Goal: Task Accomplishment & Management: Manage account settings

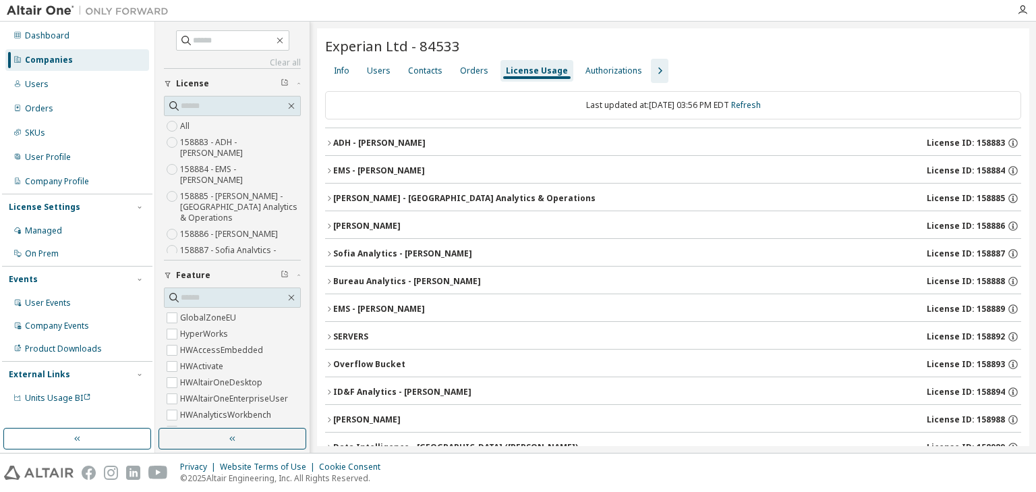
click at [57, 59] on div "Companies" at bounding box center [49, 60] width 48 height 11
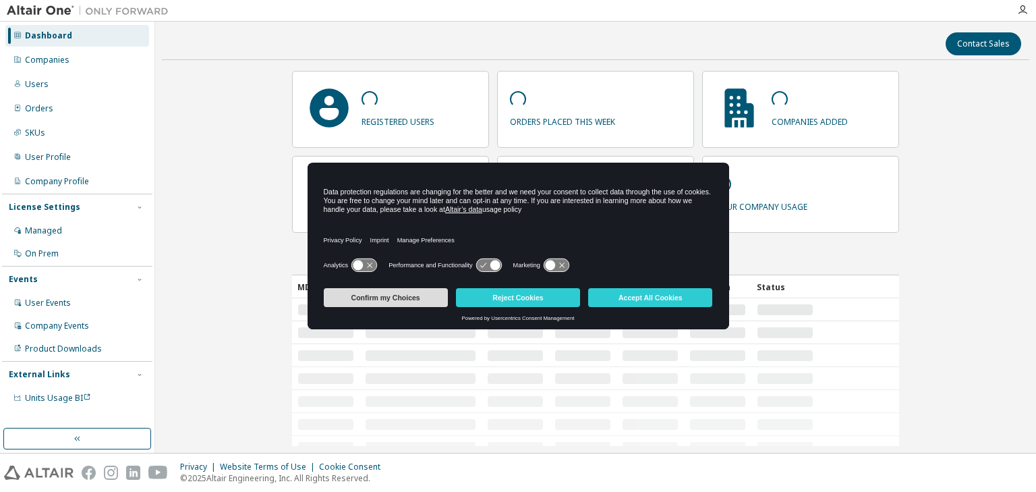
click at [403, 300] on button "Confirm my Choices" at bounding box center [386, 297] width 124 height 19
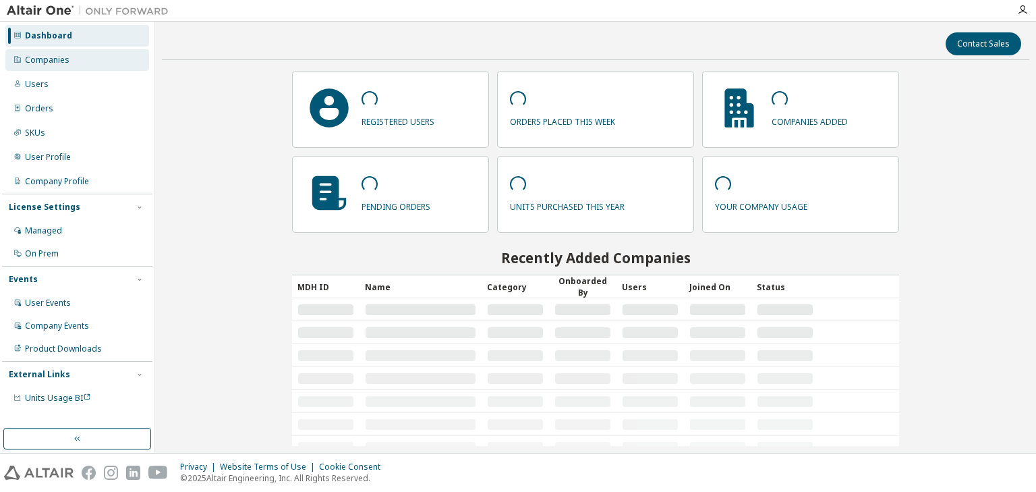
click at [38, 51] on div "Companies" at bounding box center [77, 60] width 144 height 22
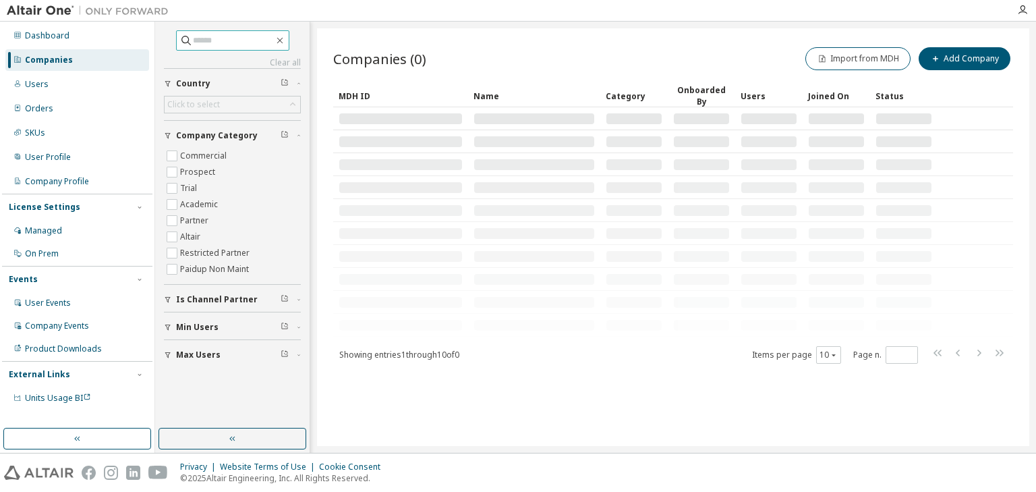
click at [202, 41] on input "text" at bounding box center [233, 40] width 81 height 13
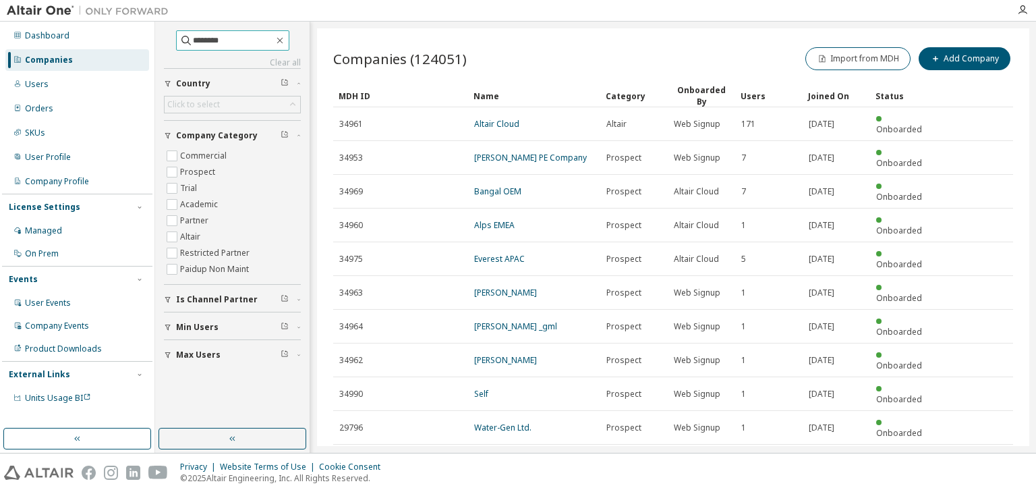
type input "********"
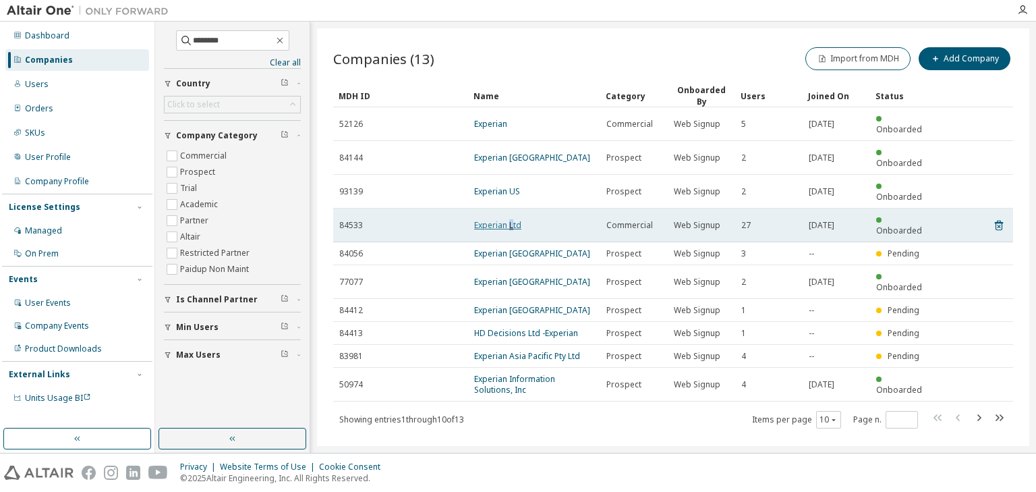
click at [511, 219] on link "Experian Ltd" at bounding box center [497, 224] width 47 height 11
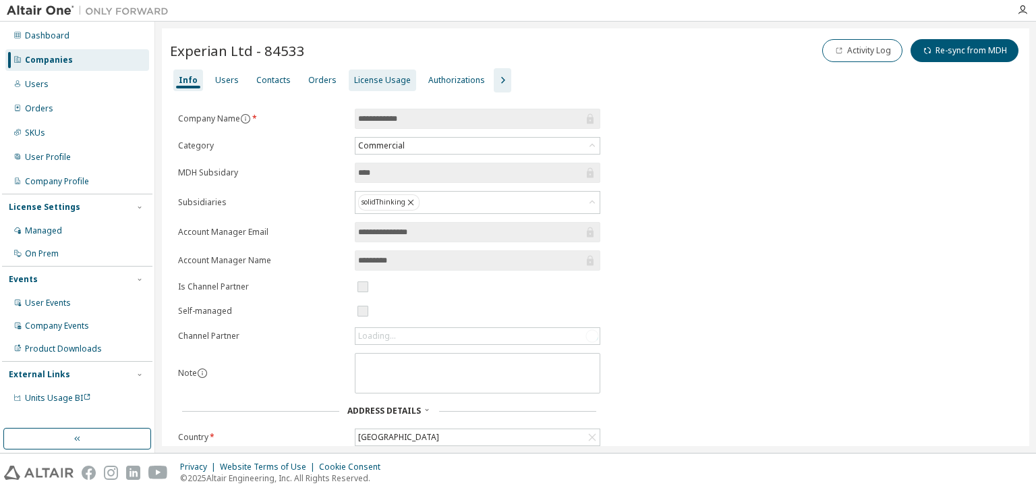
click at [349, 76] on div "License Usage" at bounding box center [382, 80] width 67 height 22
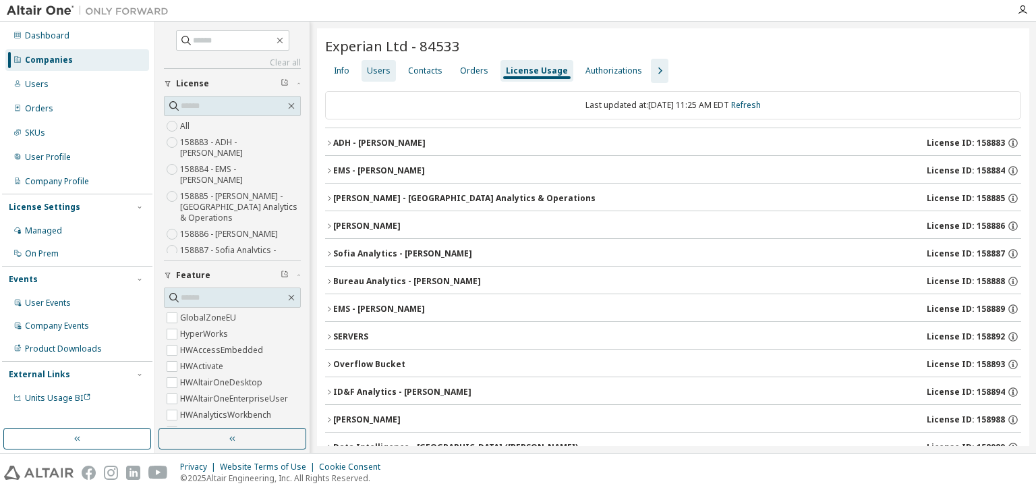
click at [376, 68] on div "Users" at bounding box center [379, 70] width 24 height 11
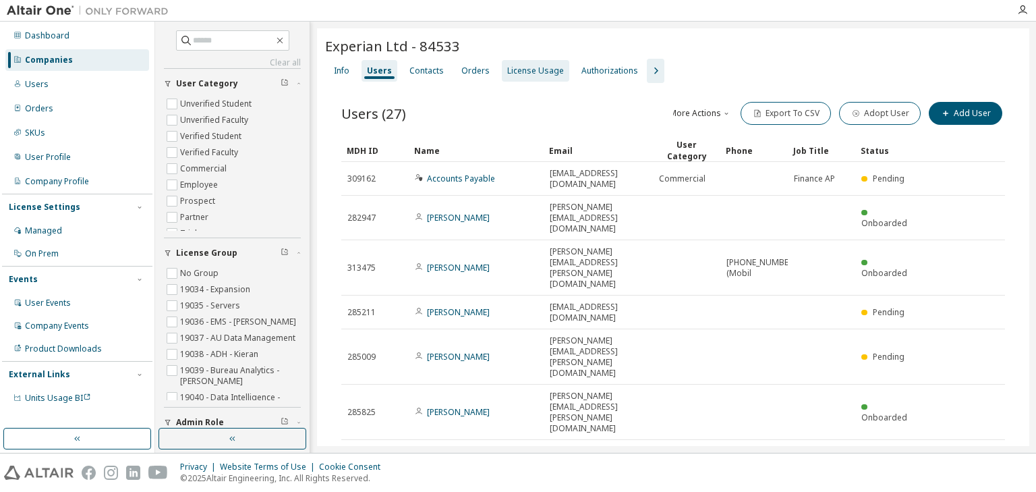
click at [518, 67] on div "License Usage" at bounding box center [535, 70] width 57 height 11
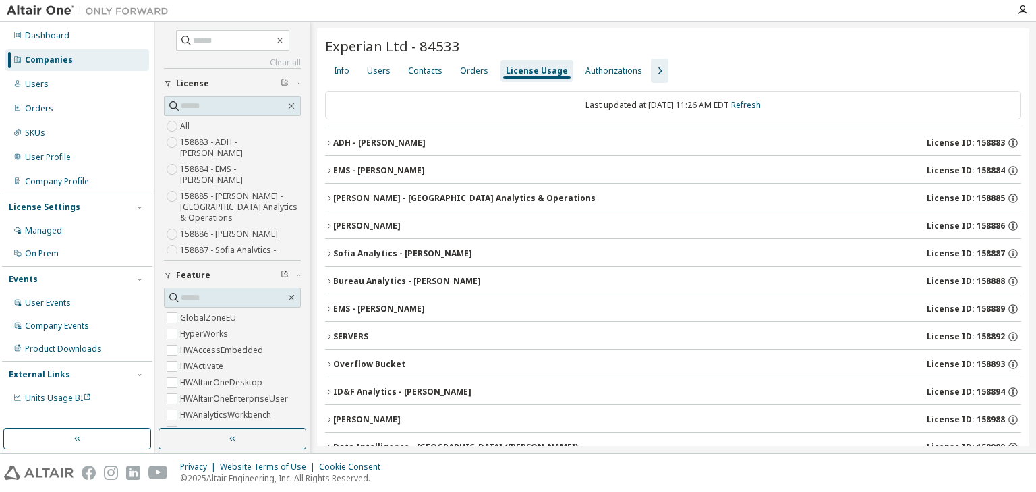
scroll to position [54, 0]
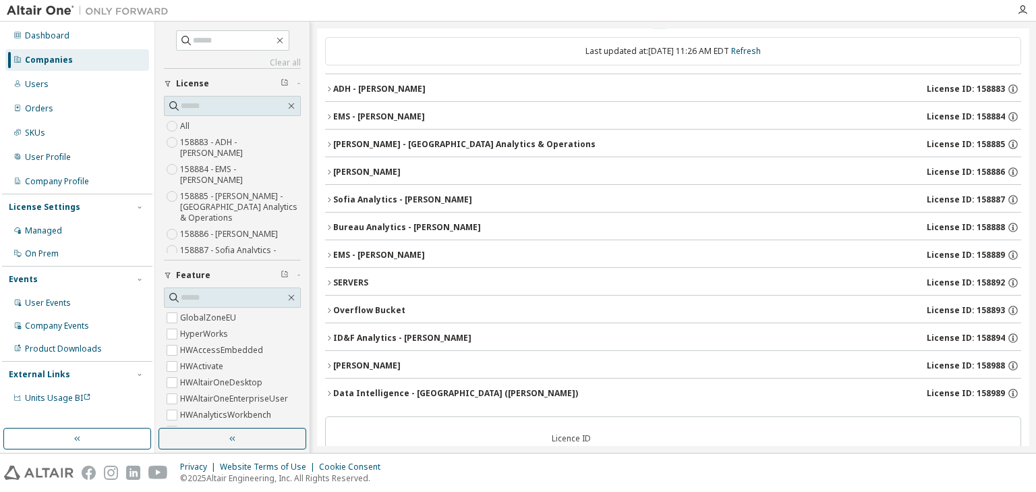
click at [377, 250] on div "EMS - James Pownall" at bounding box center [379, 255] width 92 height 11
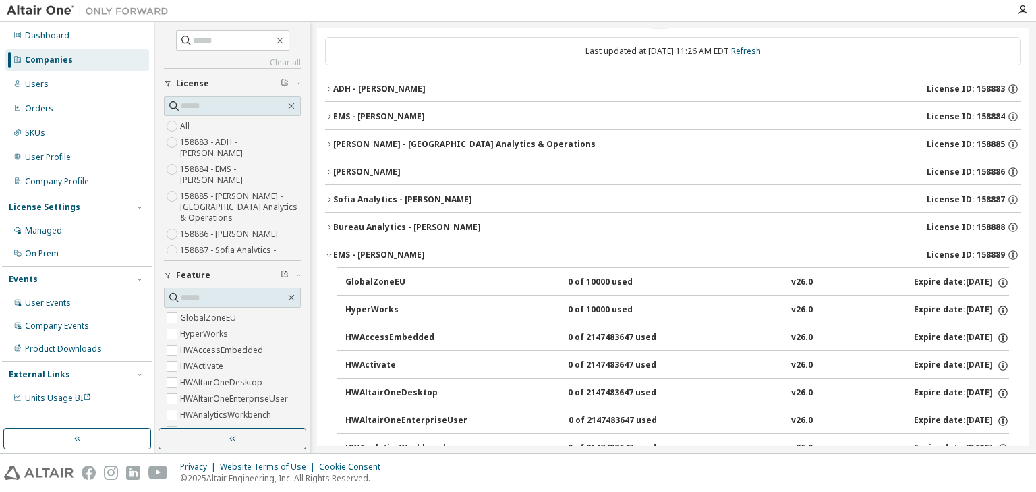
click at [377, 250] on div "EMS - James Pownall" at bounding box center [379, 255] width 92 height 11
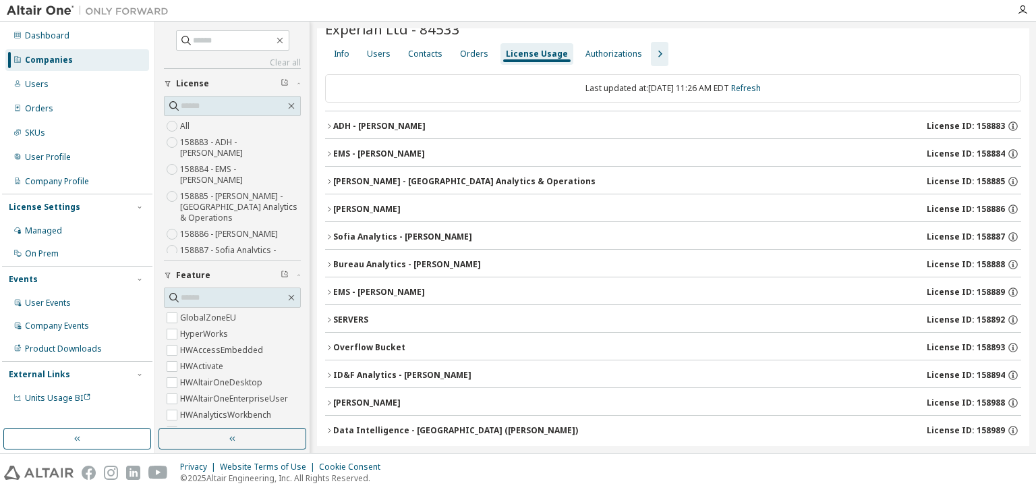
scroll to position [0, 0]
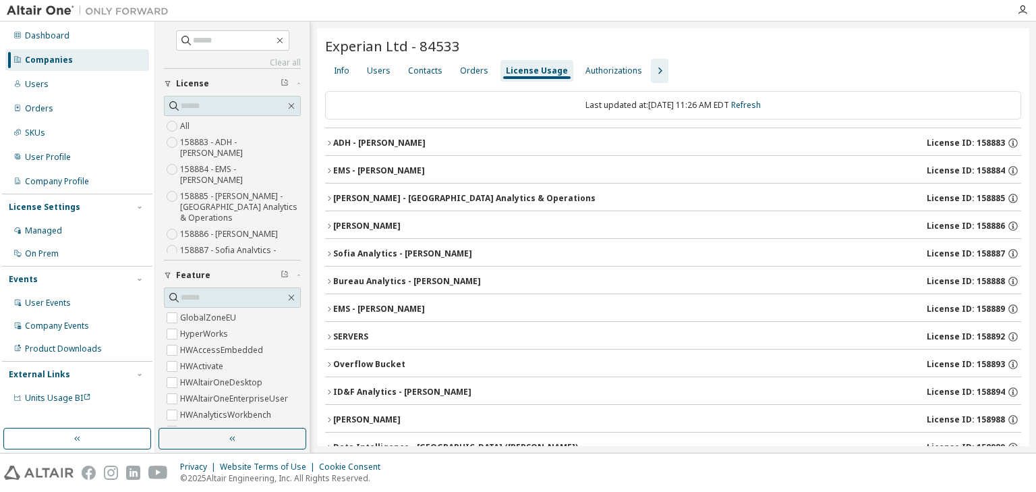
click at [652, 72] on icon "button" at bounding box center [660, 71] width 16 height 16
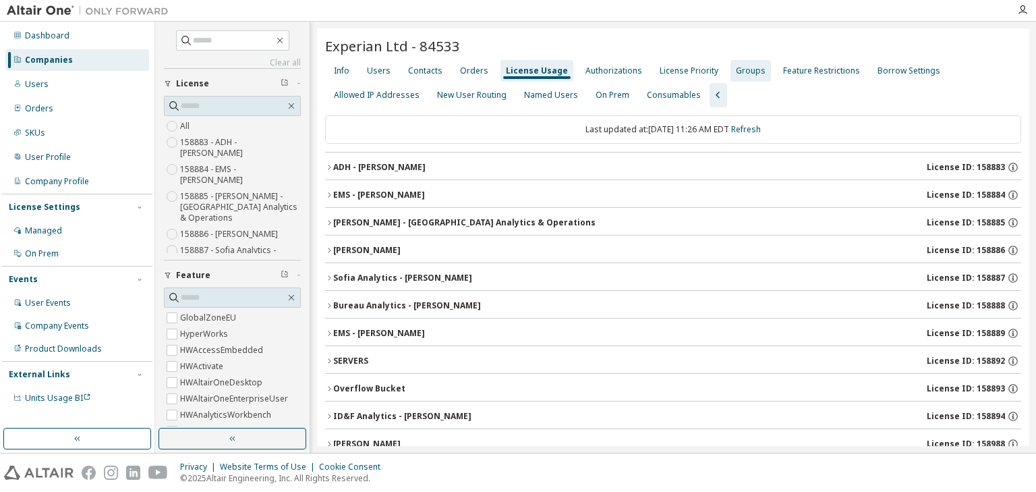
click at [738, 70] on div "Groups" at bounding box center [751, 70] width 30 height 11
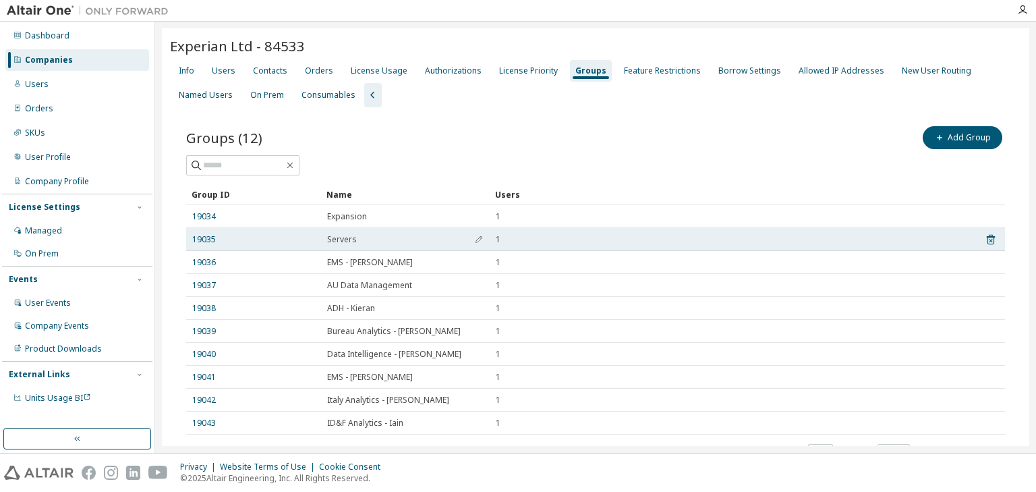
scroll to position [54, 0]
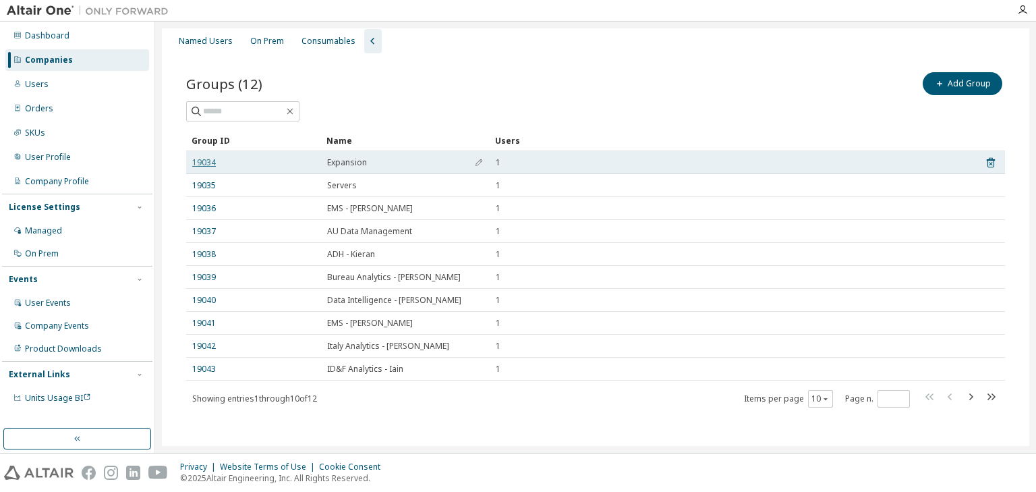
click at [204, 160] on link "19034" at bounding box center [204, 162] width 24 height 11
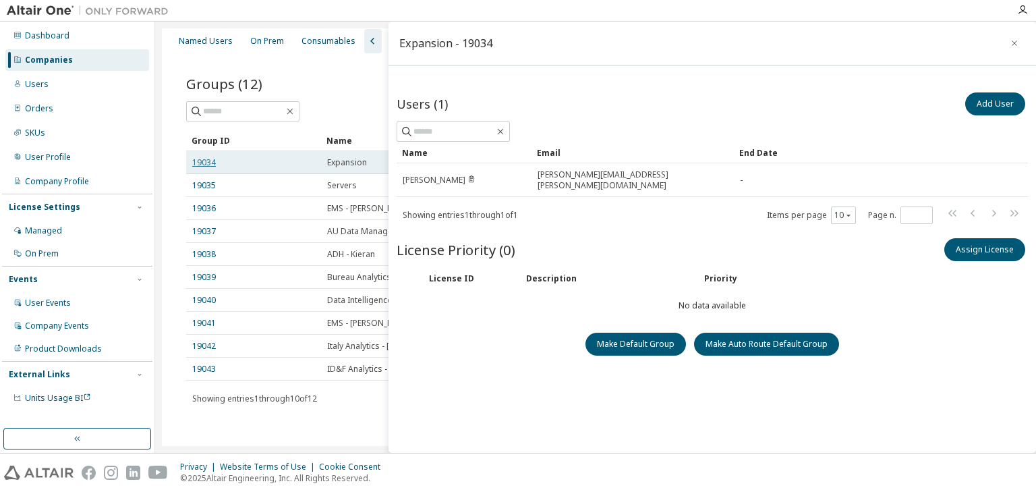
click at [204, 160] on link "19034" at bounding box center [204, 162] width 24 height 11
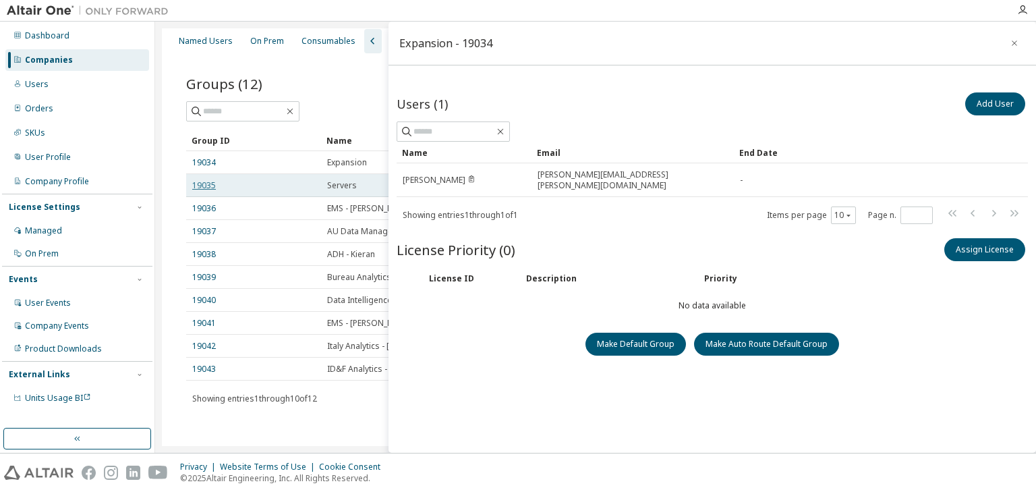
click at [198, 180] on link "19035" at bounding box center [204, 185] width 24 height 11
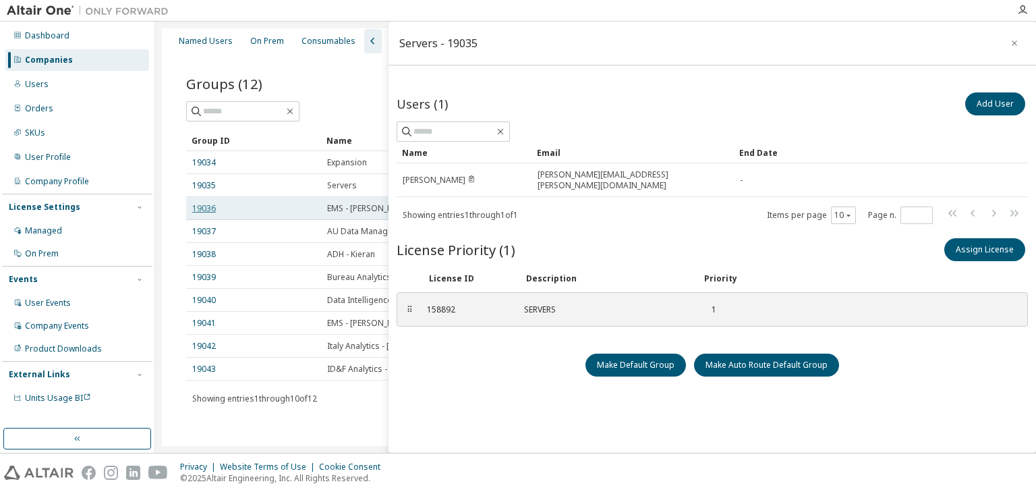
click at [206, 208] on link "19036" at bounding box center [204, 208] width 24 height 11
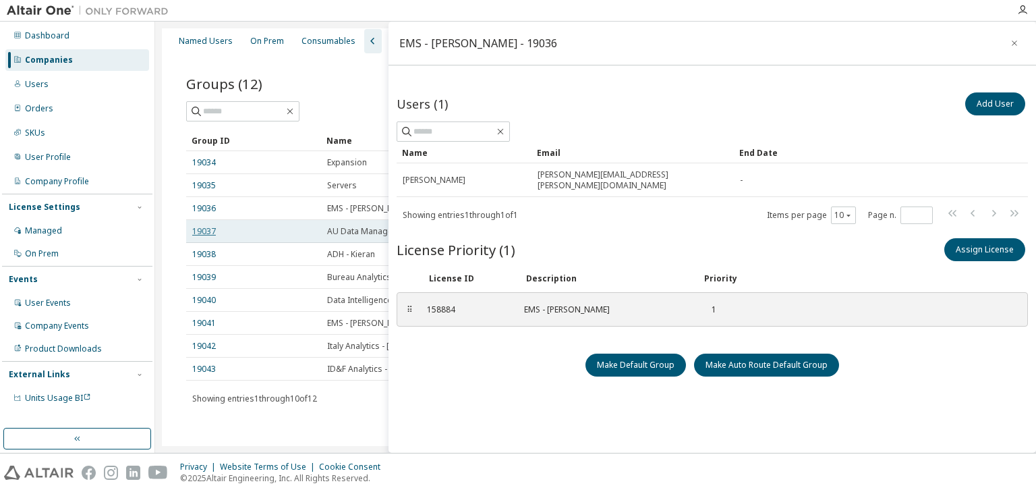
click at [207, 226] on link "19037" at bounding box center [204, 231] width 24 height 11
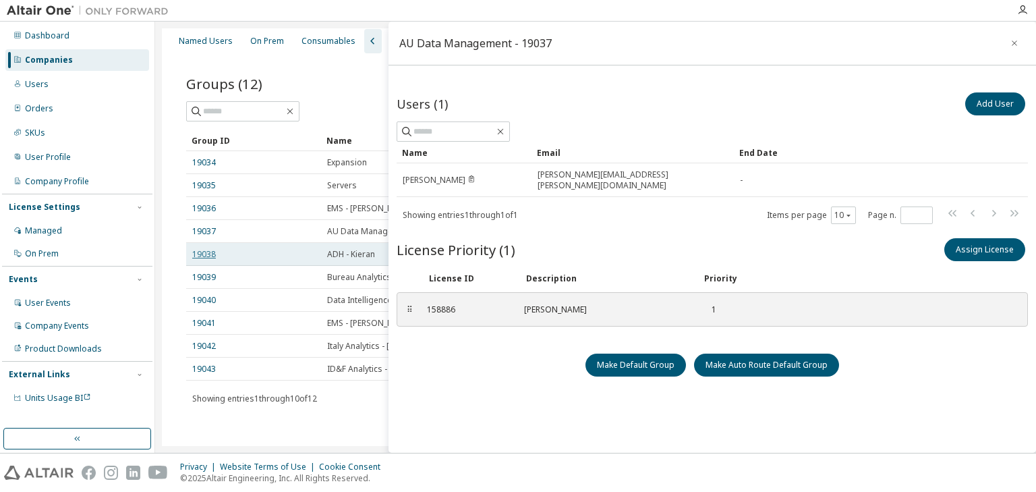
click at [202, 250] on link "19038" at bounding box center [204, 254] width 24 height 11
click at [1011, 40] on icon "button" at bounding box center [1014, 43] width 9 height 11
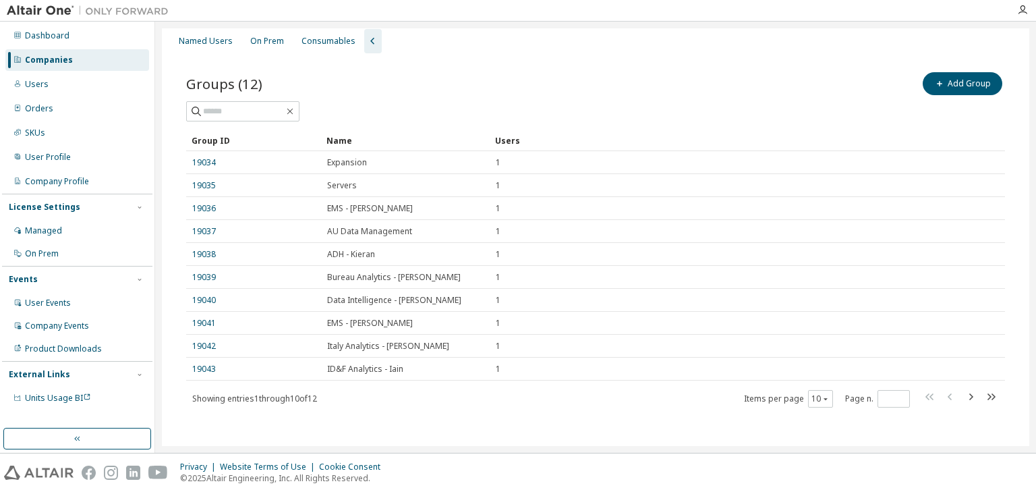
click at [370, 41] on icon "button" at bounding box center [373, 41] width 16 height 16
click at [370, 41] on div "License Usage" at bounding box center [379, 41] width 57 height 11
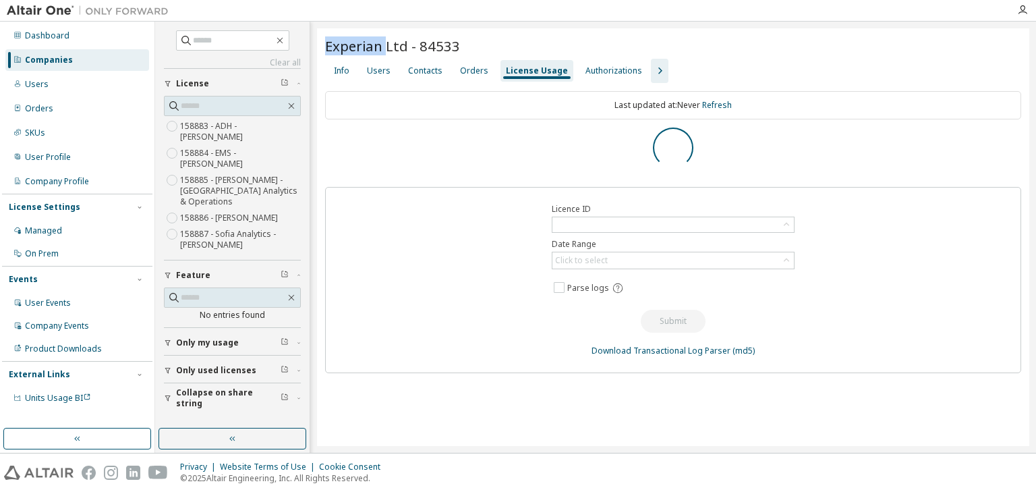
click at [370, 41] on span "Experian Ltd - 84533" at bounding box center [392, 45] width 135 height 19
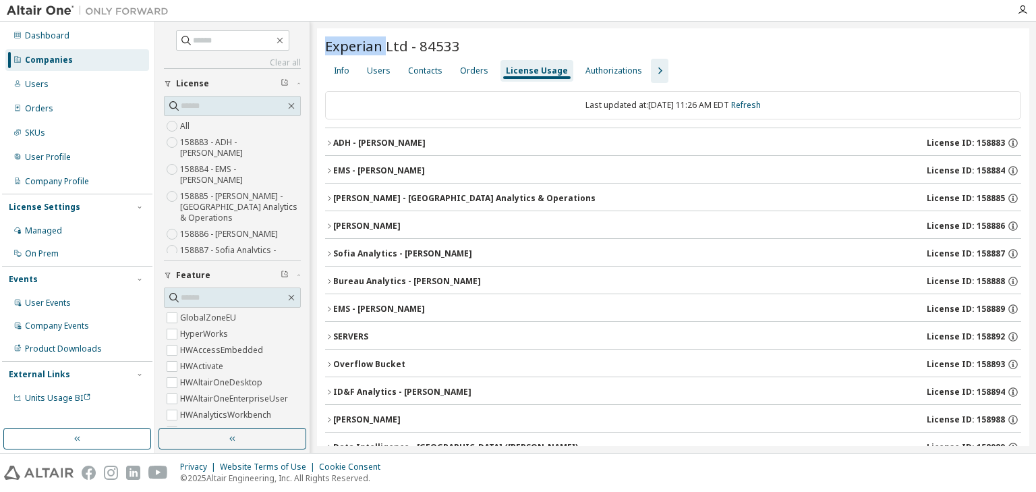
click at [329, 224] on icon "button" at bounding box center [329, 226] width 8 height 8
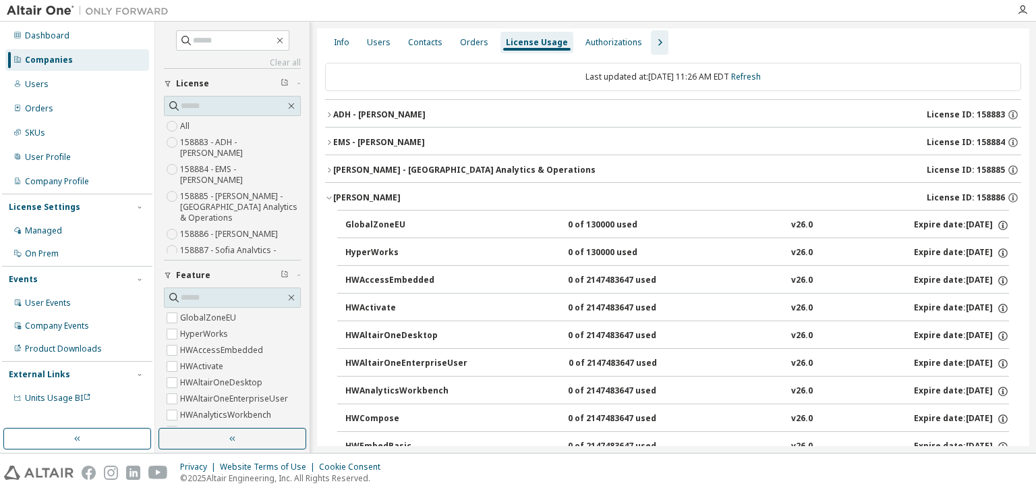
scroll to position [54, 0]
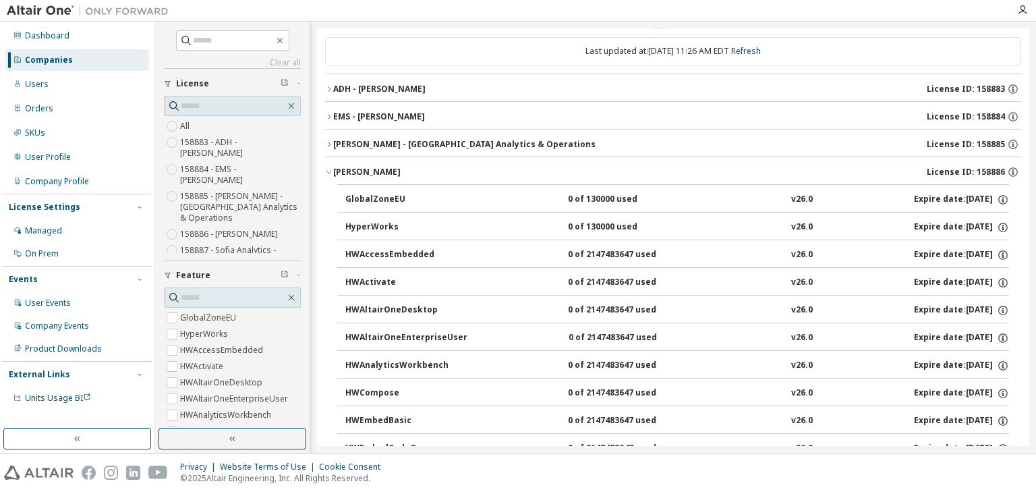
click at [329, 170] on icon "button" at bounding box center [329, 172] width 8 height 8
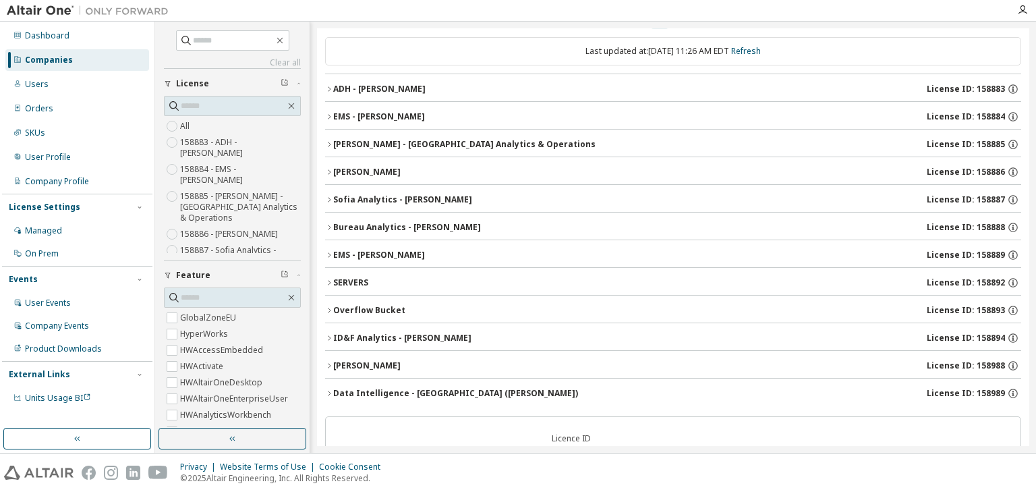
click at [329, 364] on icon "button" at bounding box center [329, 366] width 8 height 8
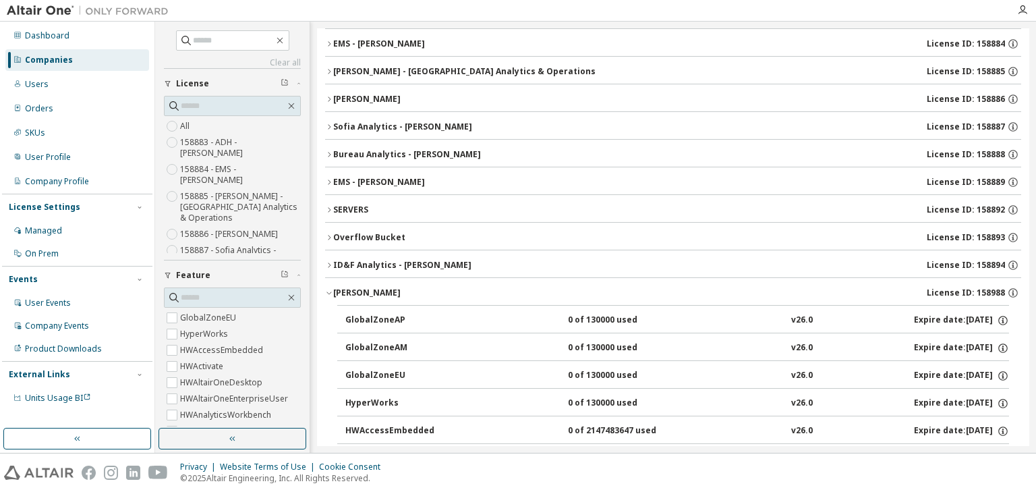
scroll to position [108, 0]
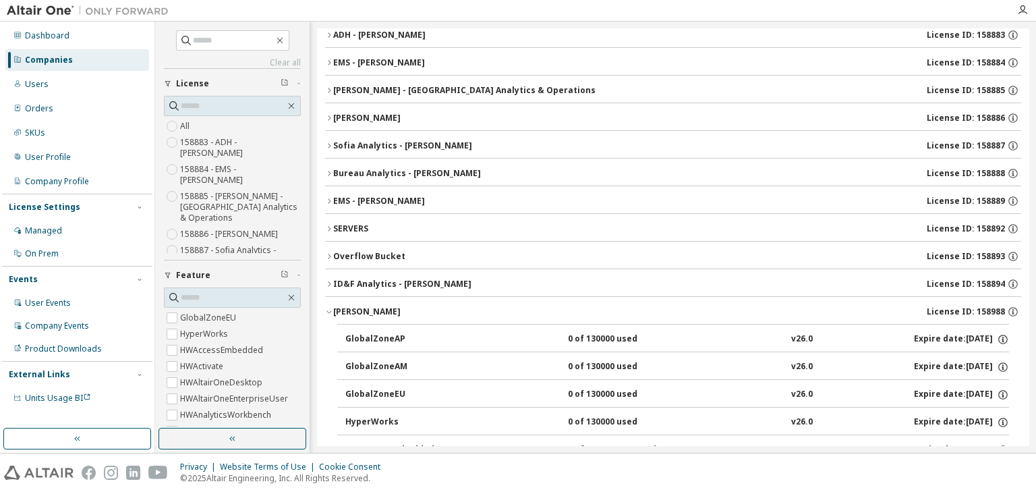
click at [329, 114] on icon "button" at bounding box center [329, 118] width 8 height 8
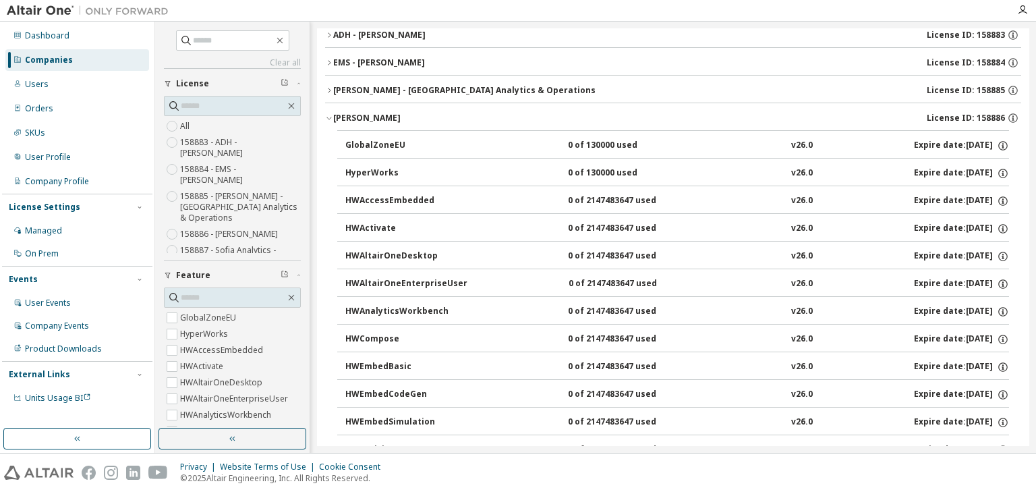
click at [329, 114] on icon "button" at bounding box center [329, 118] width 8 height 8
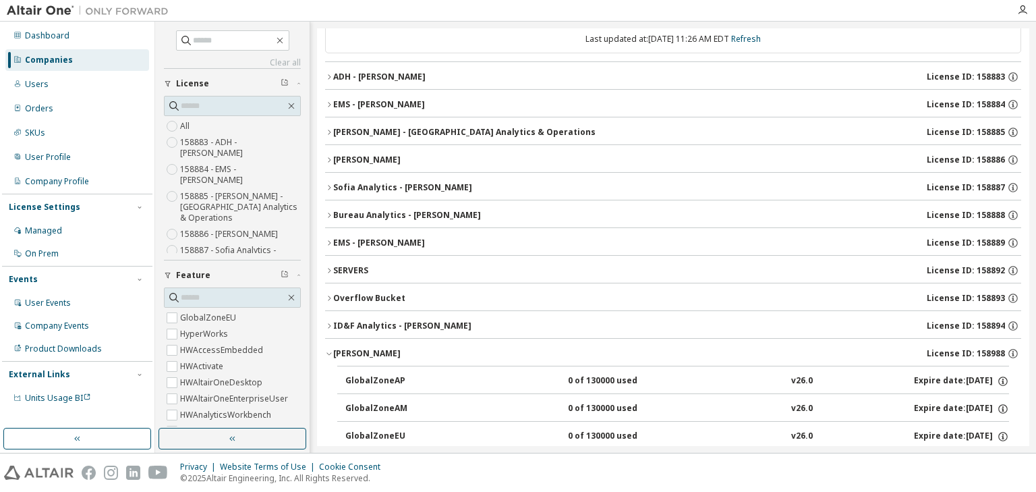
scroll to position [54, 0]
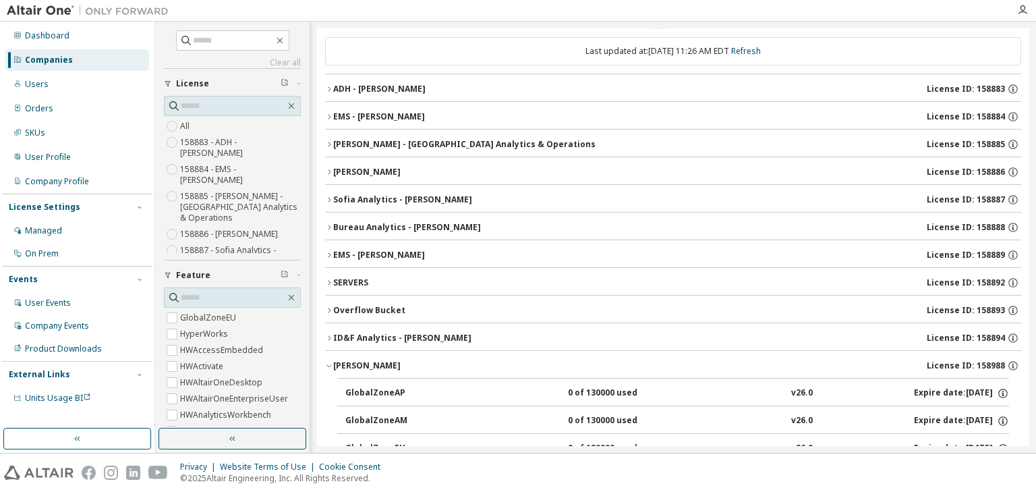
click at [331, 364] on icon "button" at bounding box center [329, 366] width 8 height 8
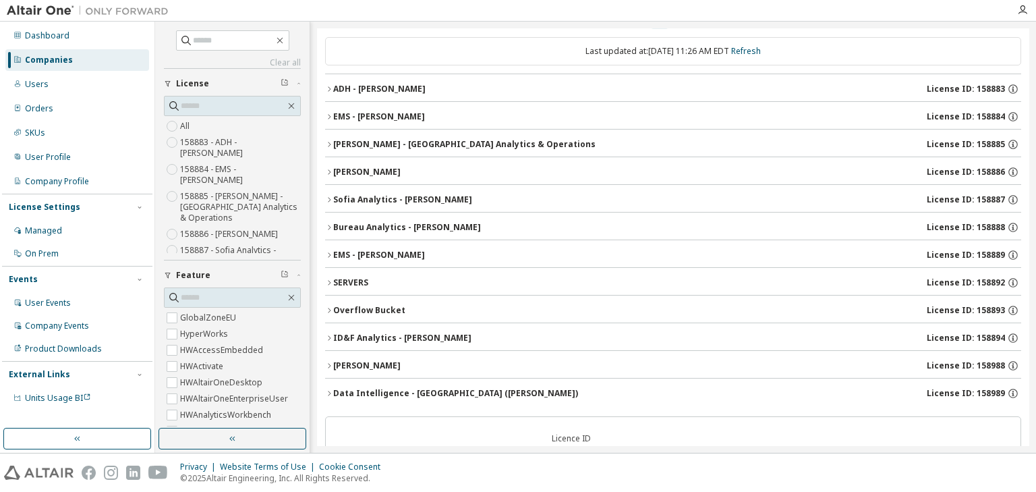
click at [329, 85] on icon "button" at bounding box center [329, 89] width 8 height 8
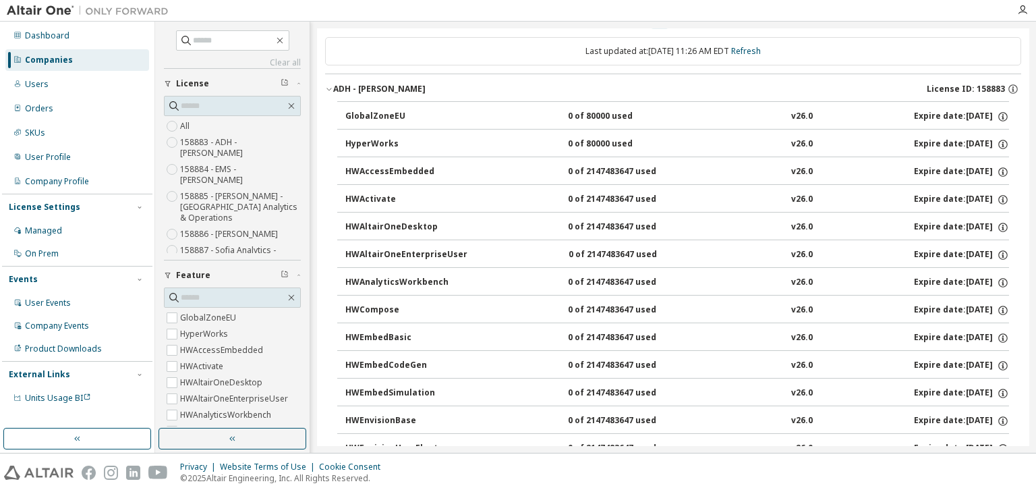
click at [329, 85] on icon "button" at bounding box center [329, 89] width 8 height 8
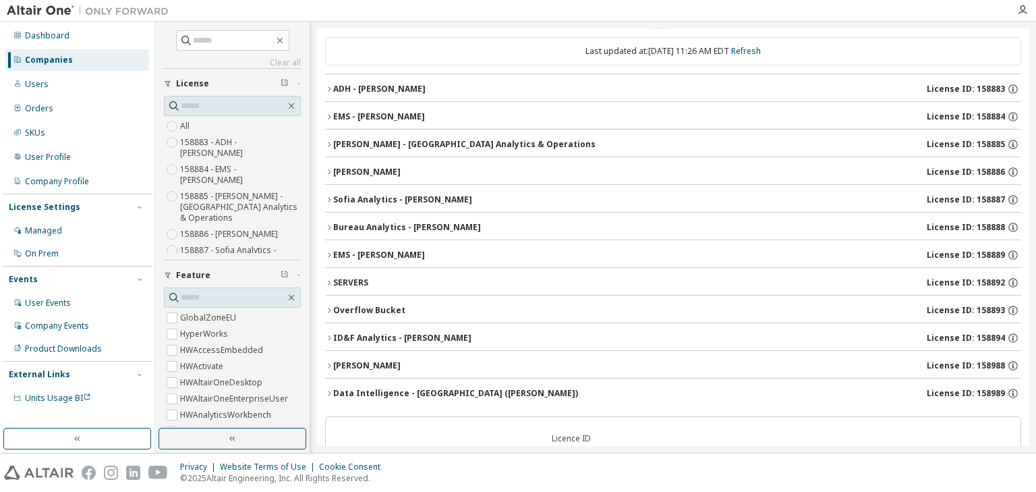
click at [328, 111] on button "EMS - Ross Elliott License ID: 158884" at bounding box center [673, 117] width 696 height 30
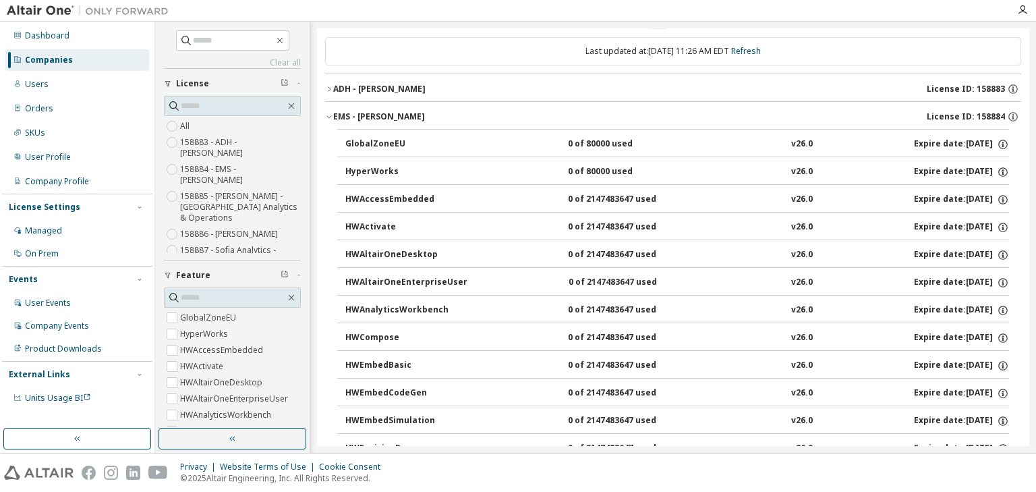
click at [328, 113] on span "button" at bounding box center [329, 117] width 8 height 8
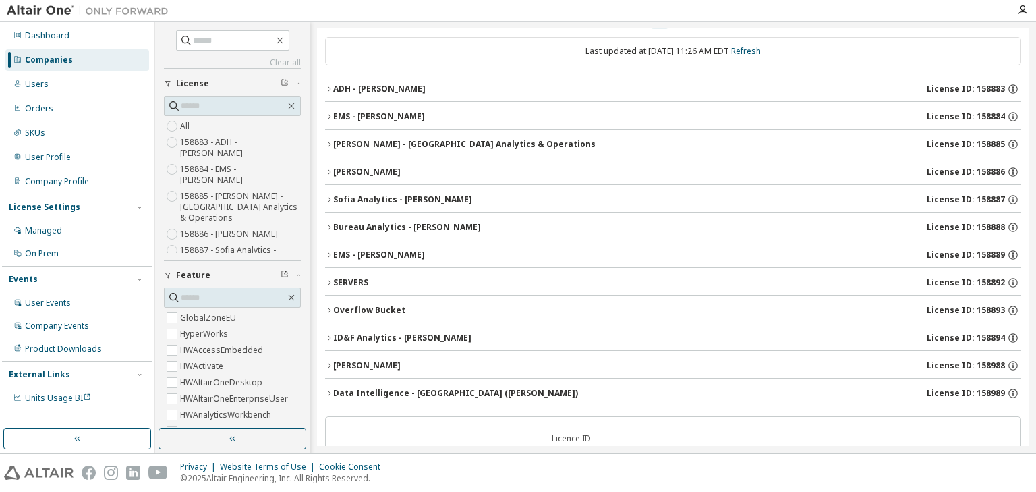
click at [328, 145] on icon "button" at bounding box center [329, 144] width 8 height 8
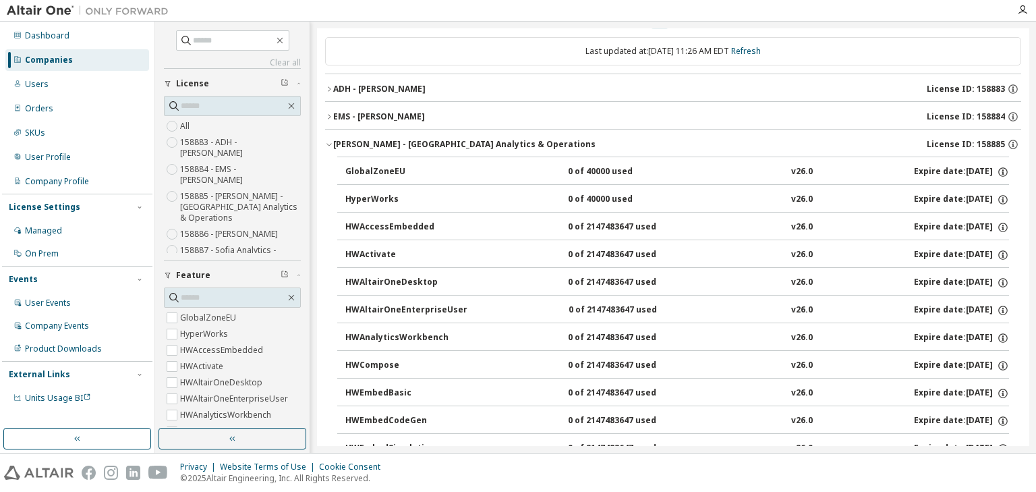
click at [328, 145] on icon "button" at bounding box center [329, 144] width 8 height 8
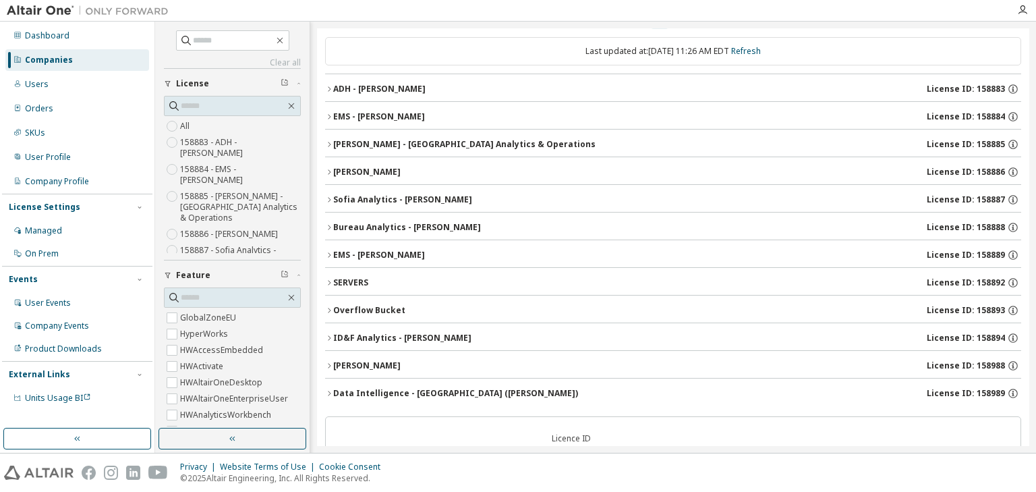
click at [327, 170] on icon "button" at bounding box center [329, 172] width 8 height 8
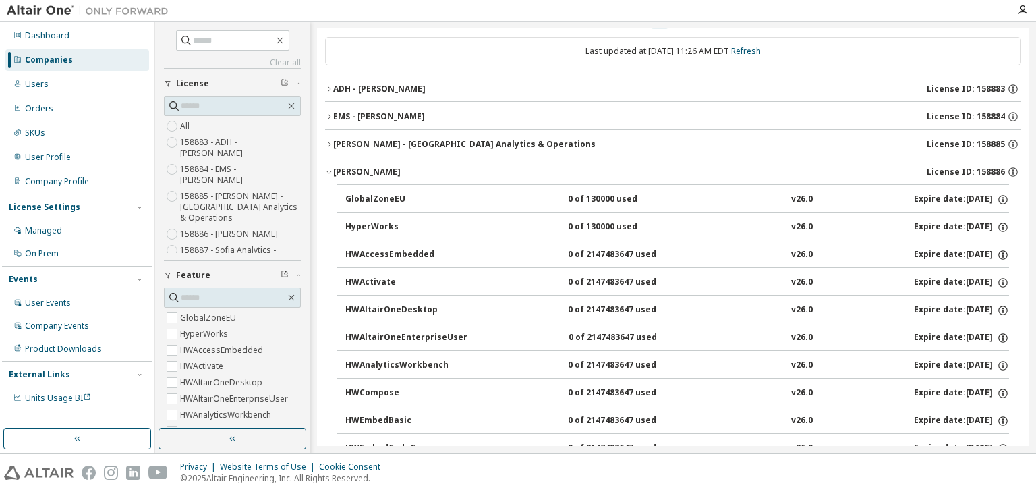
click at [327, 170] on icon "button" at bounding box center [329, 172] width 8 height 8
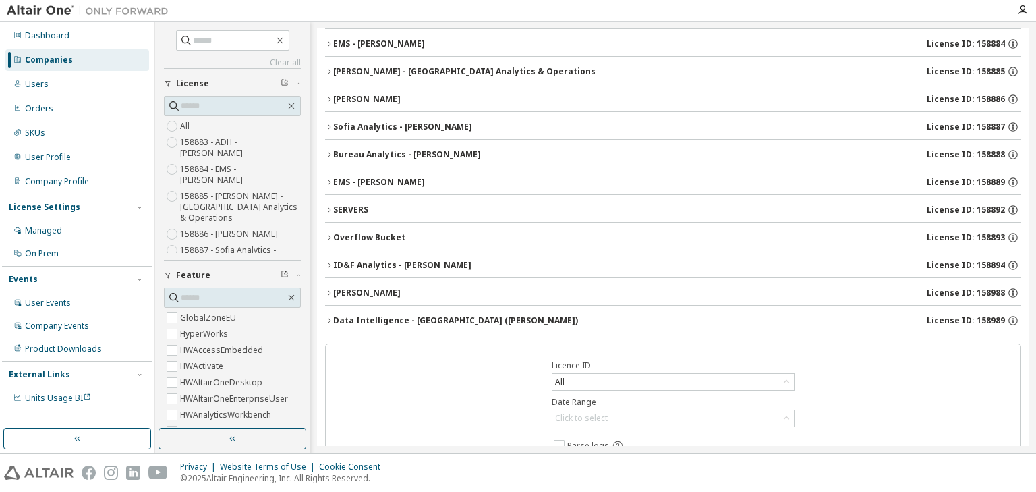
scroll to position [108, 0]
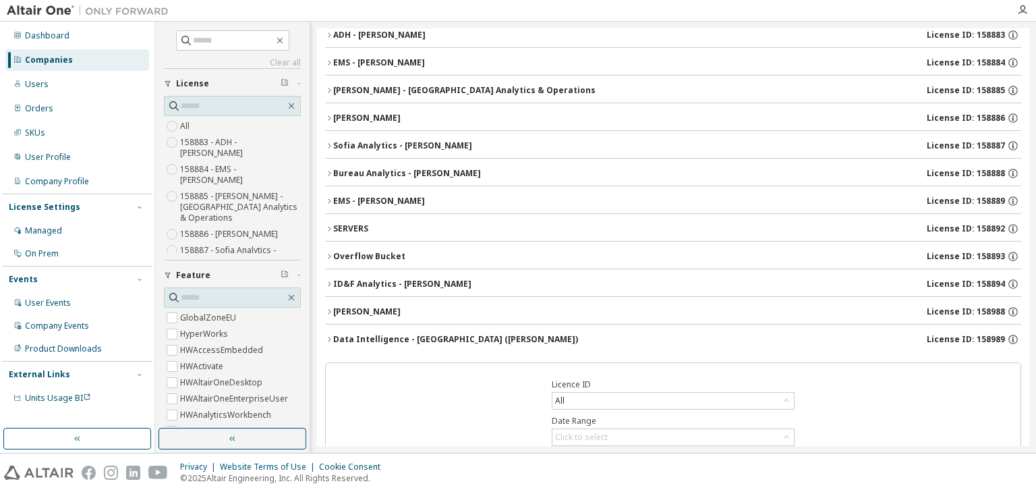
click at [329, 119] on icon "button" at bounding box center [329, 118] width 8 height 8
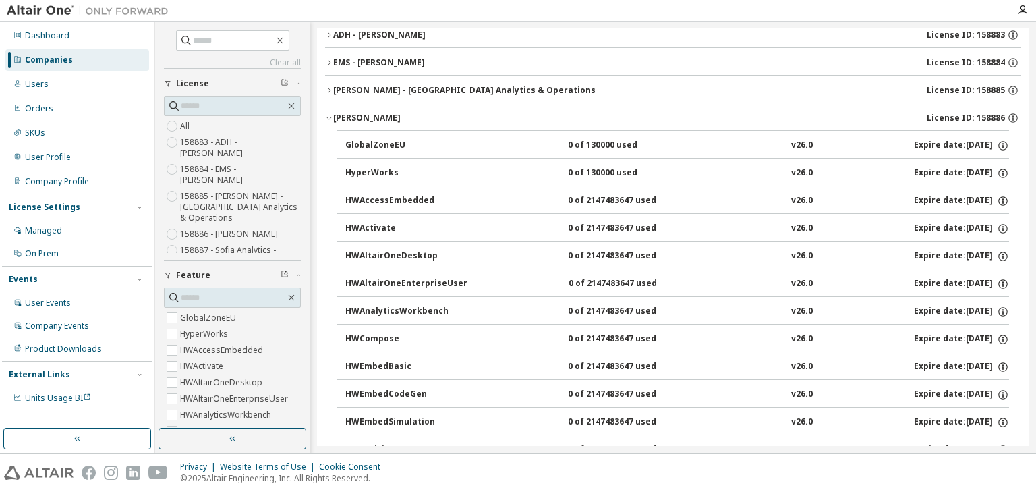
click at [329, 119] on icon "button" at bounding box center [329, 118] width 8 height 8
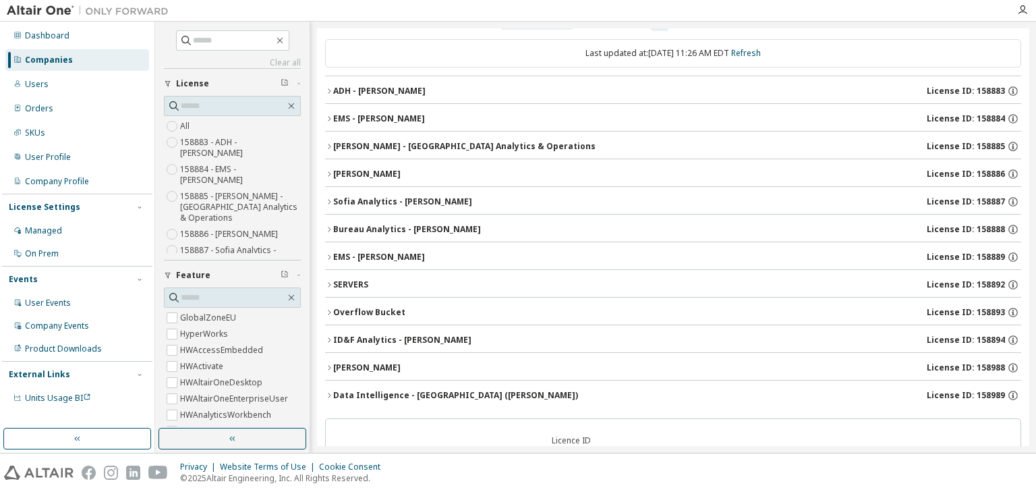
scroll to position [0, 0]
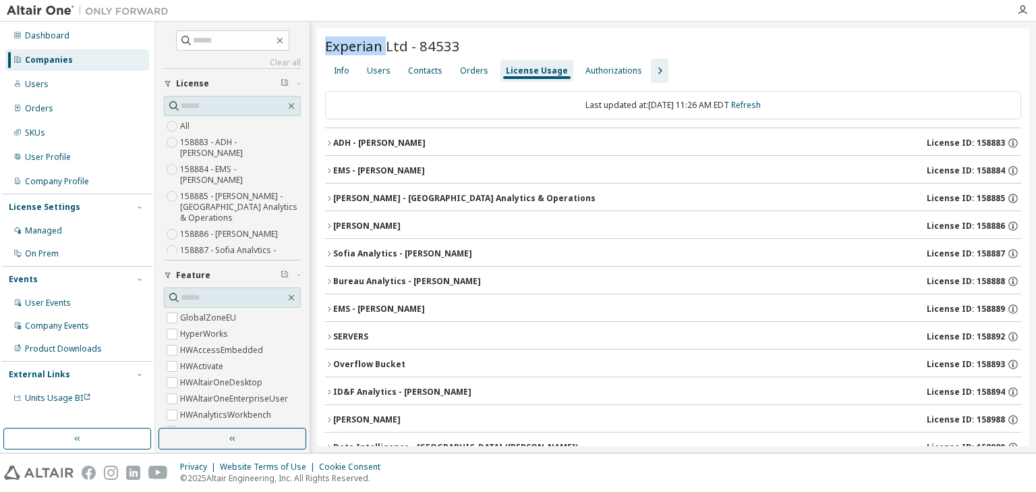
click at [652, 66] on icon "button" at bounding box center [660, 71] width 16 height 16
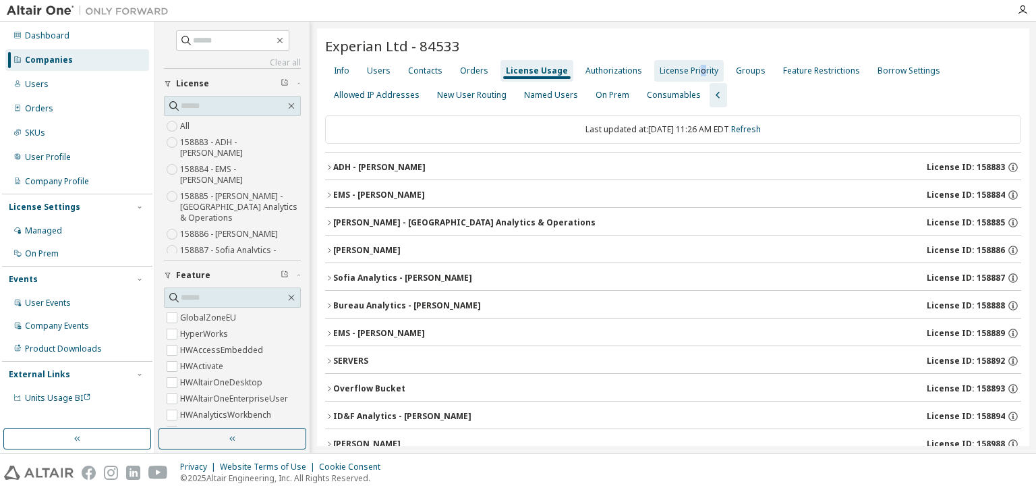
click at [691, 75] on div "License Priority" at bounding box center [689, 70] width 59 height 11
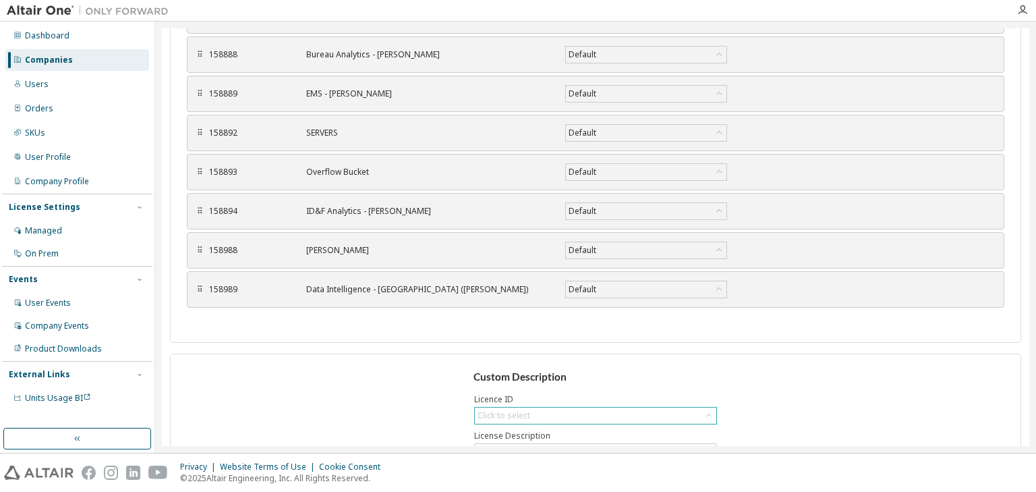
scroll to position [477, 0]
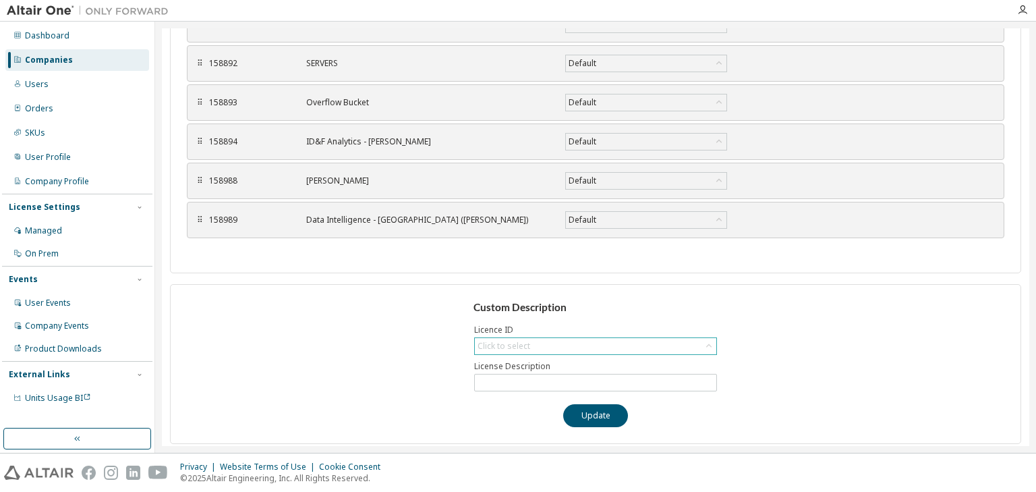
click at [625, 345] on div "Click to select" at bounding box center [596, 346] width 242 height 16
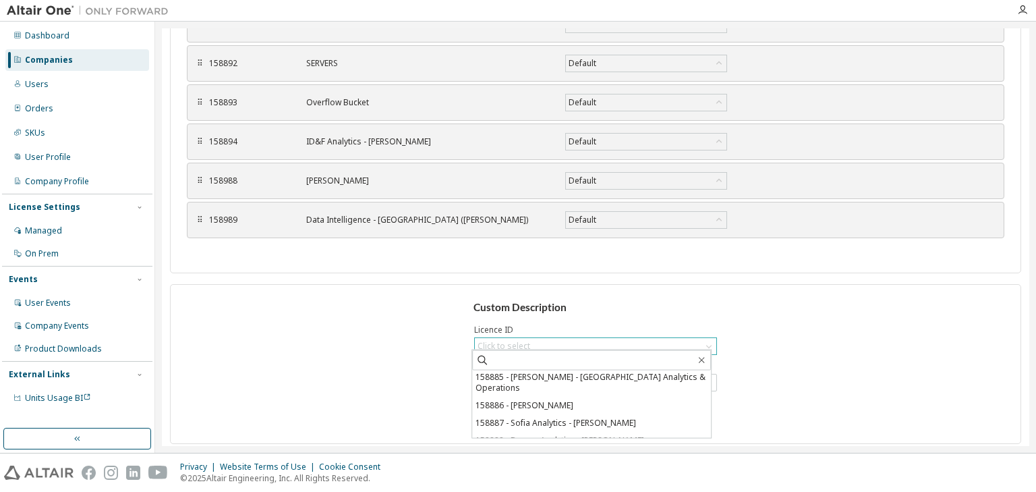
scroll to position [54, 0]
click at [594, 380] on li "158886 - Benjamin Croll" at bounding box center [591, 389] width 239 height 18
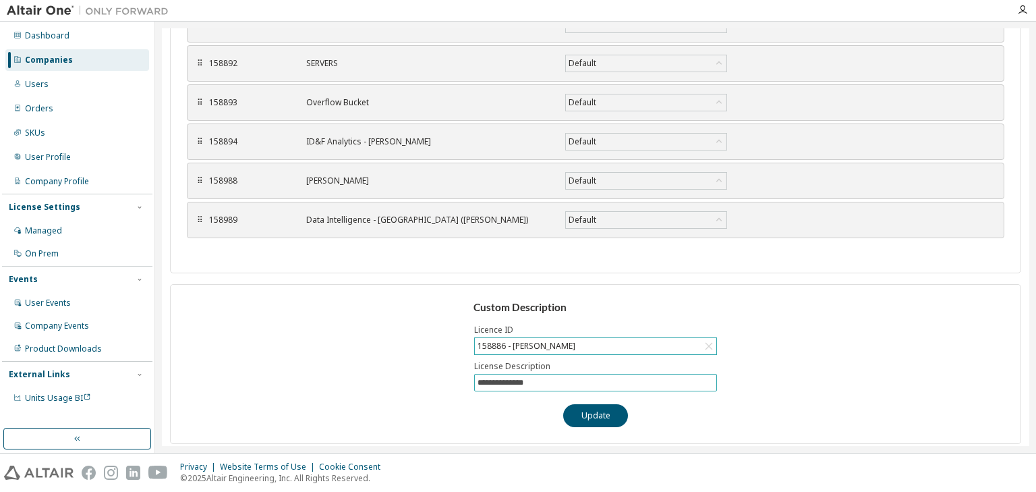
drag, startPoint x: 549, startPoint y: 378, endPoint x: 364, endPoint y: 395, distance: 185.6
click at [364, 395] on div "**********" at bounding box center [595, 364] width 851 height 160
click at [491, 378] on input "**********" at bounding box center [596, 382] width 236 height 11
type input "**********"
click at [578, 405] on button "Update" at bounding box center [595, 415] width 65 height 23
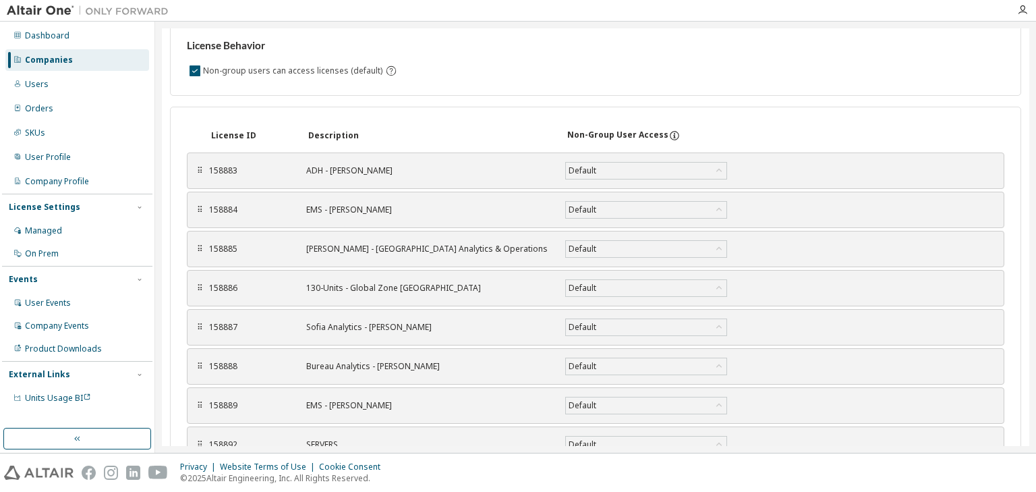
scroll to position [0, 0]
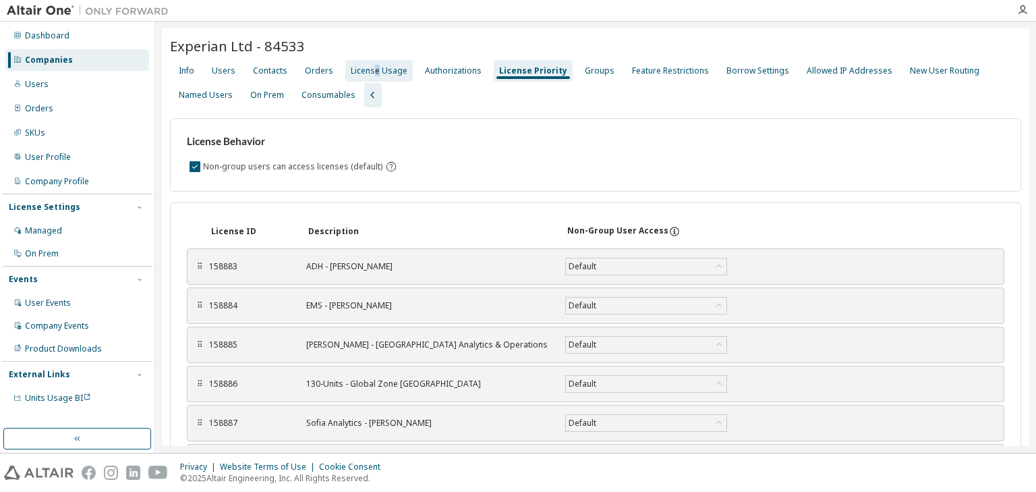
click at [372, 76] on div "License Usage" at bounding box center [378, 71] width 67 height 22
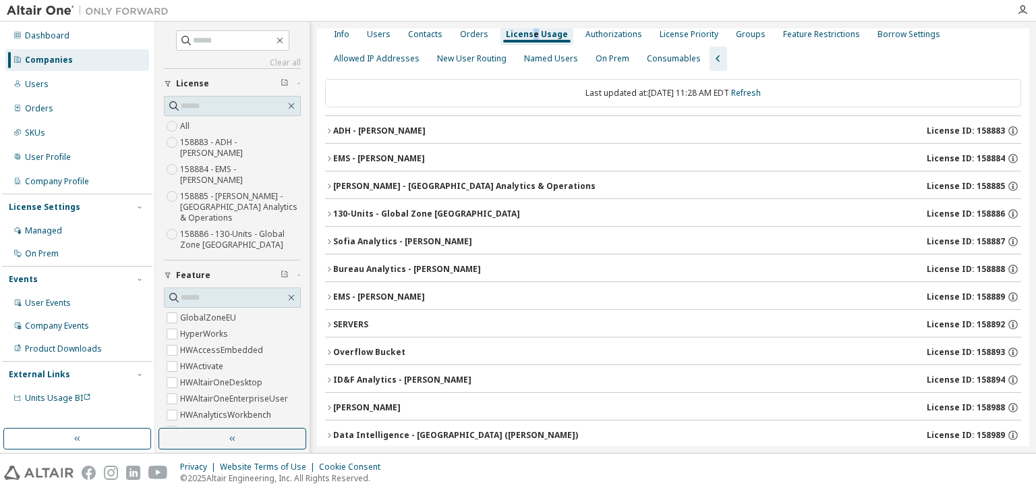
scroll to position [54, 0]
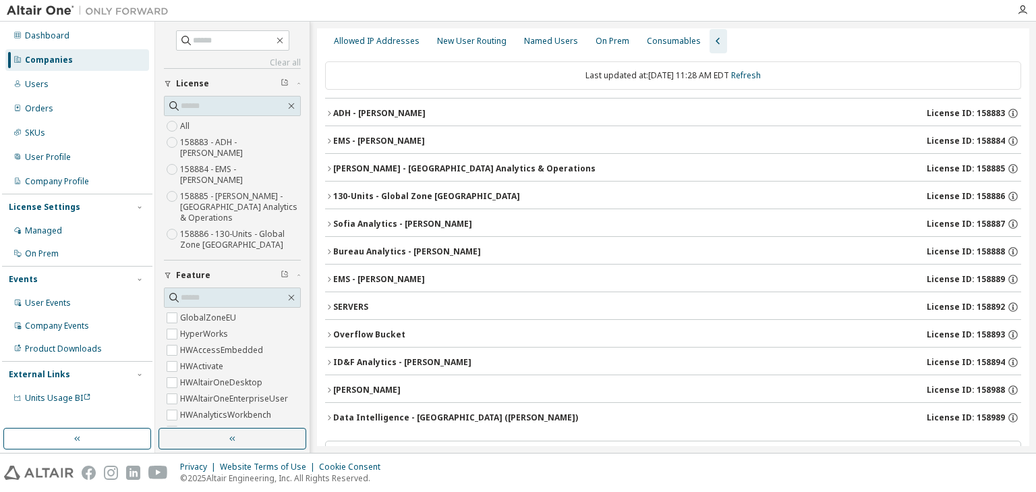
click at [327, 221] on icon "button" at bounding box center [329, 224] width 8 height 8
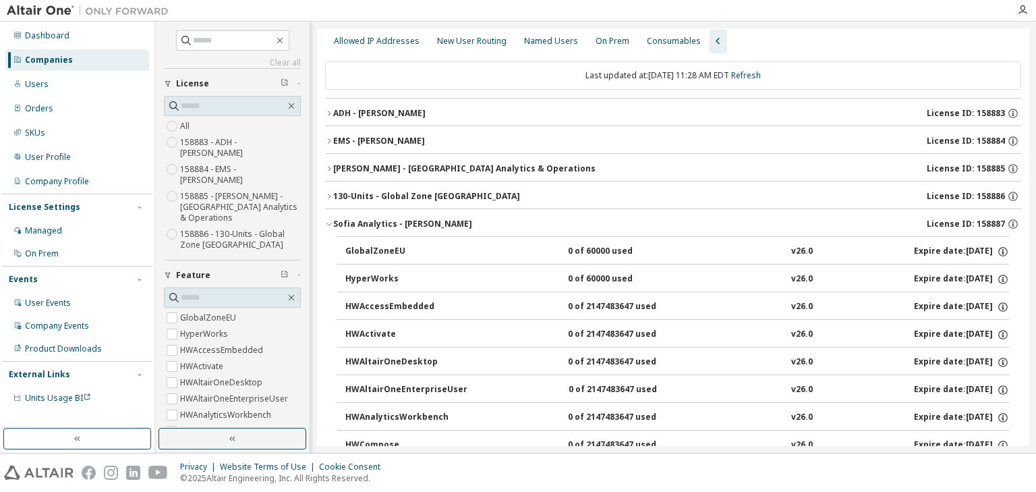
click at [327, 221] on icon "button" at bounding box center [329, 224] width 8 height 8
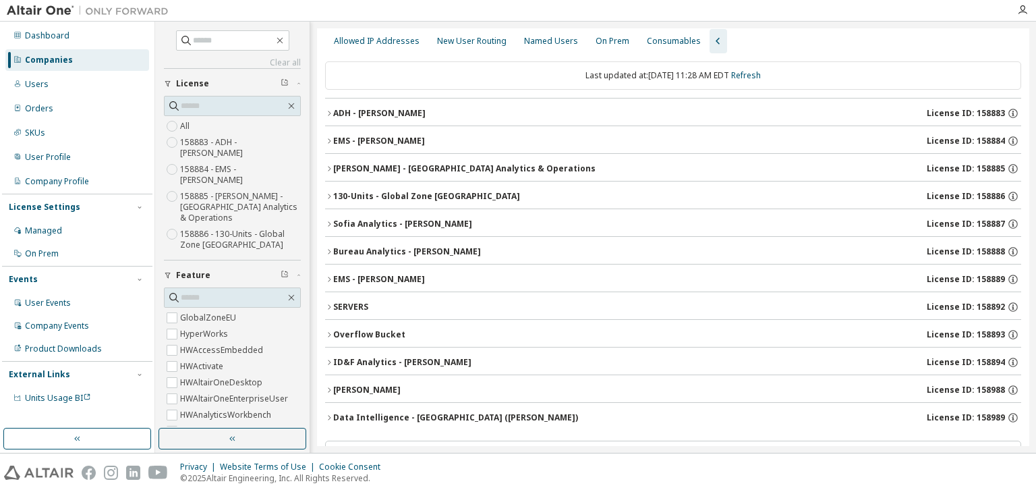
click at [327, 250] on icon "button" at bounding box center [329, 252] width 8 height 8
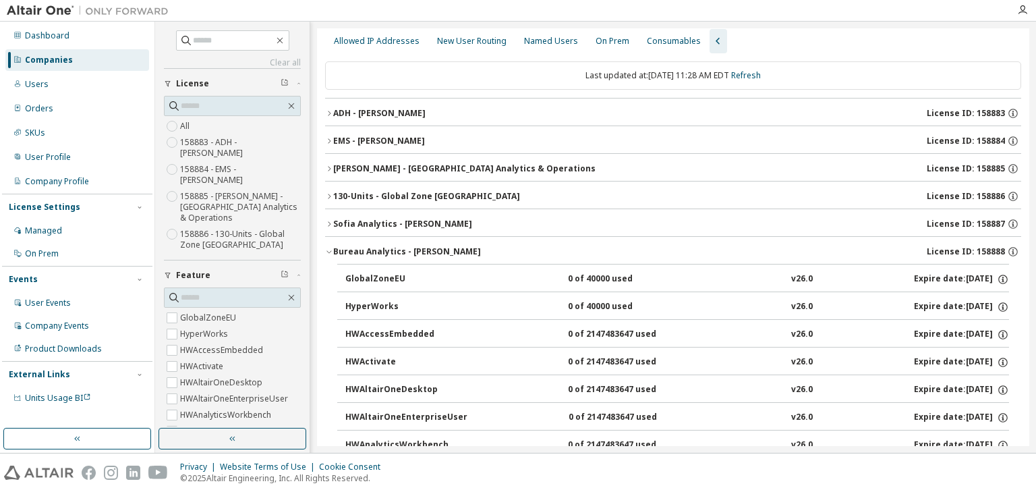
click at [327, 250] on icon "button" at bounding box center [329, 252] width 8 height 8
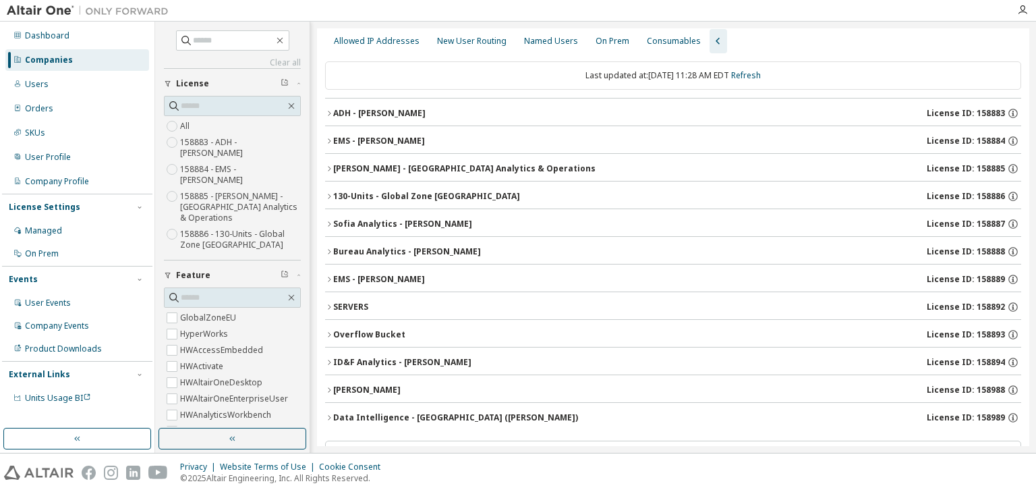
click at [329, 275] on icon "button" at bounding box center [329, 279] width 8 height 8
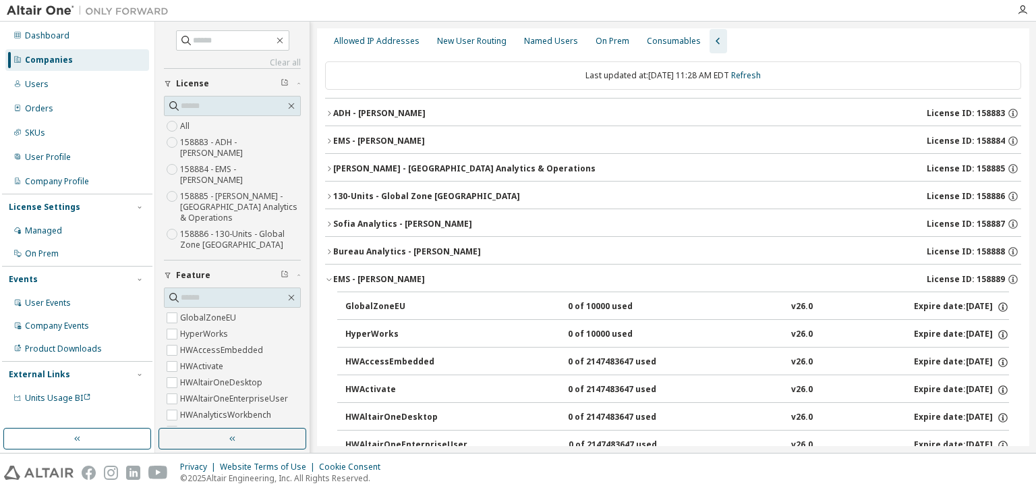
click at [329, 275] on icon "button" at bounding box center [329, 279] width 8 height 8
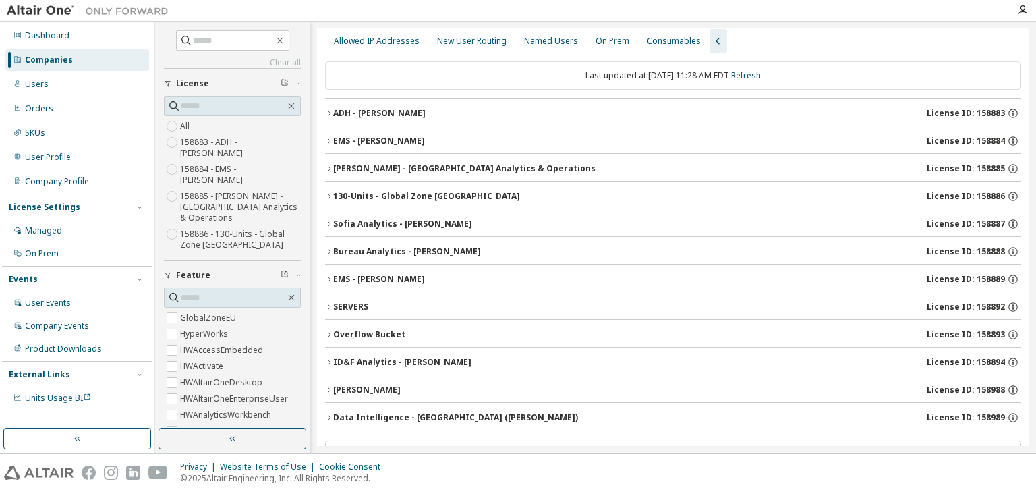
click at [329, 306] on icon "button" at bounding box center [329, 307] width 8 height 8
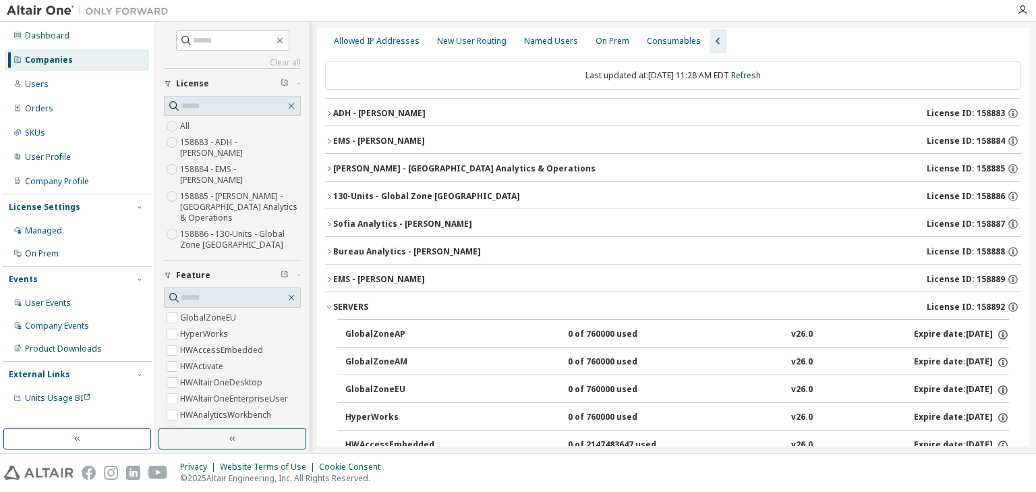
click at [329, 306] on icon "button" at bounding box center [329, 307] width 5 height 3
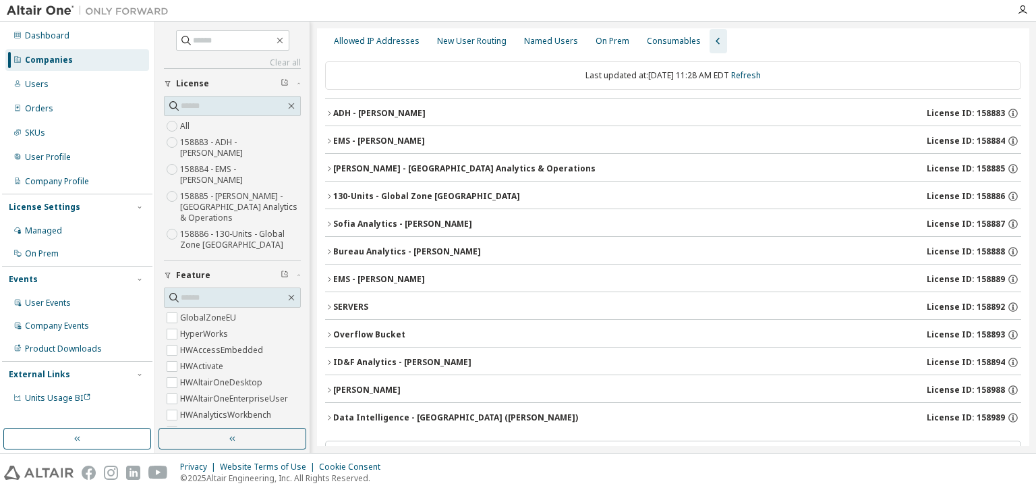
click at [330, 331] on icon "button" at bounding box center [329, 335] width 8 height 8
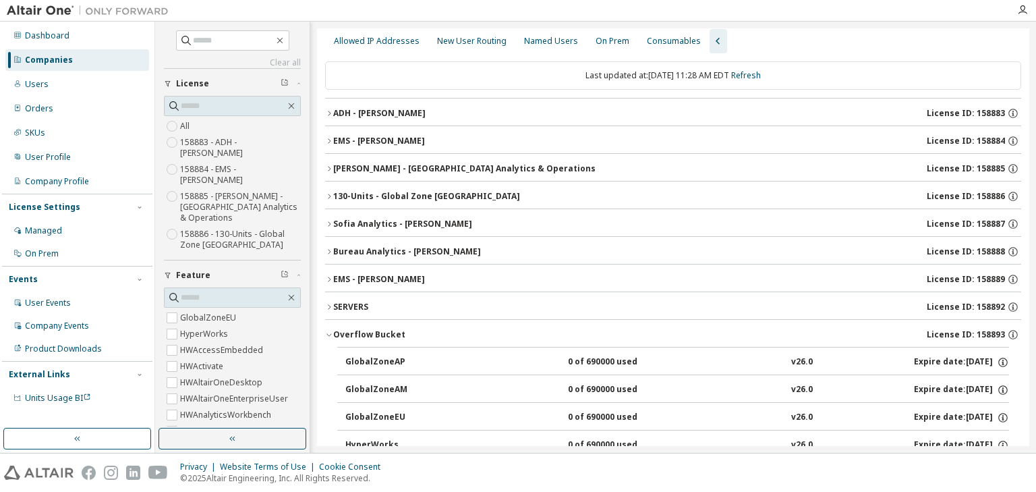
click at [330, 331] on icon "button" at bounding box center [329, 335] width 8 height 8
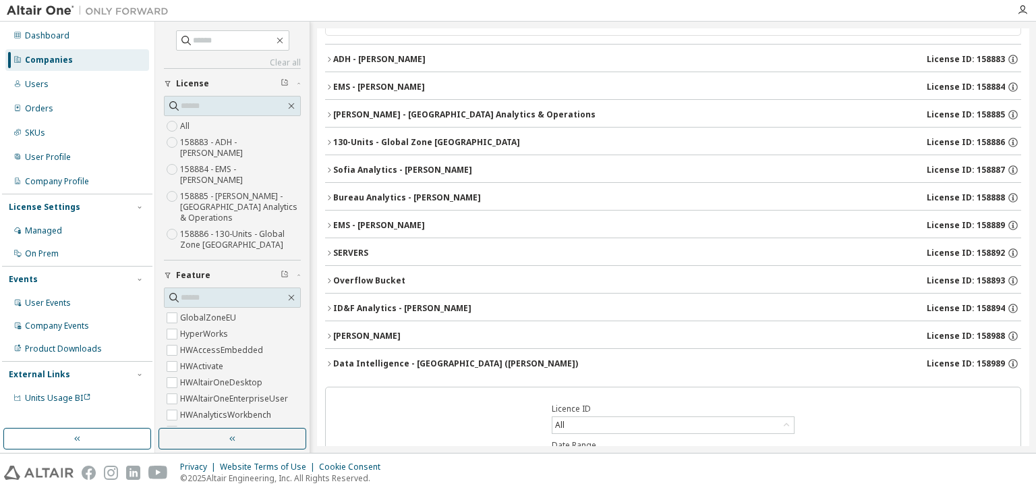
scroll to position [162, 0]
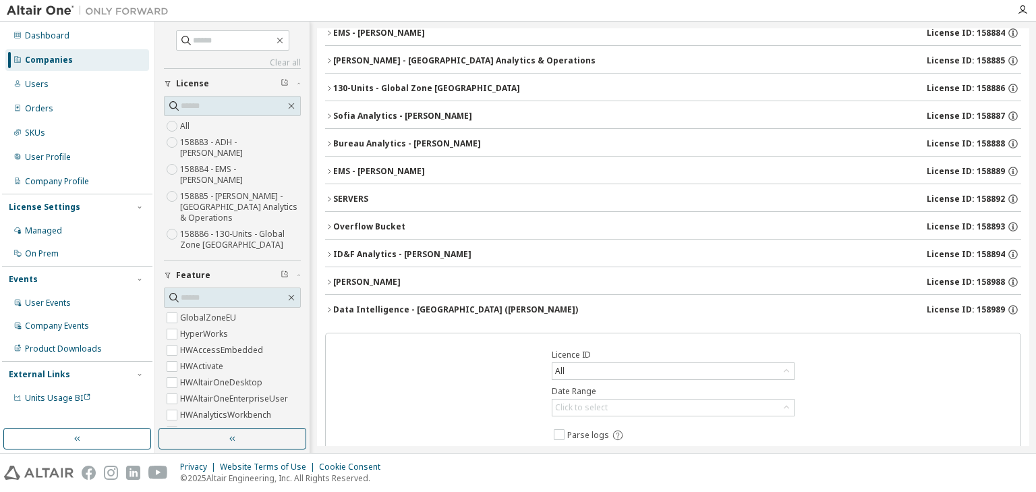
click at [327, 250] on icon "button" at bounding box center [329, 254] width 8 height 8
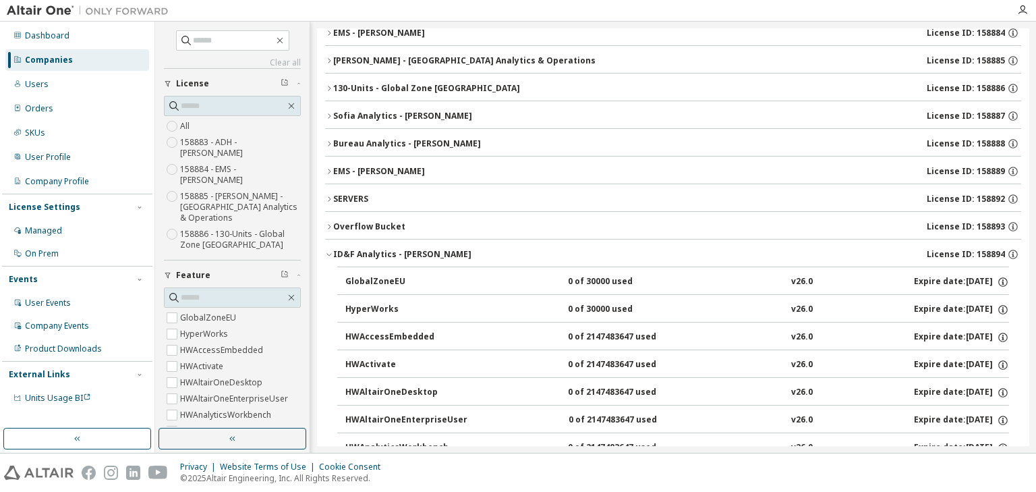
click at [327, 250] on icon "button" at bounding box center [329, 254] width 8 height 8
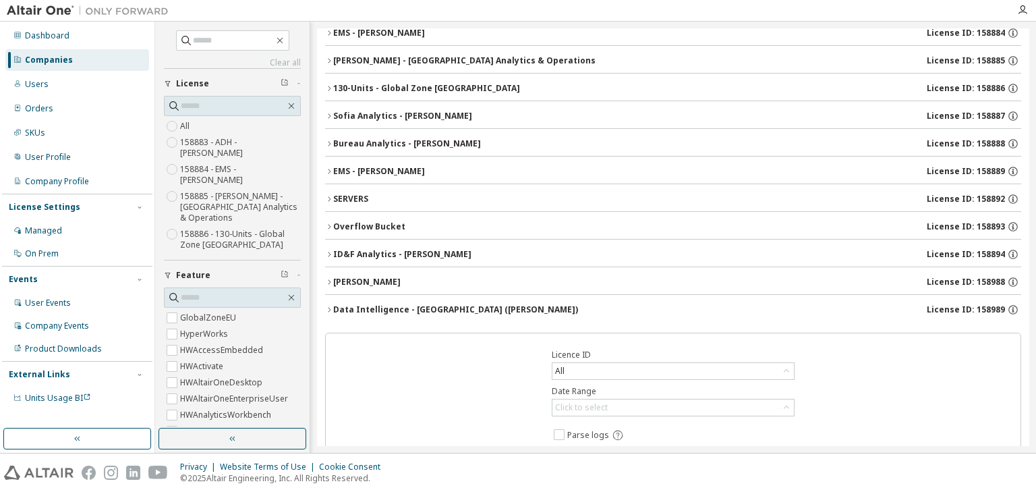
click at [327, 278] on icon "button" at bounding box center [329, 282] width 8 height 8
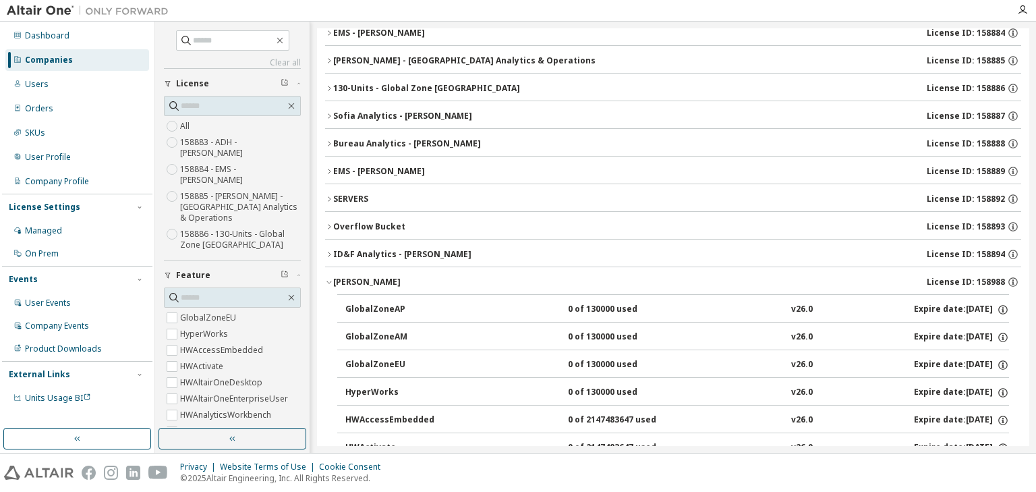
click at [327, 278] on icon "button" at bounding box center [329, 282] width 8 height 8
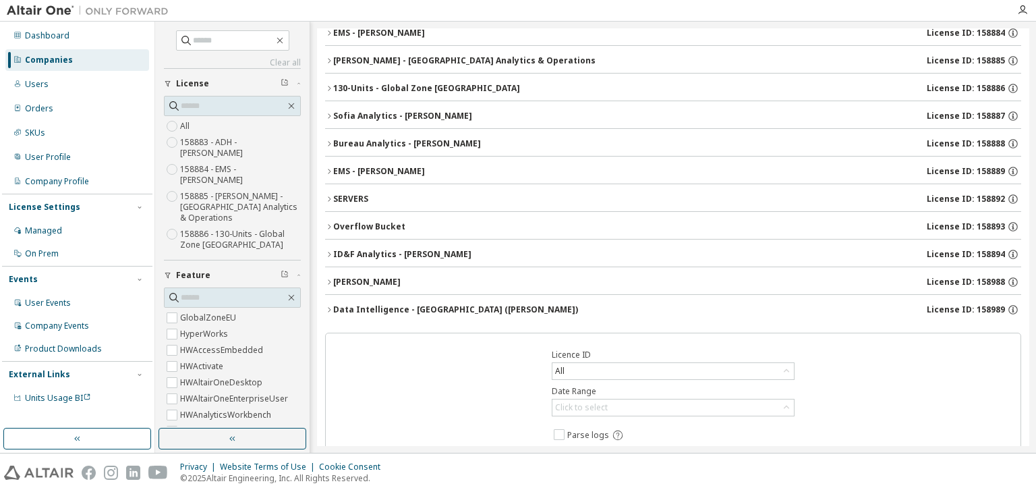
click at [330, 308] on icon "button" at bounding box center [329, 309] width 3 height 5
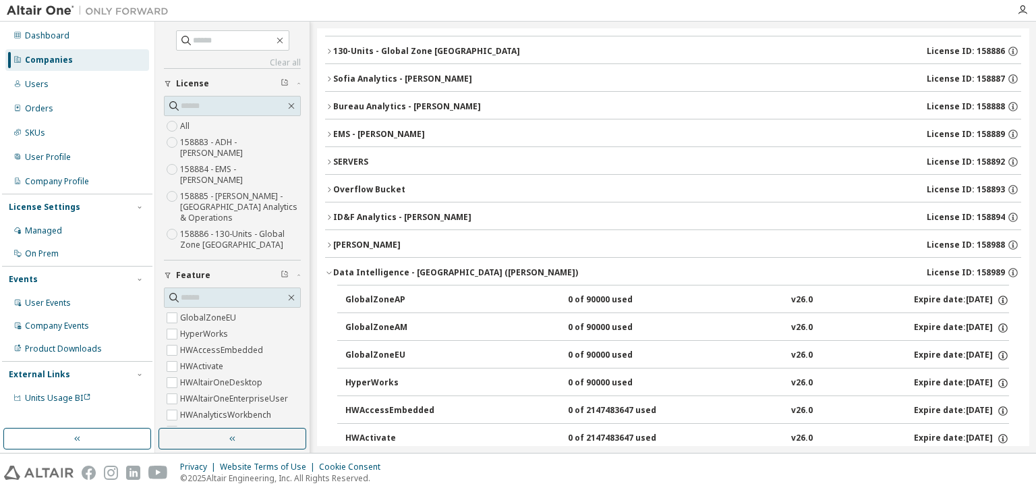
scroll to position [216, 0]
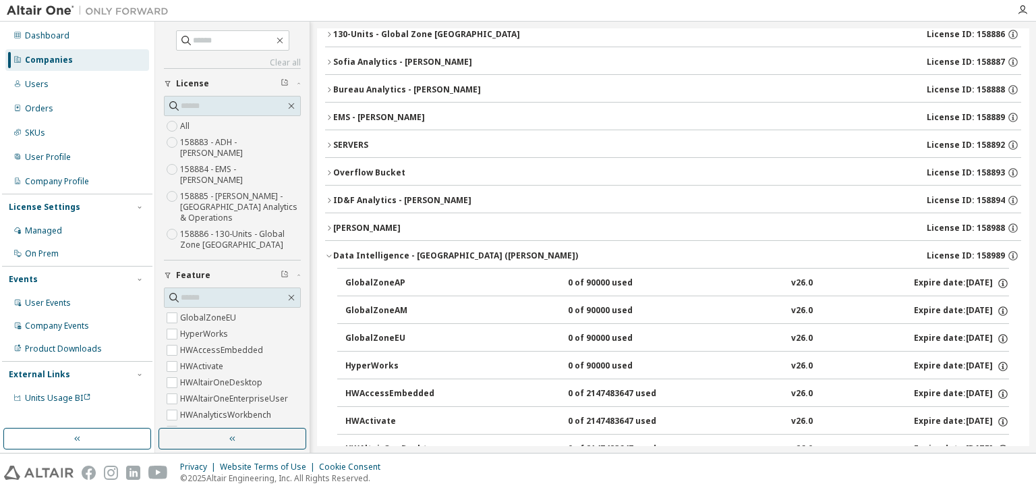
click at [331, 254] on icon "button" at bounding box center [329, 256] width 8 height 8
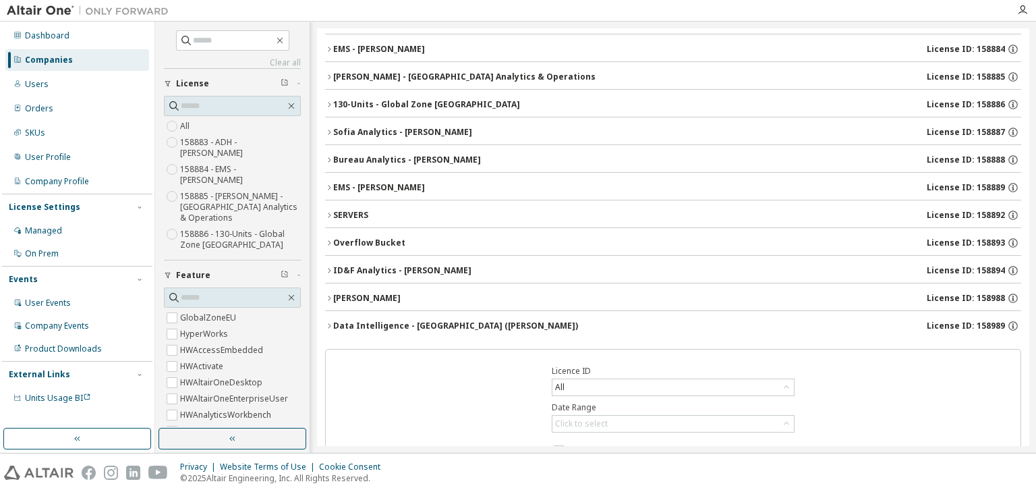
scroll to position [162, 0]
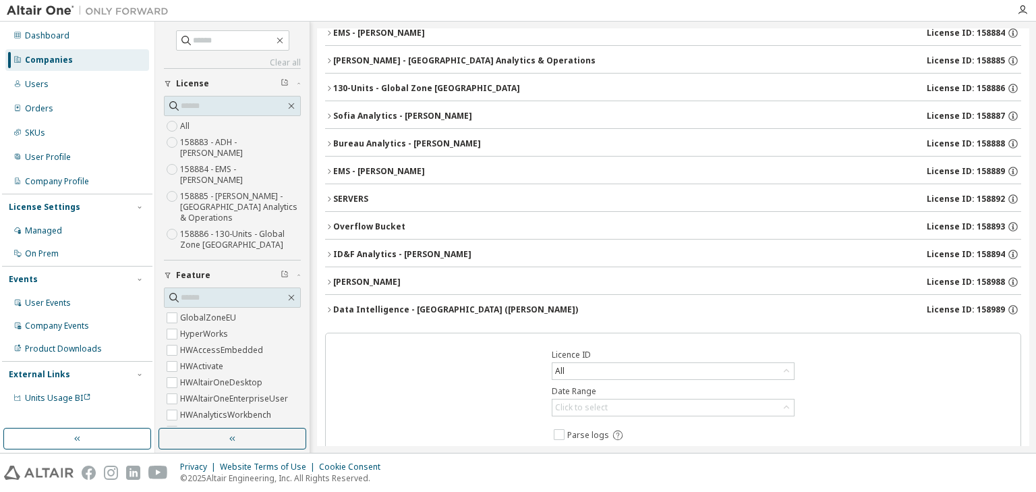
click at [329, 278] on icon "button" at bounding box center [329, 282] width 8 height 8
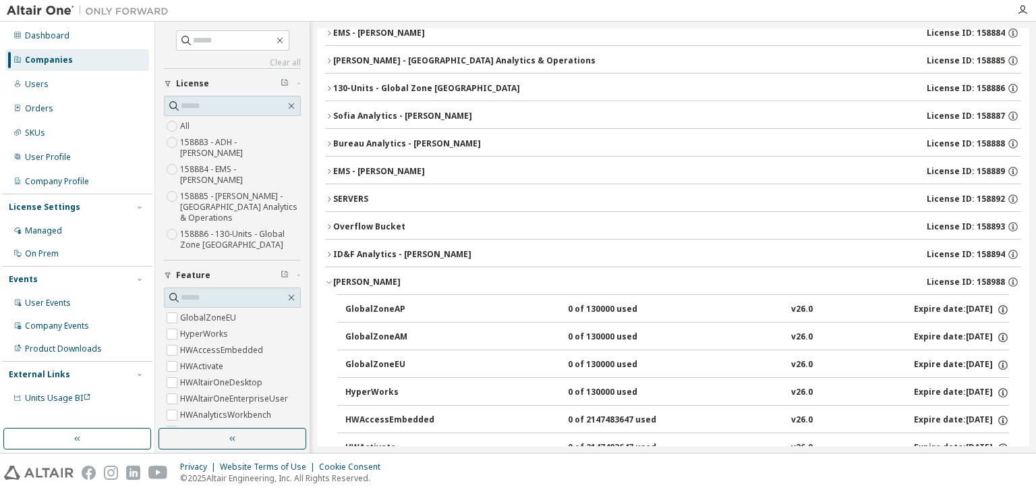
click at [330, 278] on icon "button" at bounding box center [329, 282] width 8 height 8
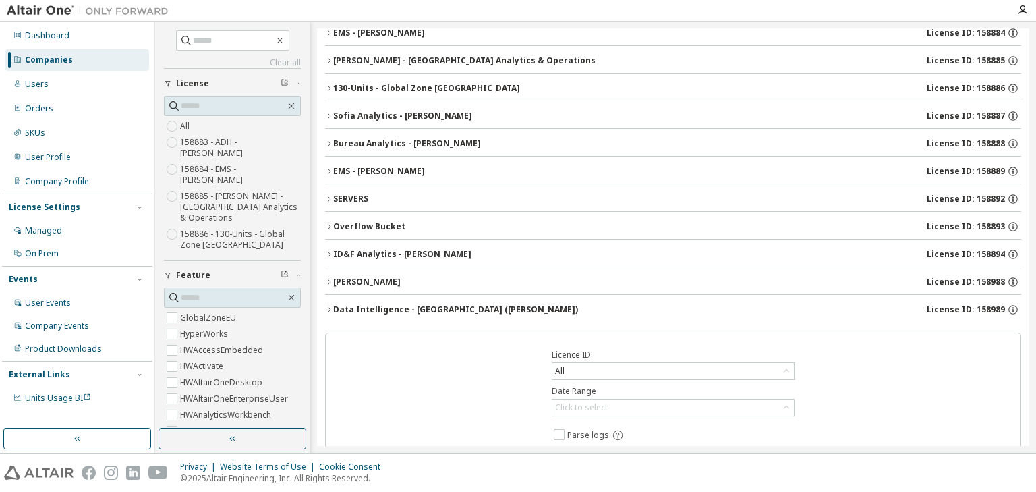
click at [328, 306] on icon "button" at bounding box center [329, 310] width 8 height 8
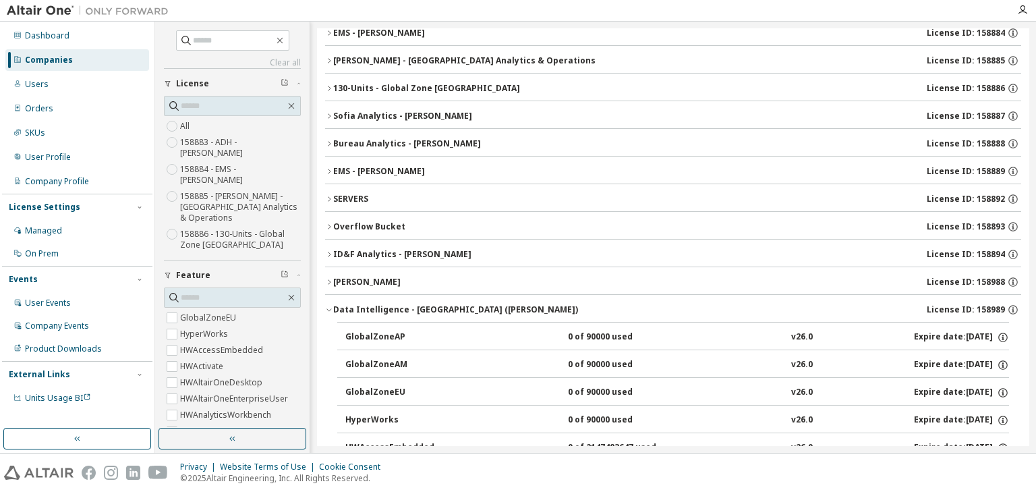
click at [327, 306] on icon "button" at bounding box center [329, 310] width 8 height 8
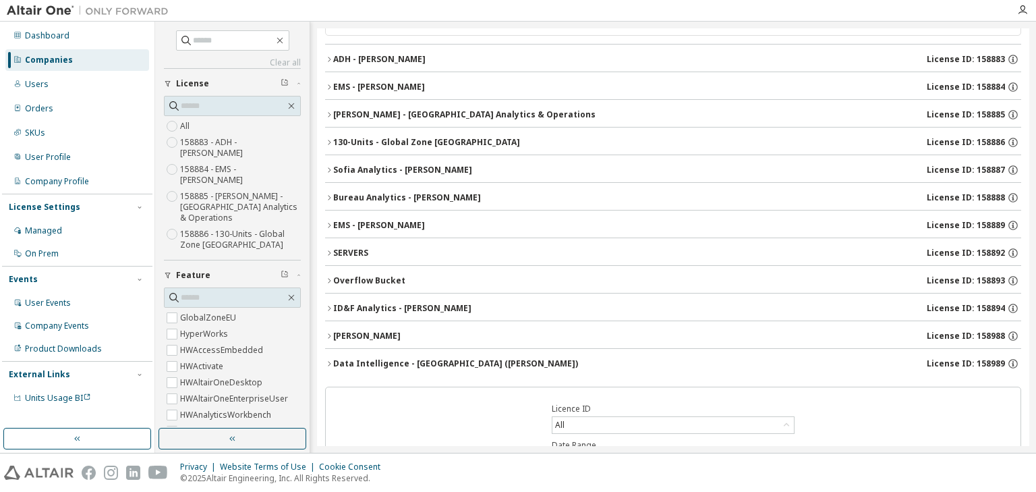
scroll to position [54, 0]
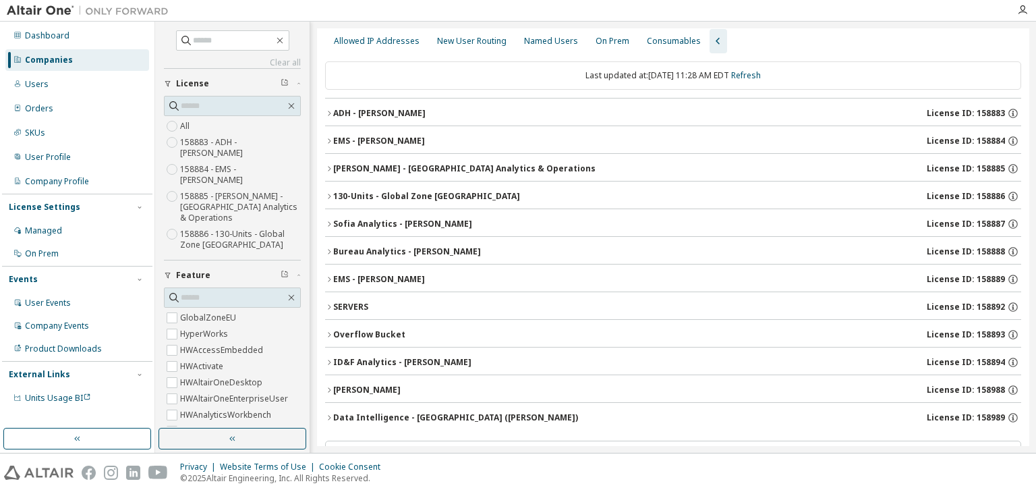
click at [331, 387] on icon "button" at bounding box center [329, 390] width 8 height 8
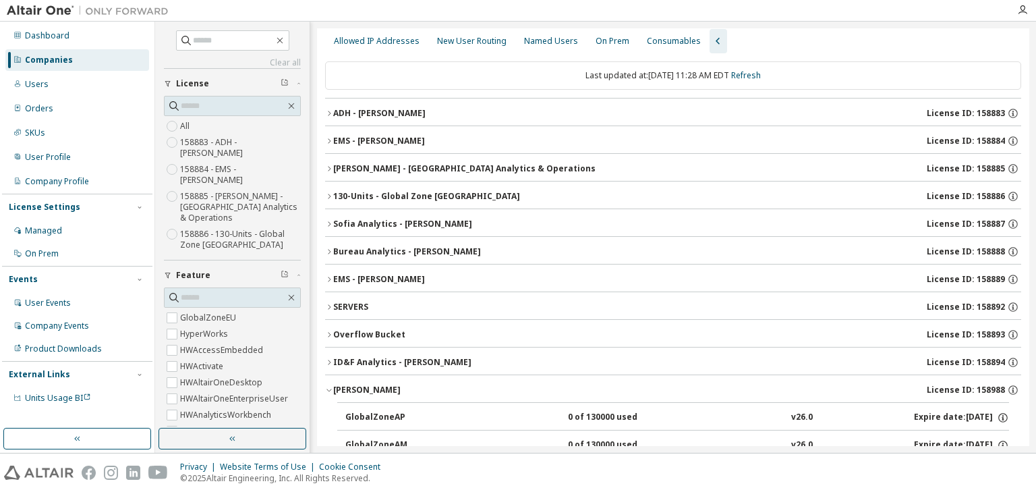
click at [330, 387] on icon "button" at bounding box center [329, 390] width 8 height 8
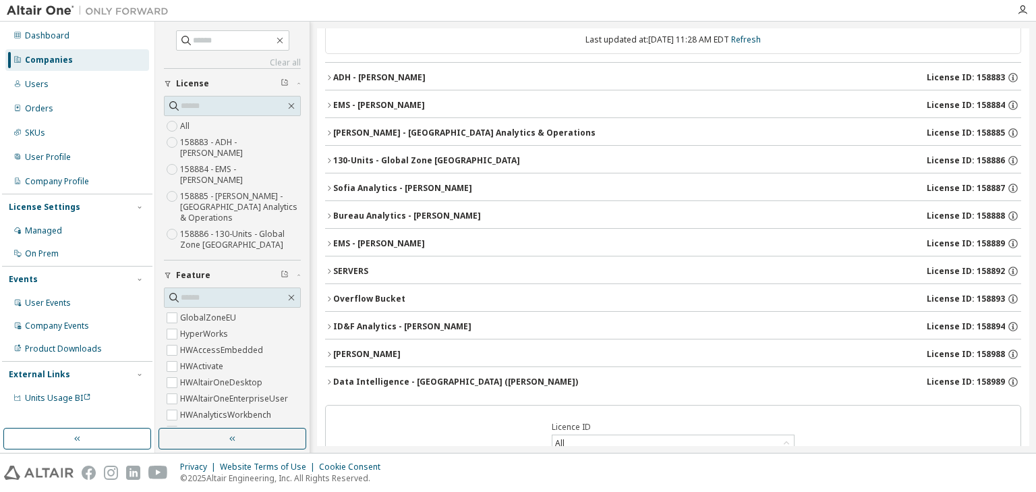
scroll to position [108, 0]
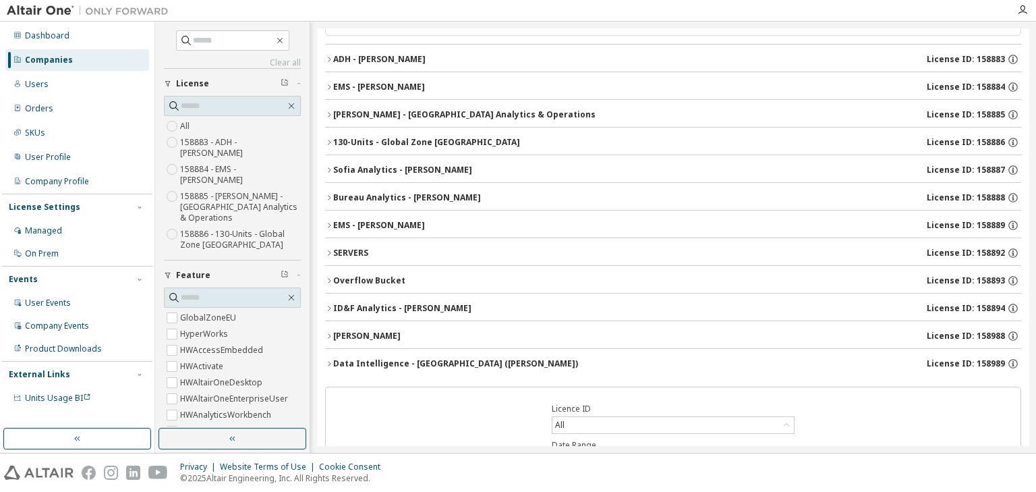
click at [329, 366] on button "Data Intelligence - India (Shashank Lachake) License ID: 158989" at bounding box center [673, 364] width 696 height 30
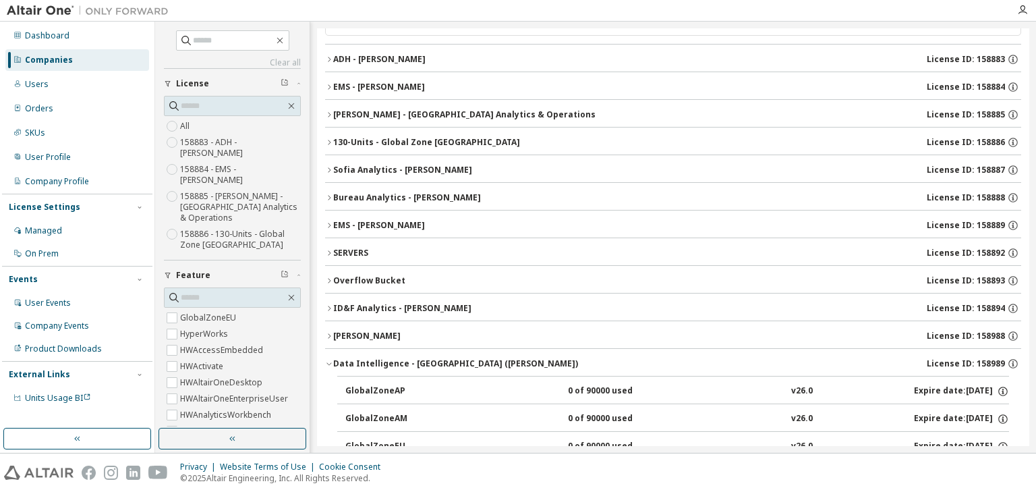
click at [329, 366] on button "Data Intelligence - India (Shashank Lachake) License ID: 158989" at bounding box center [673, 364] width 696 height 30
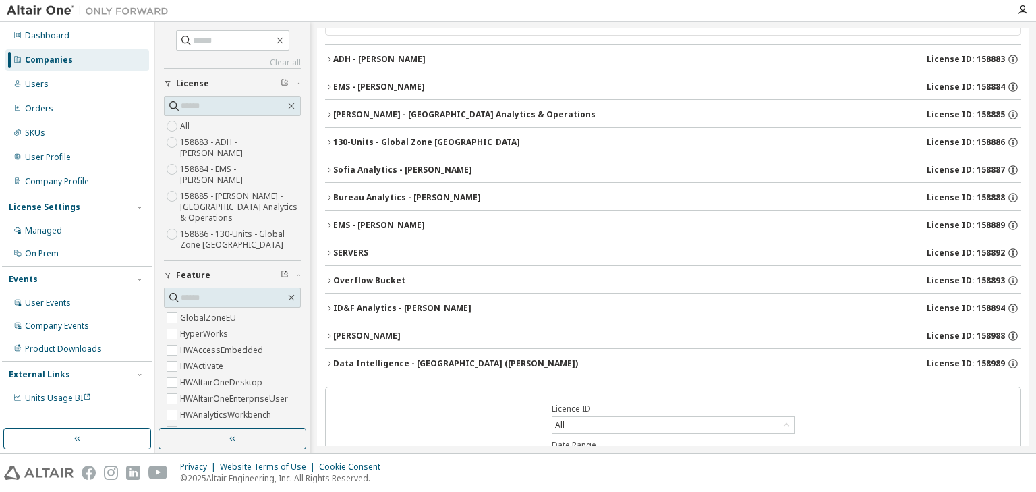
click at [333, 251] on div "SERVERS" at bounding box center [350, 253] width 35 height 11
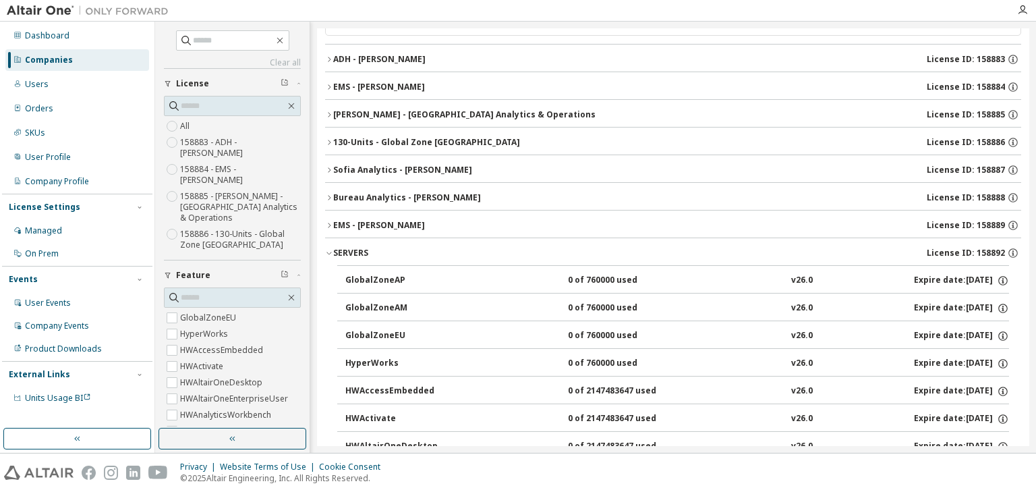
click at [333, 250] on button "SERVERS License ID: 158892" at bounding box center [673, 253] width 696 height 30
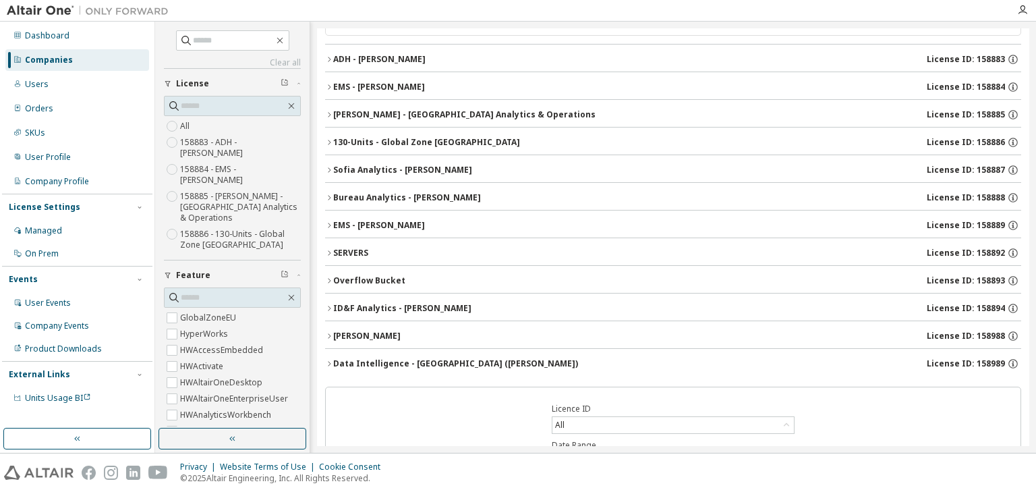
click at [327, 277] on icon "button" at bounding box center [329, 281] width 8 height 8
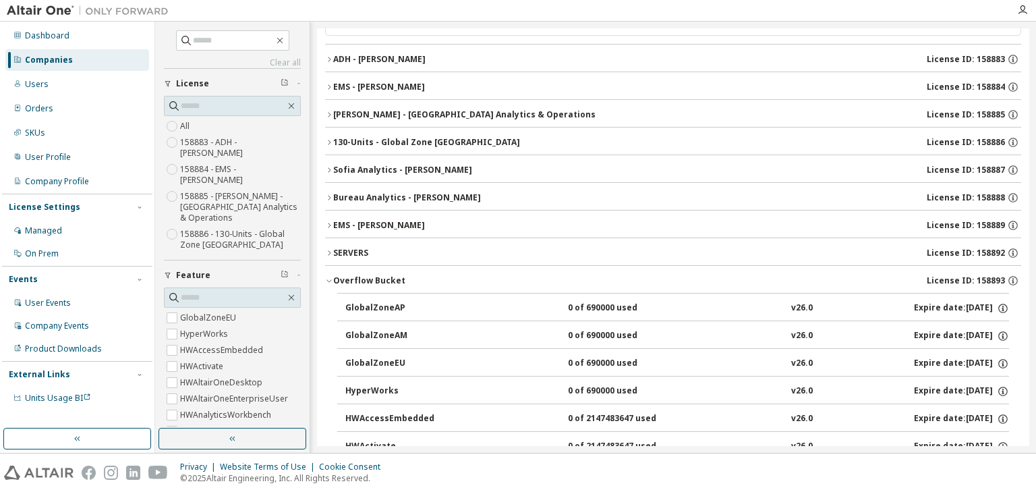
click at [327, 277] on icon "button" at bounding box center [329, 281] width 8 height 8
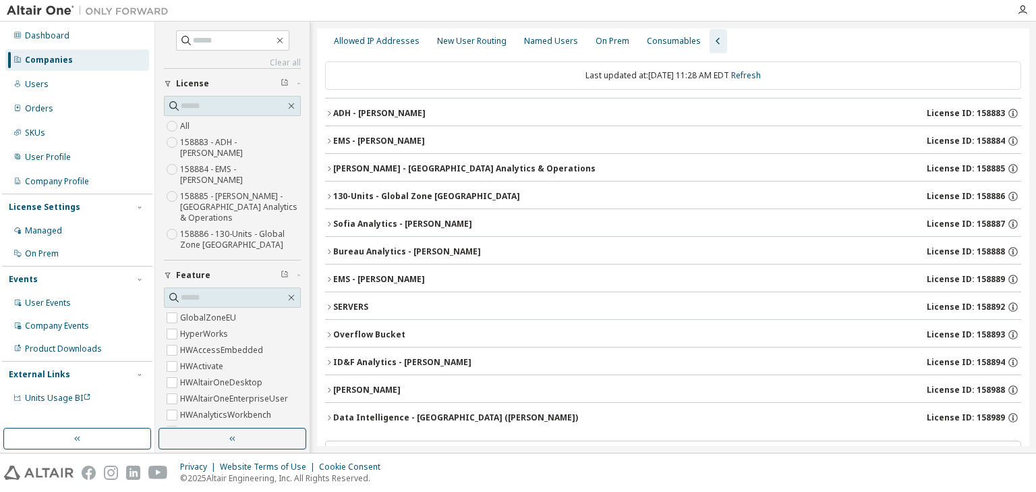
scroll to position [54, 0]
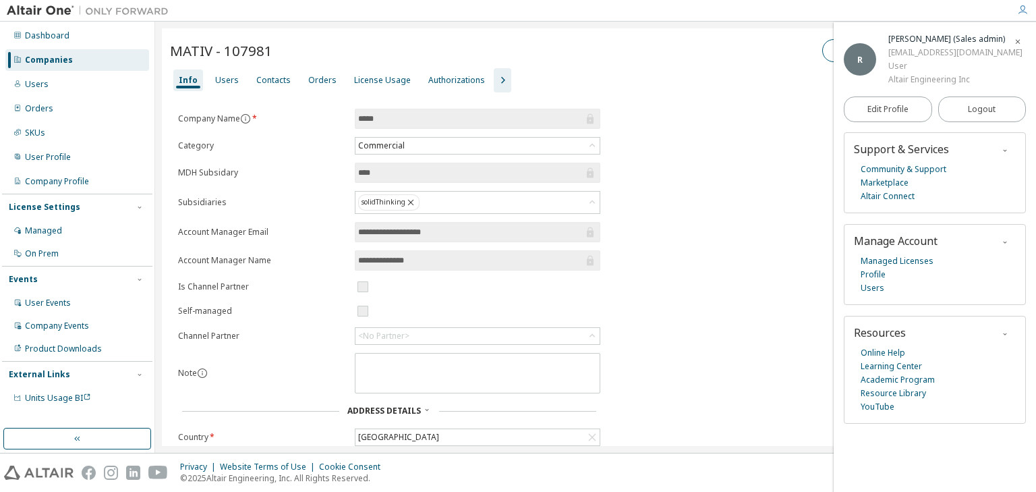
click at [47, 62] on div "Companies" at bounding box center [49, 60] width 48 height 11
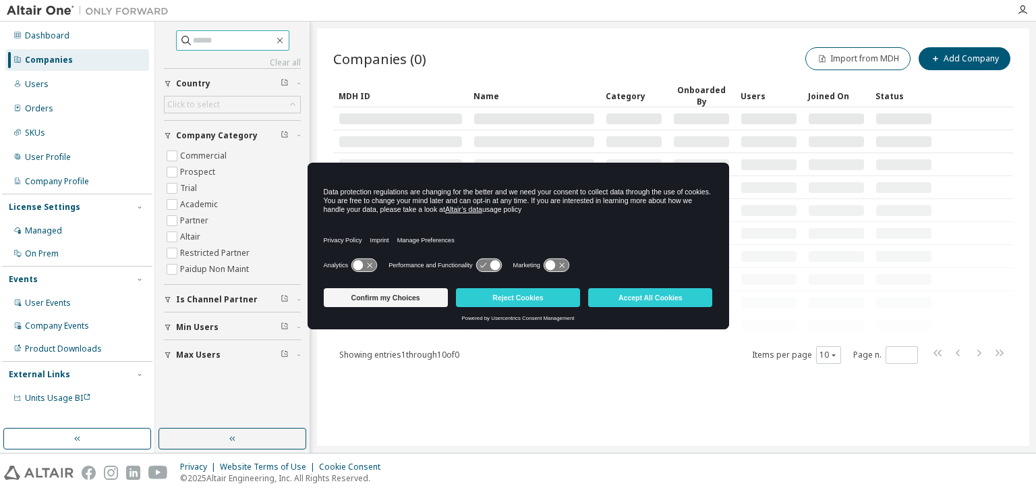
drag, startPoint x: 195, startPoint y: 30, endPoint x: 190, endPoint y: 36, distance: 7.2
click at [194, 32] on span at bounding box center [232, 40] width 113 height 20
click at [193, 43] on input "text" at bounding box center [233, 40] width 81 height 13
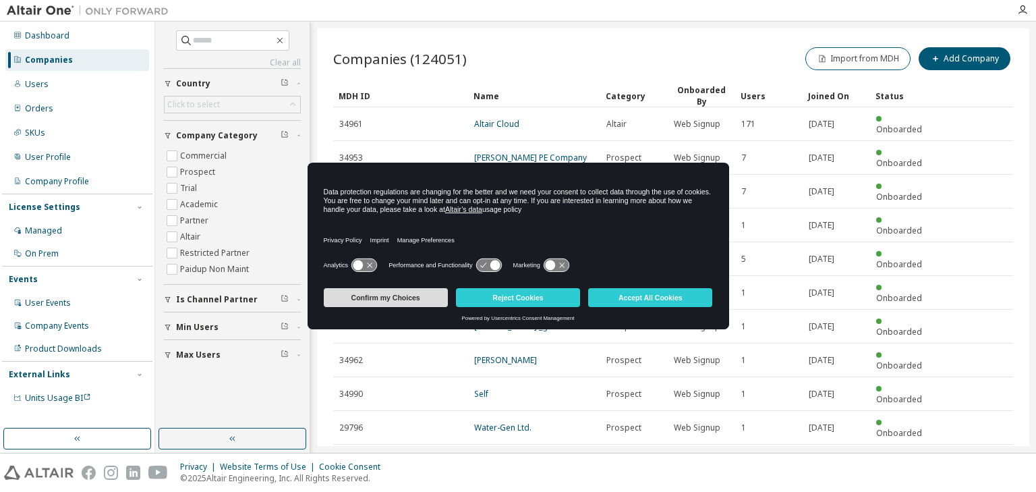
click at [389, 293] on button "Confirm my Choices" at bounding box center [386, 297] width 124 height 19
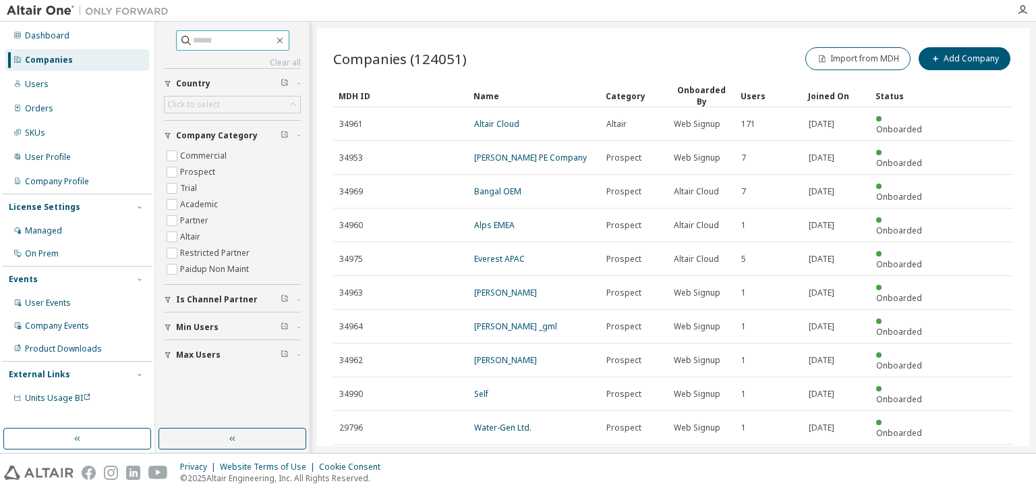
click at [202, 41] on input "text" at bounding box center [233, 40] width 81 height 13
click at [202, 41] on input "*" at bounding box center [233, 40] width 81 height 13
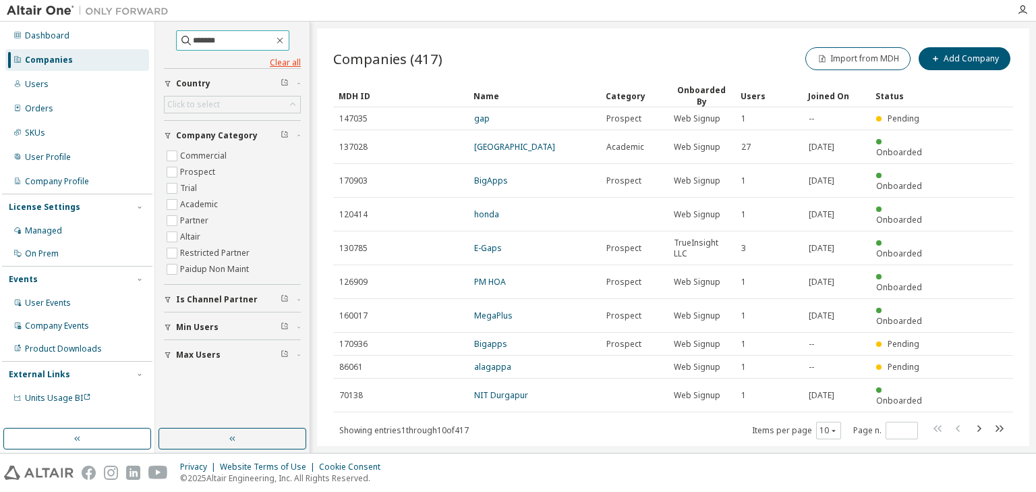
type input "*******"
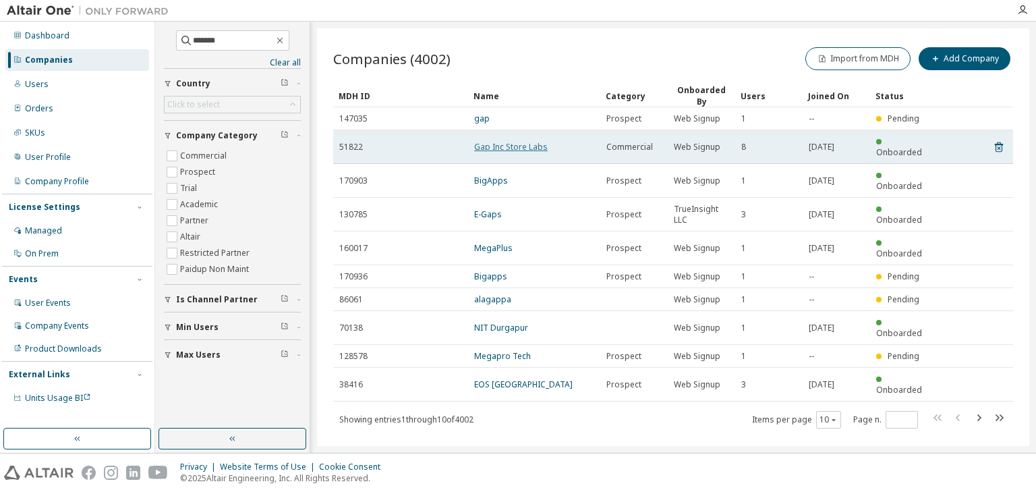
click at [484, 142] on link "Gap Inc Store Labs" at bounding box center [511, 146] width 74 height 11
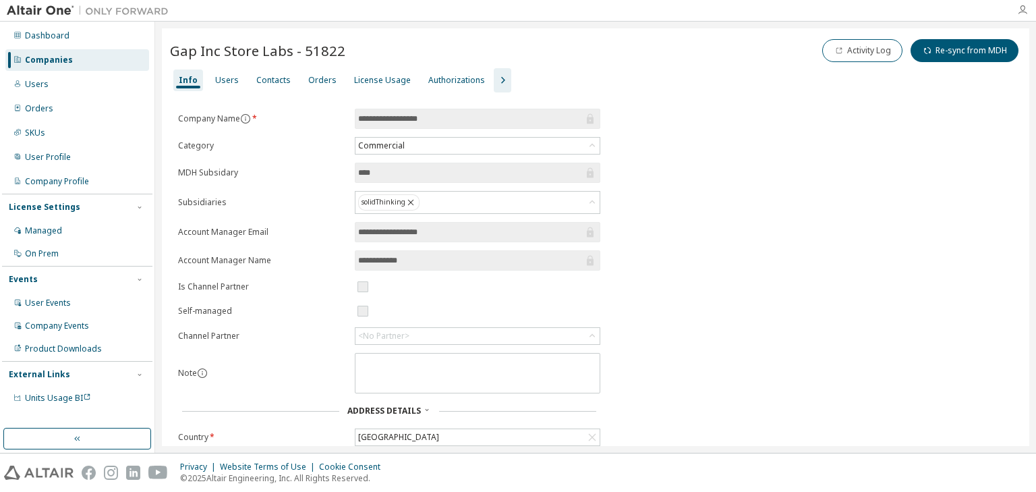
click at [1023, 8] on icon "button" at bounding box center [1022, 10] width 11 height 11
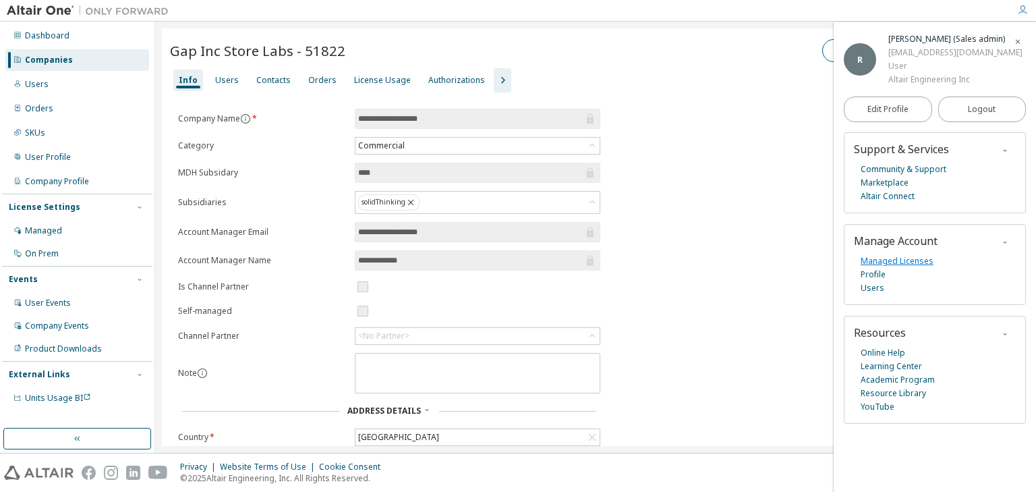
click at [897, 256] on link "Managed Licenses" at bounding box center [897, 260] width 73 height 13
click at [233, 80] on div "Users" at bounding box center [227, 80] width 24 height 11
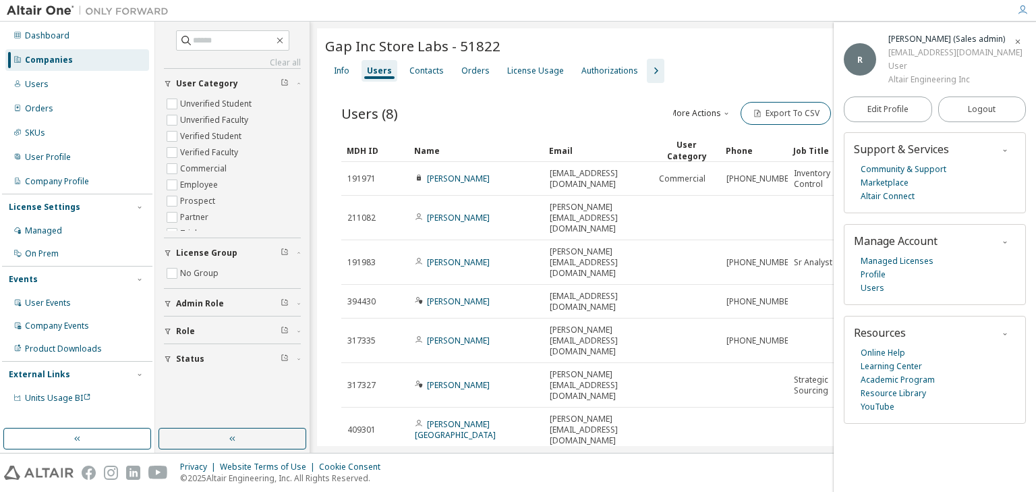
drag, startPoint x: 1017, startPoint y: 40, endPoint x: 1007, endPoint y: 32, distance: 13.0
click at [1017, 39] on icon "button" at bounding box center [1018, 42] width 8 height 8
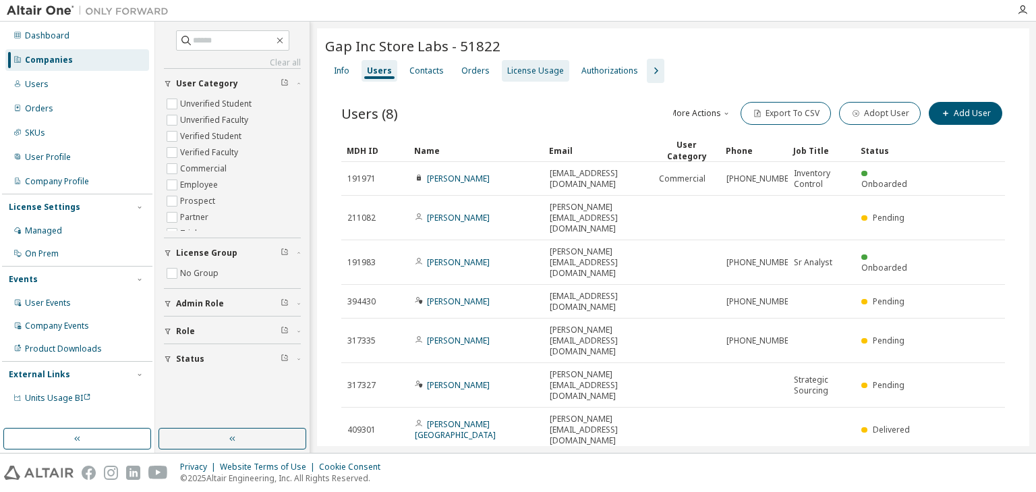
click at [522, 75] on div "License Usage" at bounding box center [535, 70] width 57 height 11
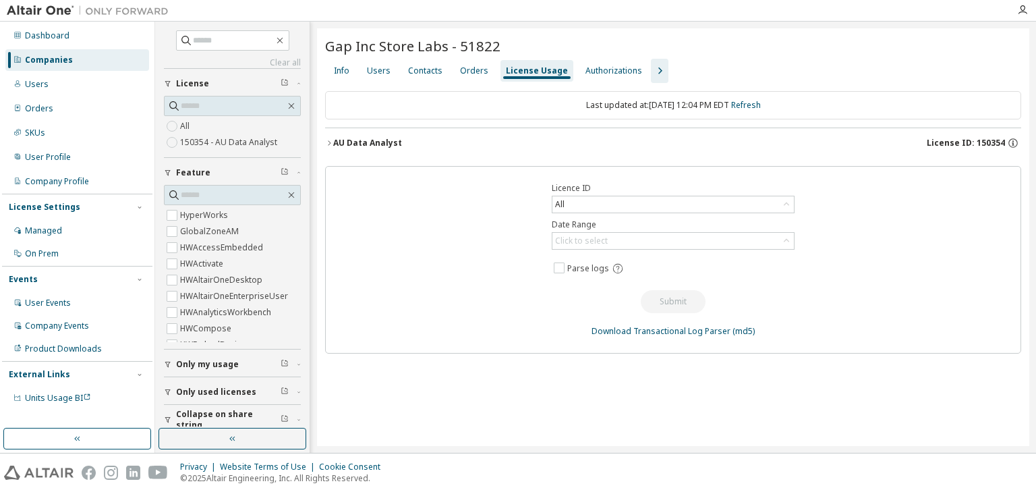
click at [325, 142] on icon "button" at bounding box center [329, 143] width 8 height 8
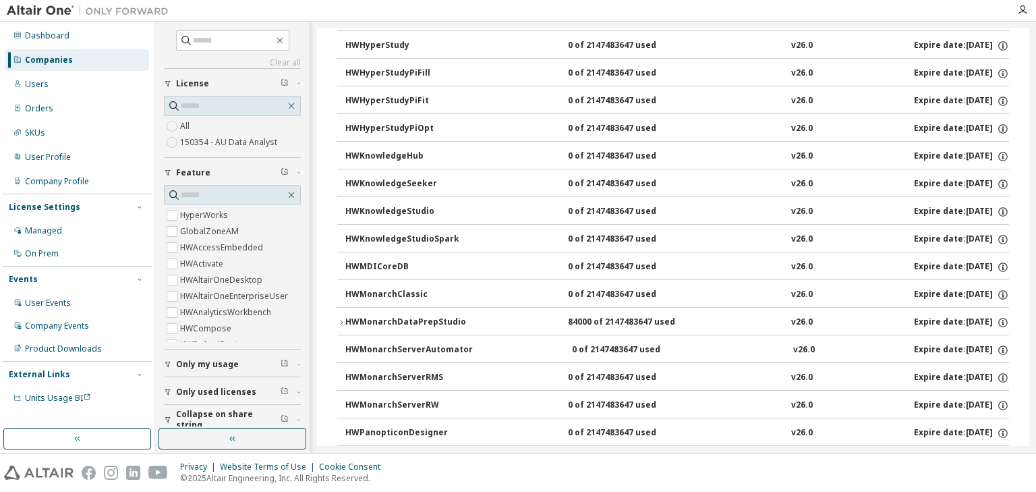
scroll to position [594, 0]
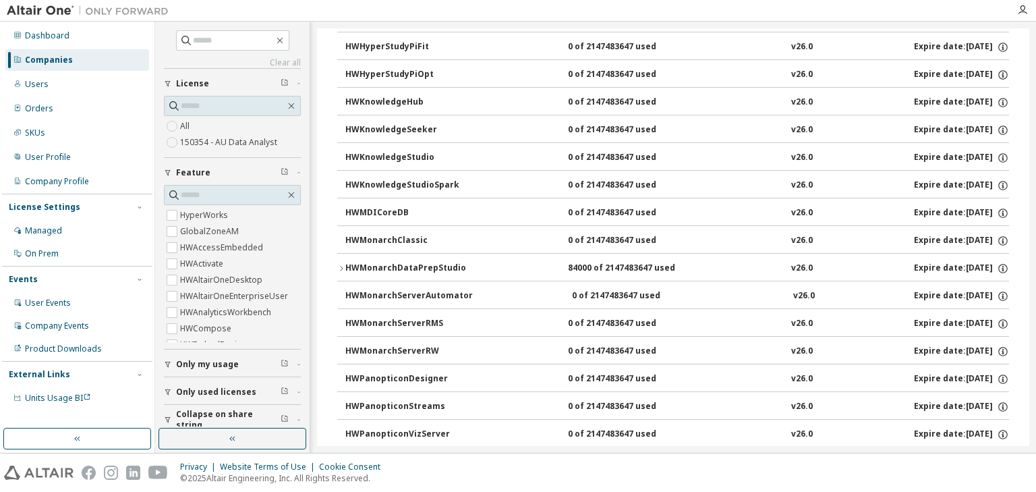
click at [345, 264] on icon "button" at bounding box center [341, 268] width 8 height 8
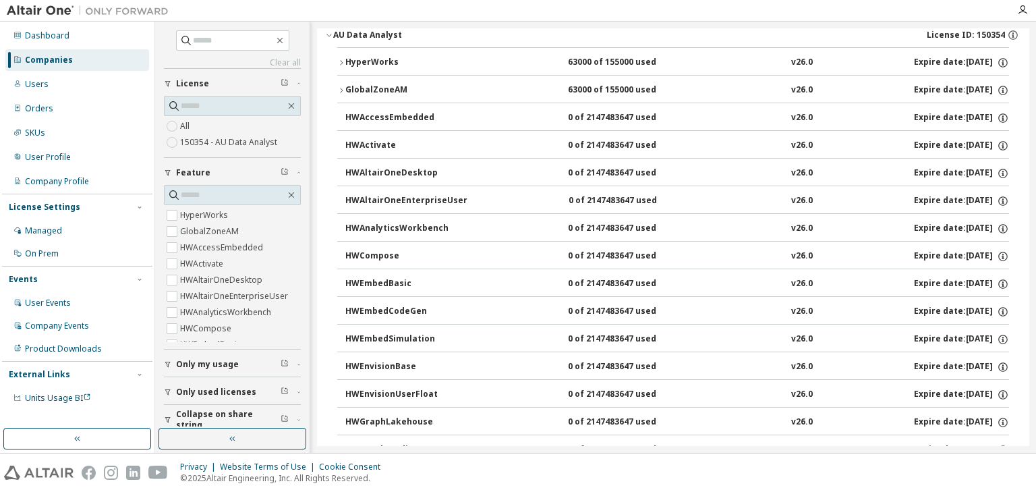
scroll to position [0, 0]
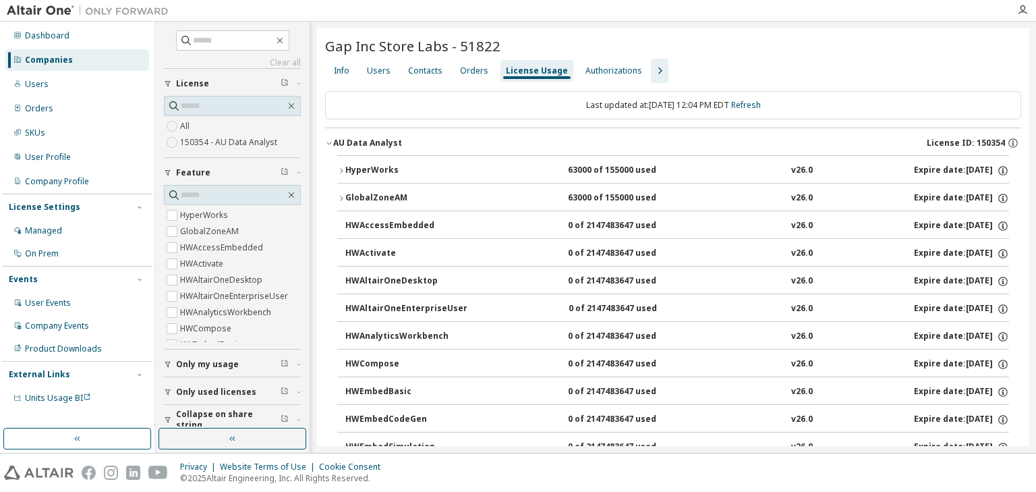
click at [444, 72] on div "Contacts" at bounding box center [425, 71] width 45 height 22
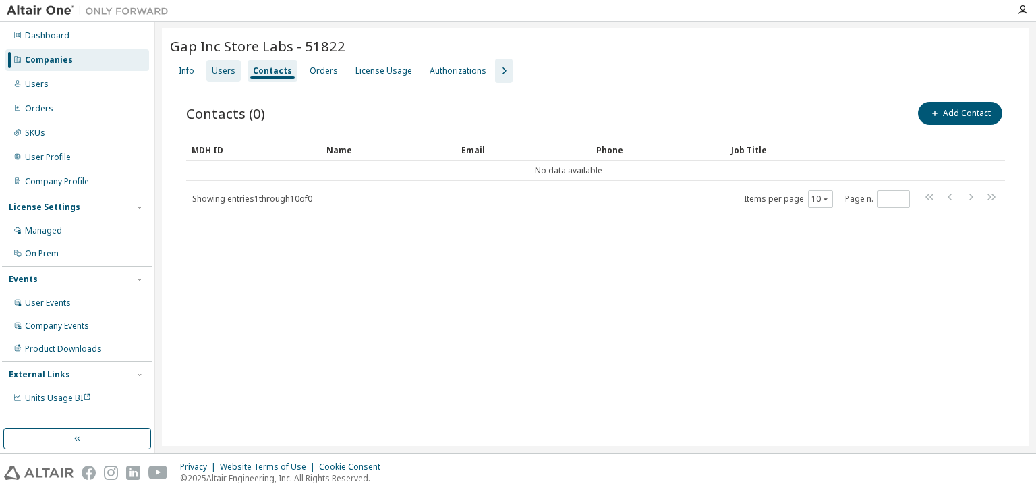
click at [221, 68] on div "Users" at bounding box center [224, 70] width 24 height 11
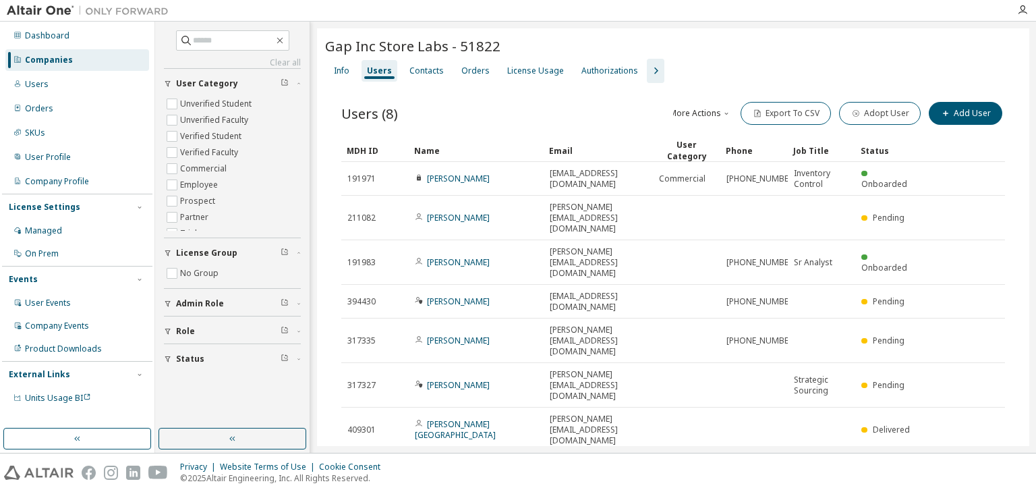
click at [463, 468] on link "Anthony James" at bounding box center [458, 473] width 63 height 11
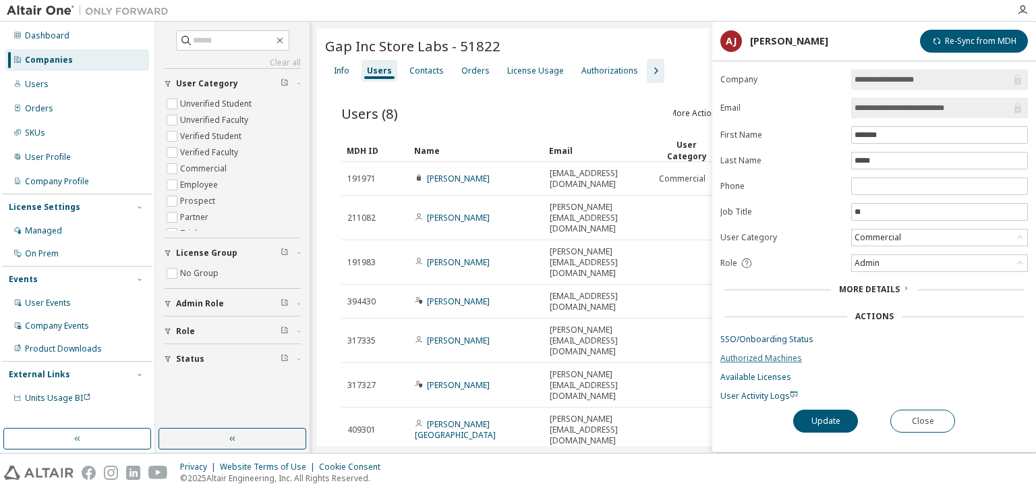
click at [754, 354] on link "Authorized Machines" at bounding box center [875, 358] width 308 height 11
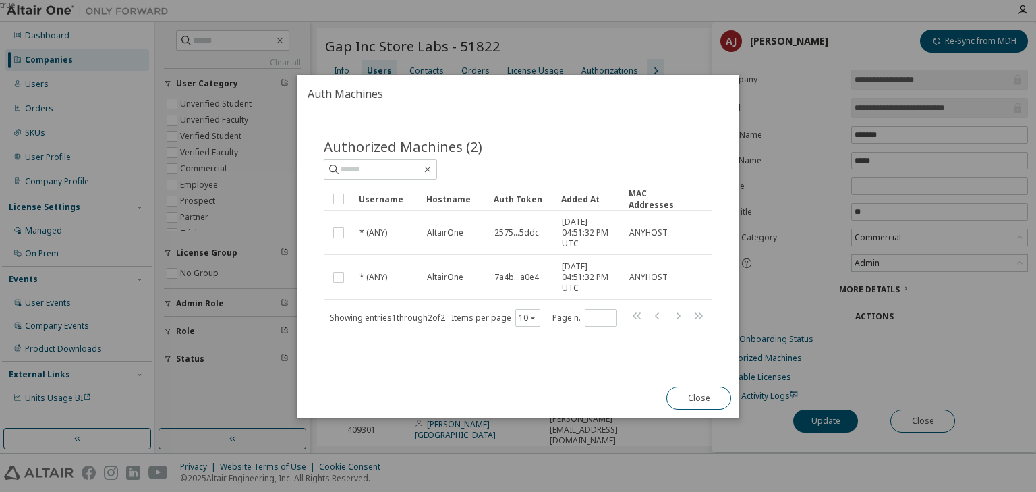
click at [692, 393] on button "Close" at bounding box center [699, 398] width 65 height 23
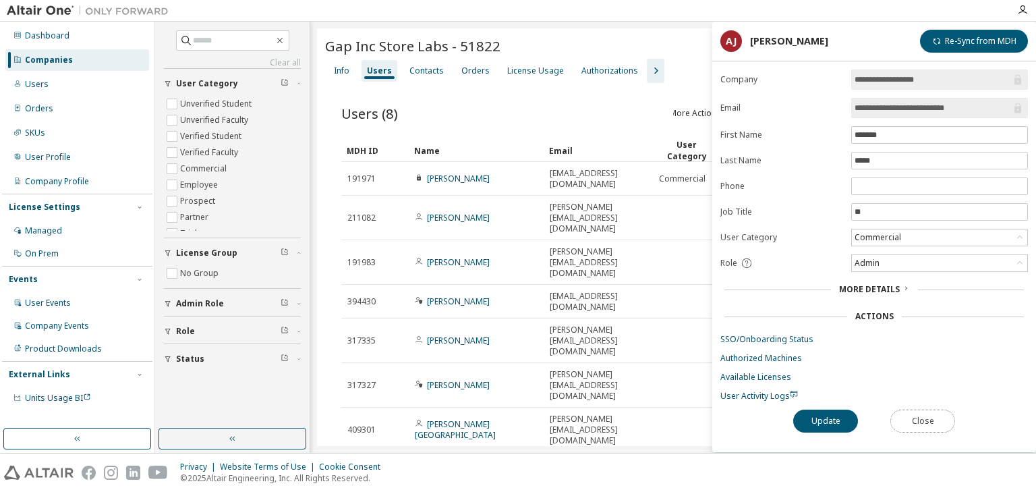
click at [922, 414] on button "Close" at bounding box center [923, 421] width 65 height 23
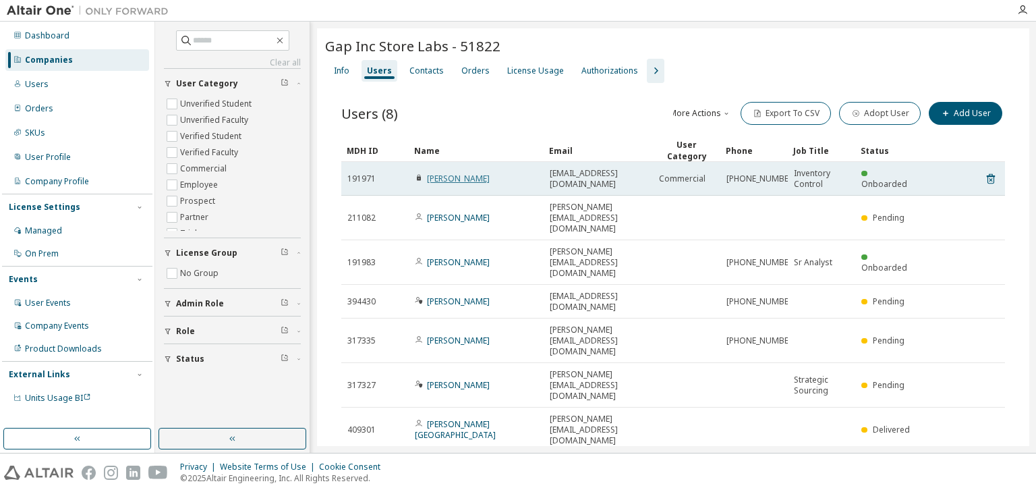
click at [465, 178] on link "Roger Flanagan" at bounding box center [458, 178] width 63 height 11
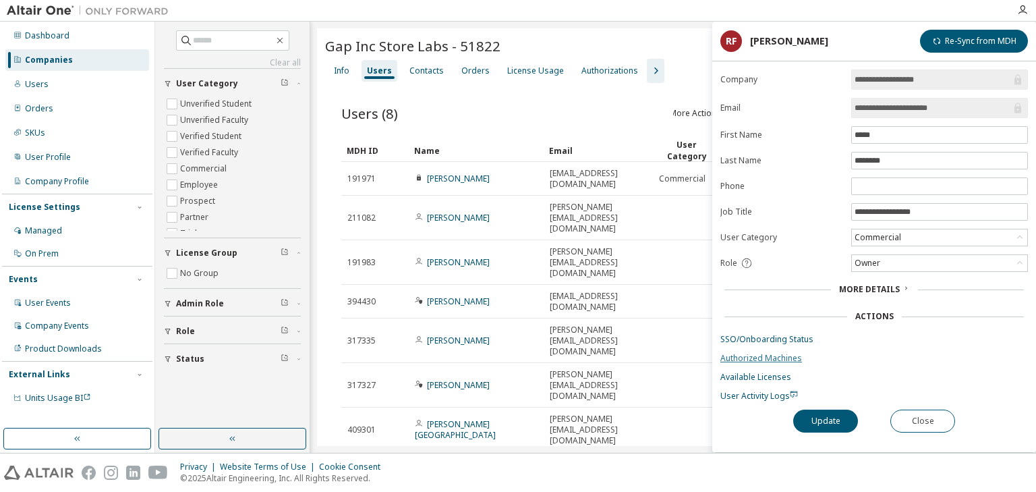
click at [758, 353] on link "Authorized Machines" at bounding box center [875, 358] width 308 height 11
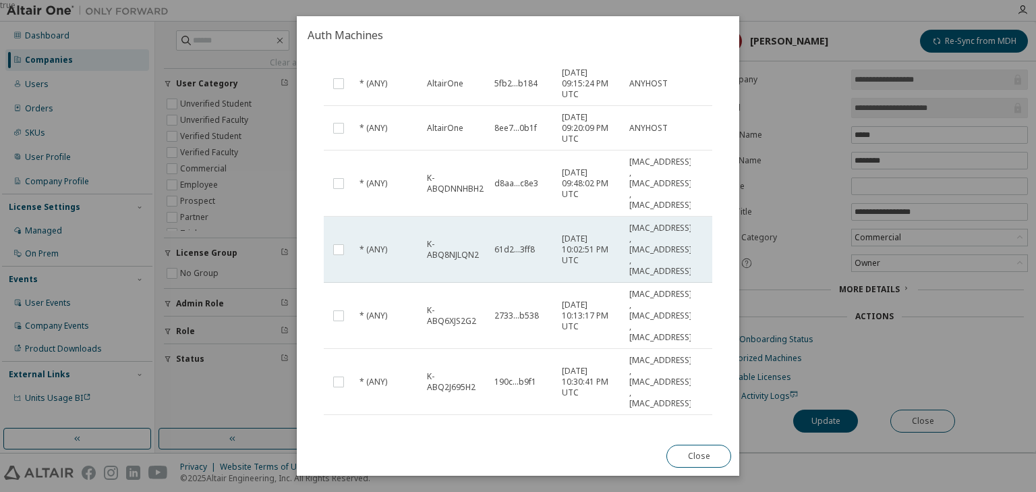
scroll to position [162, 0]
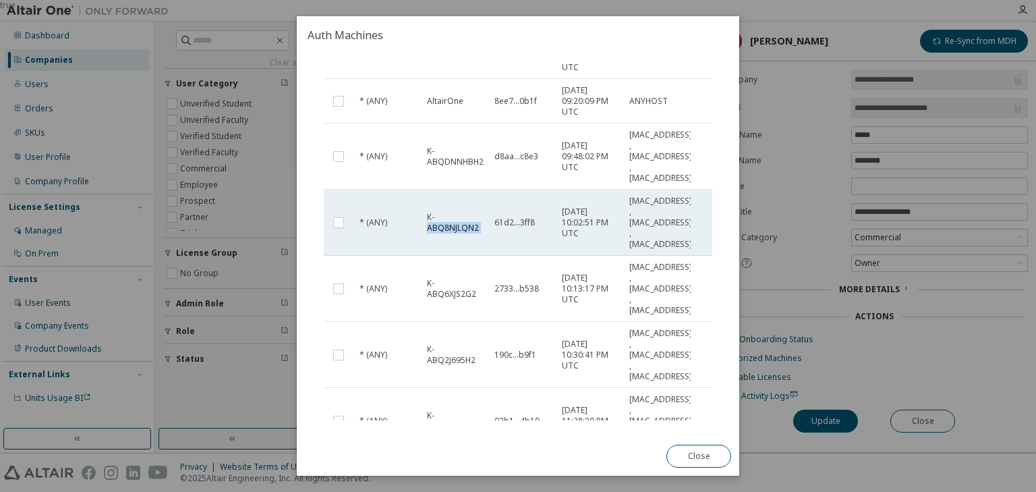
drag, startPoint x: 424, startPoint y: 227, endPoint x: 495, endPoint y: 221, distance: 71.0
click at [495, 221] on tr "* (ANY) K-ABQ8NJLQN2 61d2...3ff8 2023-12-07 10:02:51 PM UTC 10:65:30:3E:35:6B ,…" at bounding box center [518, 223] width 389 height 66
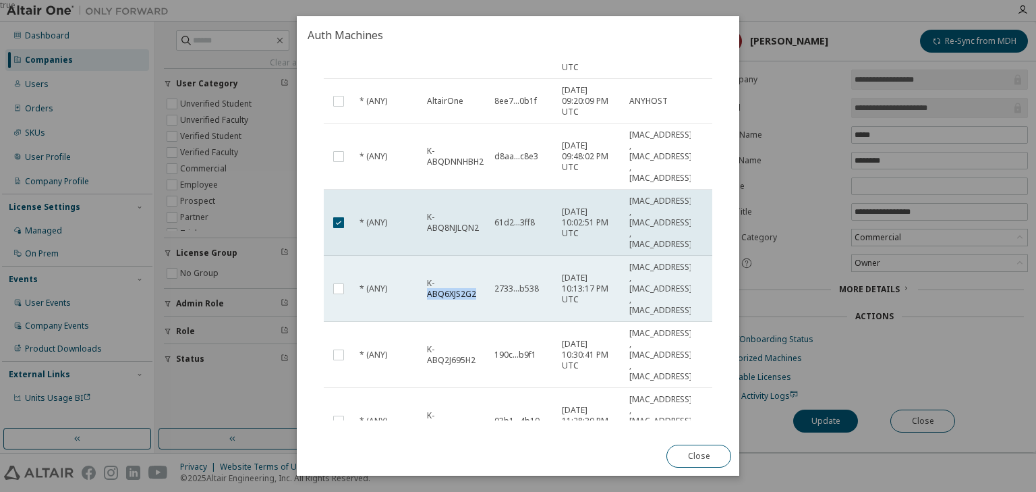
drag, startPoint x: 424, startPoint y: 294, endPoint x: 486, endPoint y: 287, distance: 63.2
click at [486, 287] on td "K-ABQ6XJS2G2" at bounding box center [454, 289] width 67 height 66
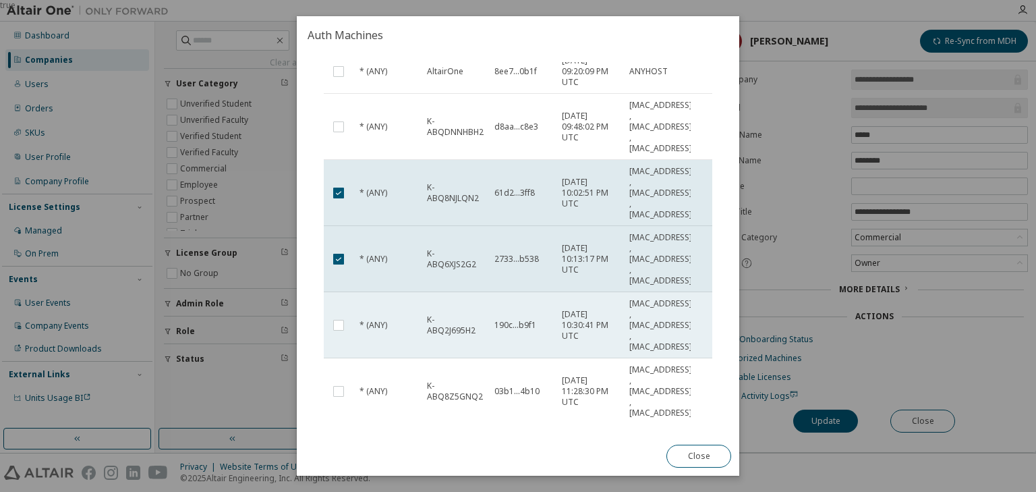
scroll to position [225, 0]
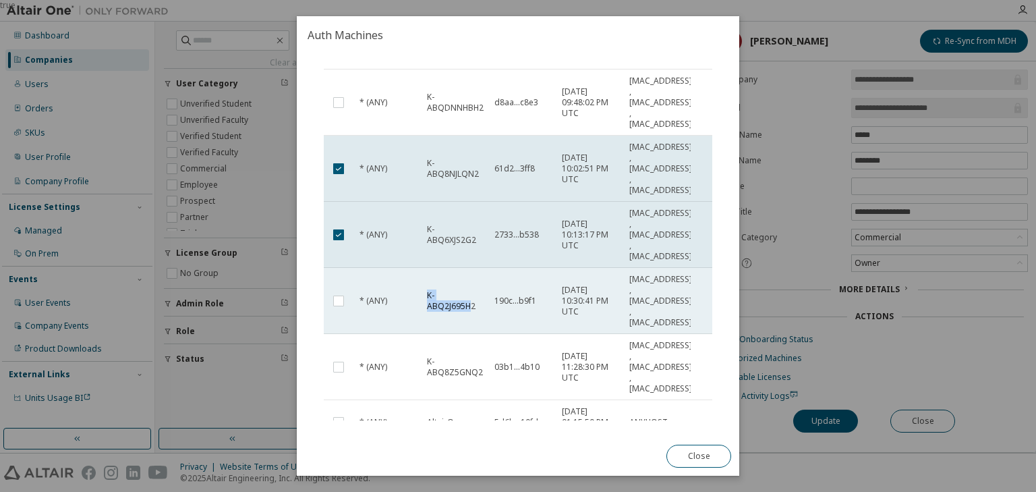
drag, startPoint x: 418, startPoint y: 308, endPoint x: 469, endPoint y: 300, distance: 51.2
click at [469, 300] on tr "* (ANY) K-ABQ2J695H2 190c...b9f1 2023-12-07 10:30:41 PM UTC D4:81:D7:FA:82:EB ,…" at bounding box center [518, 301] width 389 height 66
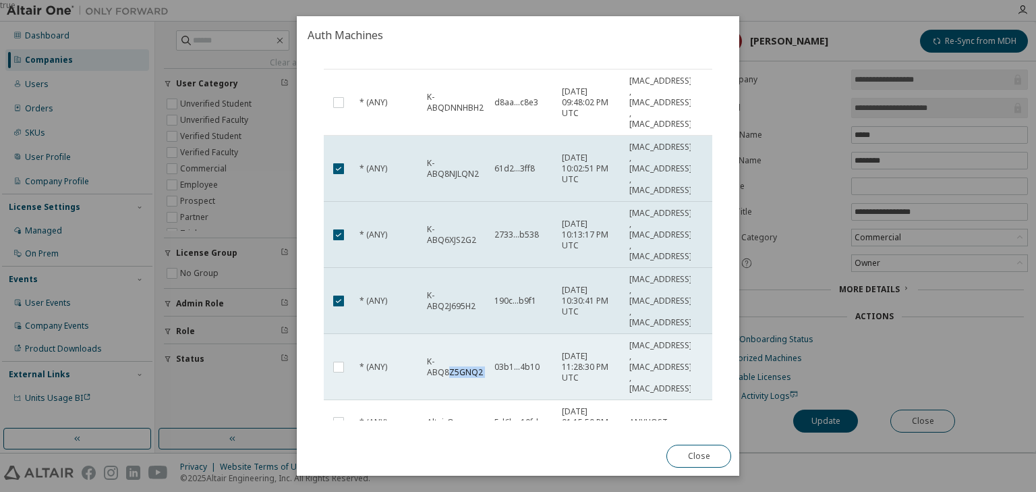
drag, startPoint x: 488, startPoint y: 367, endPoint x: 448, endPoint y: 367, distance: 40.5
click at [448, 367] on tr "* (ANY) K-ABQ8Z5GNQ2 03b1...4b10 2023-12-07 11:28:30 PM UTC 10:65:30:7A:48:D6 ,…" at bounding box center [518, 367] width 389 height 66
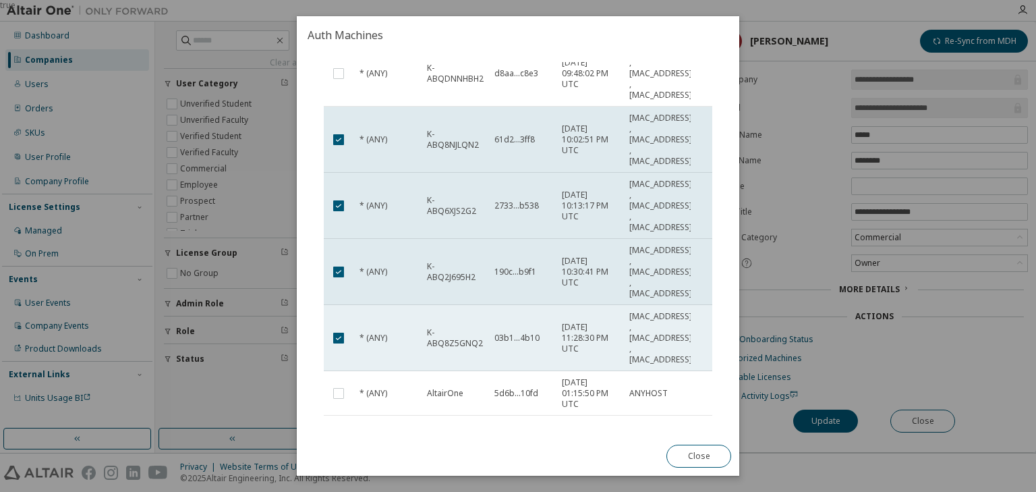
scroll to position [248, 0]
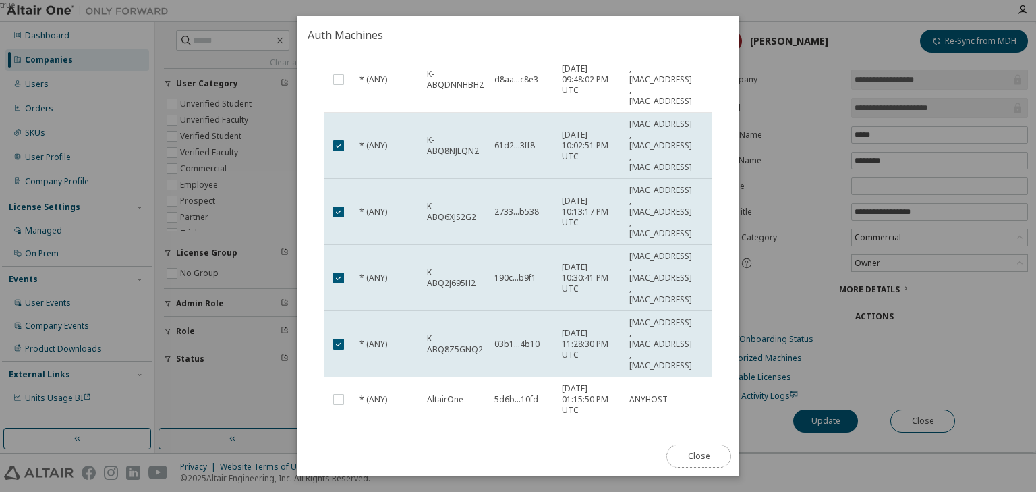
click at [687, 453] on button "Close" at bounding box center [699, 456] width 65 height 23
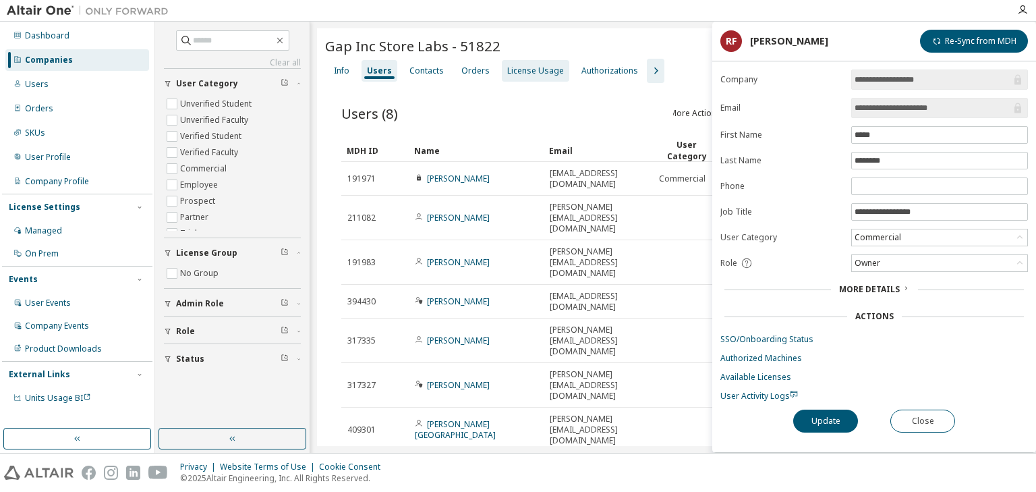
click at [516, 64] on div "License Usage" at bounding box center [535, 71] width 67 height 22
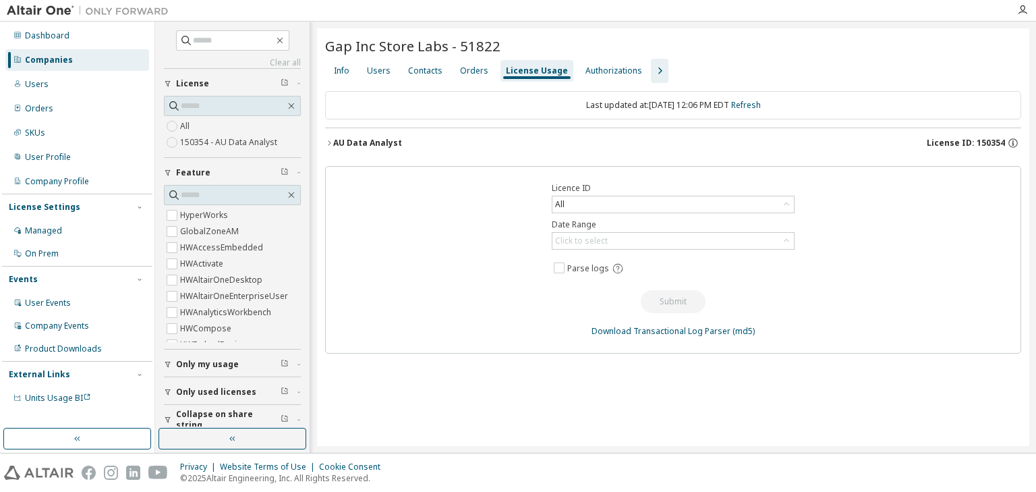
click at [332, 141] on icon "button" at bounding box center [329, 143] width 8 height 8
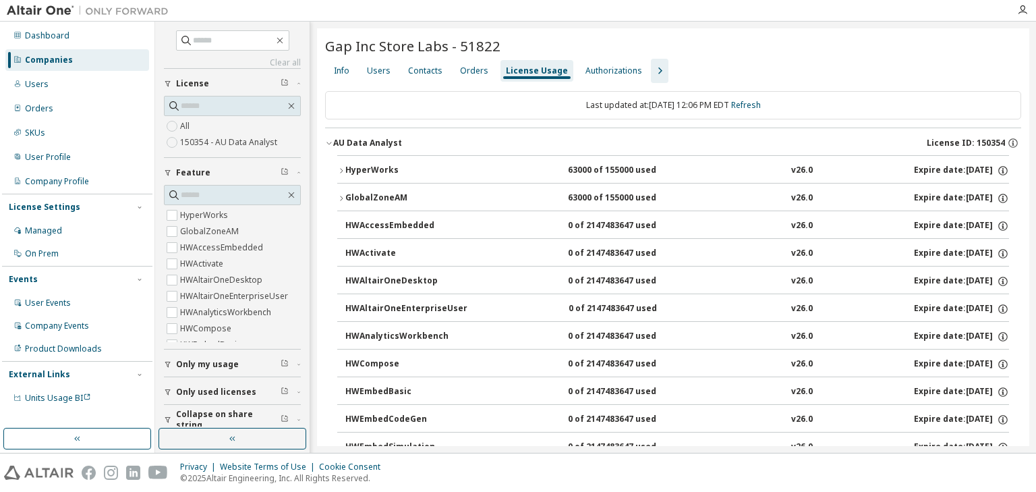
click at [343, 198] on icon "button" at bounding box center [341, 198] width 8 height 8
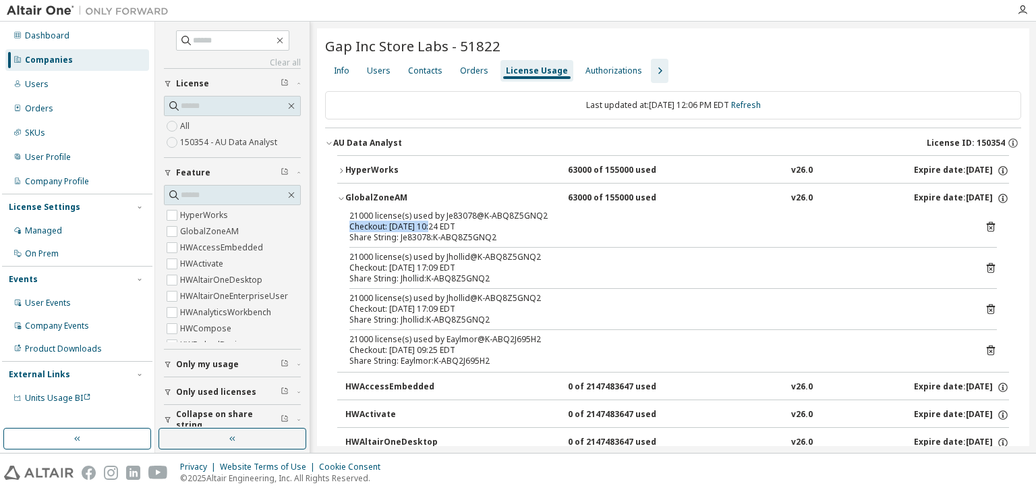
drag, startPoint x: 551, startPoint y: 219, endPoint x: 430, endPoint y: 223, distance: 120.2
click at [430, 223] on div "21000 license(s) used by Je83078@K-ABQ8Z5GNQ2 Checkout: 2025-10-03 10:24 EDT" at bounding box center [656, 221] width 615 height 22
drag, startPoint x: 564, startPoint y: 254, endPoint x: 420, endPoint y: 273, distance: 144.9
click at [420, 273] on div "21000 license(s) used by Jhollid@K-ABQ8Z5GNQ2 Checkout: 2025-09-26 17:09 EDT Sh…" at bounding box center [656, 268] width 615 height 32
drag, startPoint x: 447, startPoint y: 219, endPoint x: 437, endPoint y: 219, distance: 10.1
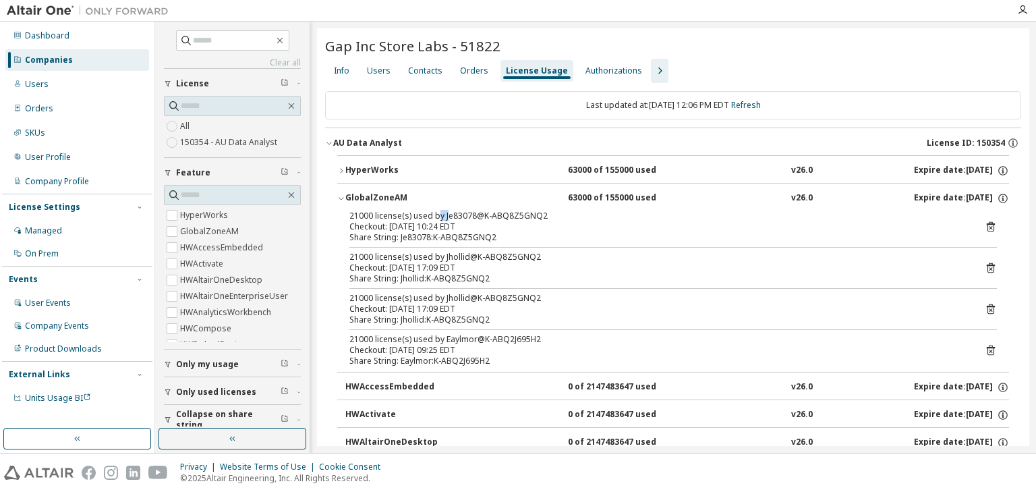
click at [437, 219] on div "21000 license(s) used by Je83078@K-ABQ8Z5GNQ2" at bounding box center [656, 215] width 615 height 11
drag, startPoint x: 476, startPoint y: 289, endPoint x: 440, endPoint y: 304, distance: 39.6
click at [440, 304] on div "21000 license(s) used by Je83078@K-ABQ8Z5GNQ2 Checkout: 2025-10-03 10:24 EDT Sh…" at bounding box center [673, 290] width 672 height 161
drag, startPoint x: 470, startPoint y: 339, endPoint x: 415, endPoint y: 340, distance: 54.7
click at [415, 340] on div "21000 license(s) used by Eaylmor@K-ABQ2J695H2" at bounding box center [656, 339] width 615 height 11
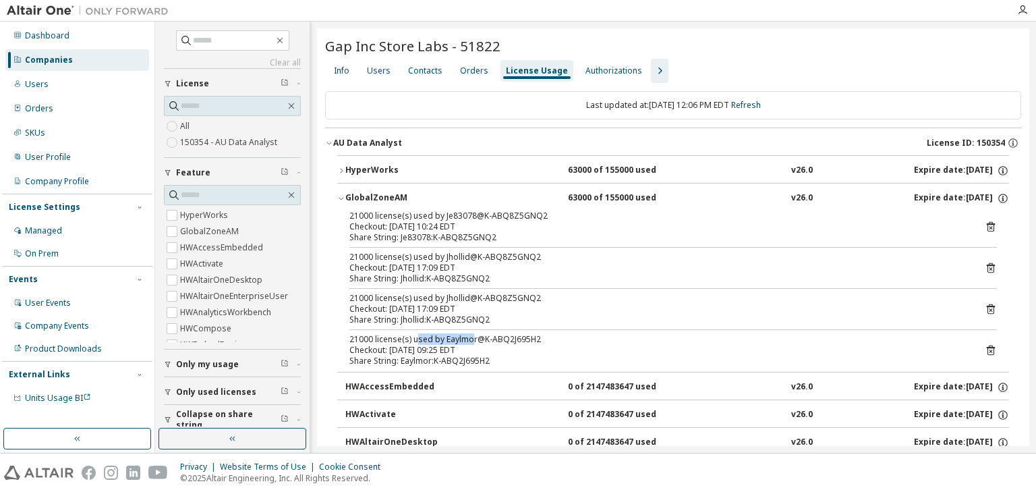
click at [606, 173] on div "63000 of 155000 used" at bounding box center [628, 171] width 121 height 12
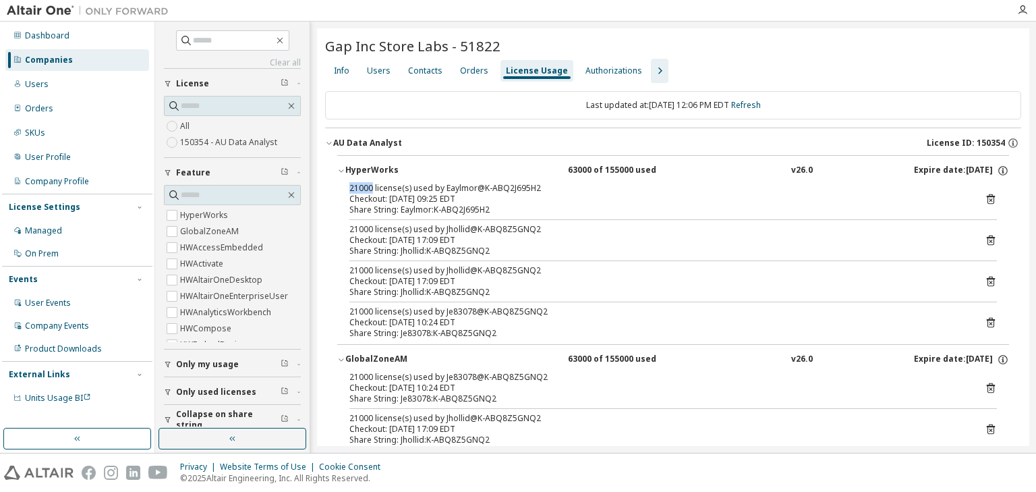
drag, startPoint x: 347, startPoint y: 187, endPoint x: 370, endPoint y: 188, distance: 23.6
click at [370, 188] on div "21000 license(s) used by Eaylmor@K-ABQ2J695H2 Checkout: 2025-10-06 09:25 EDT Sh…" at bounding box center [673, 263] width 672 height 161
click at [327, 140] on icon "button" at bounding box center [329, 143] width 8 height 8
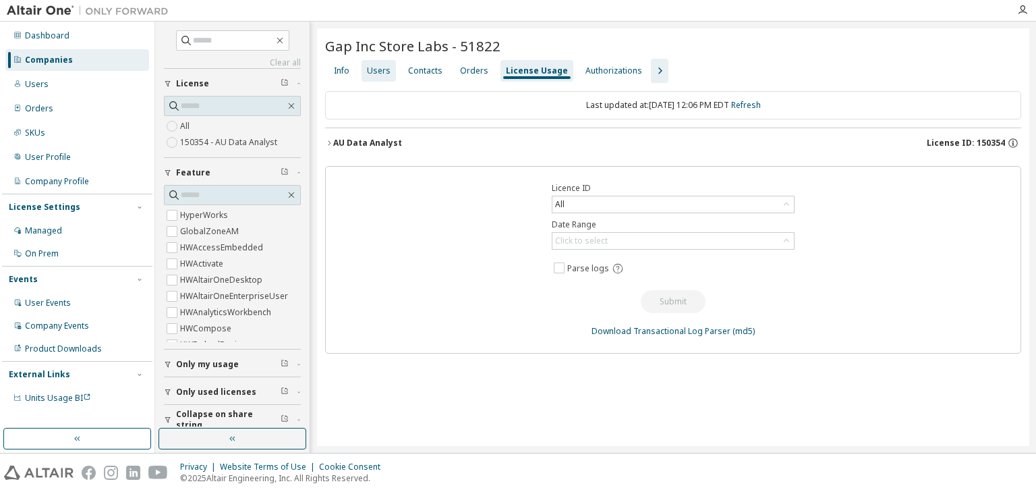
click at [381, 73] on div "Users" at bounding box center [379, 70] width 24 height 11
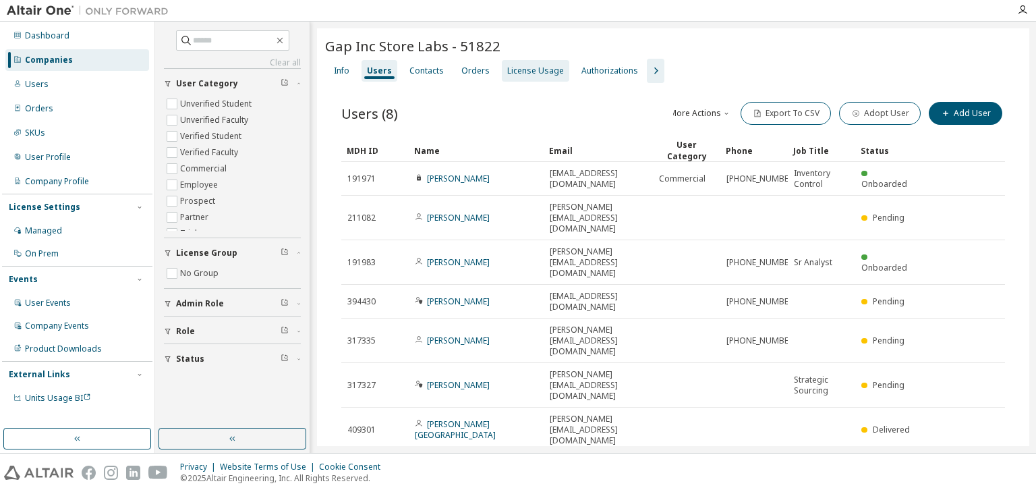
click at [522, 78] on div "License Usage" at bounding box center [535, 71] width 67 height 22
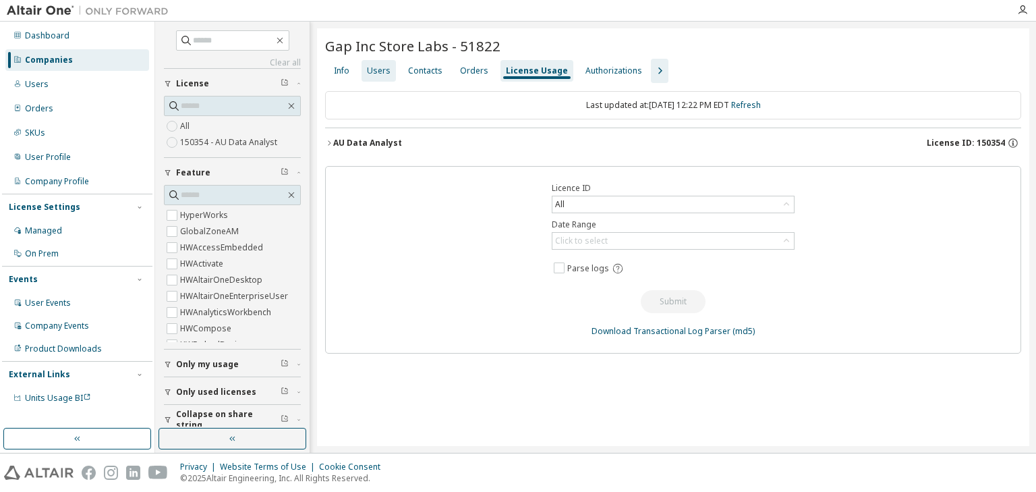
click at [383, 76] on div "Users" at bounding box center [379, 71] width 34 height 22
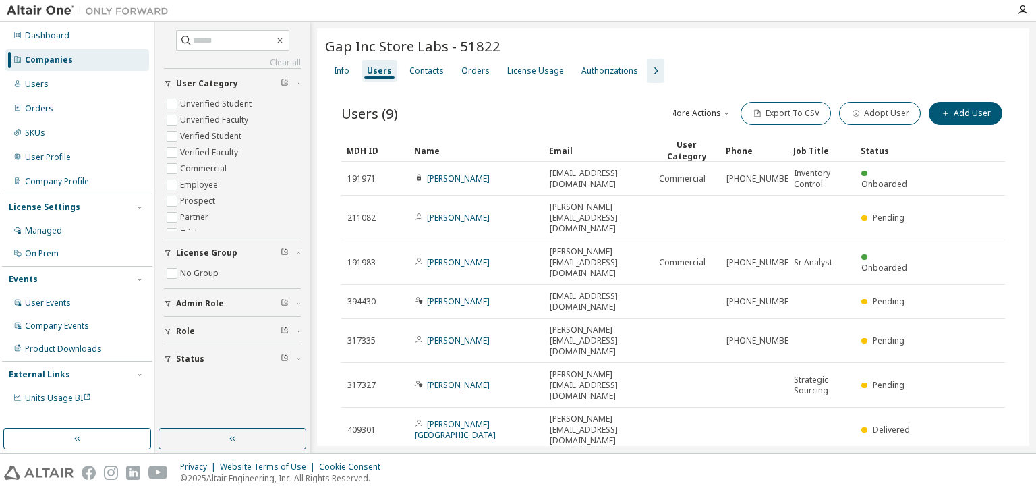
scroll to position [54, 0]
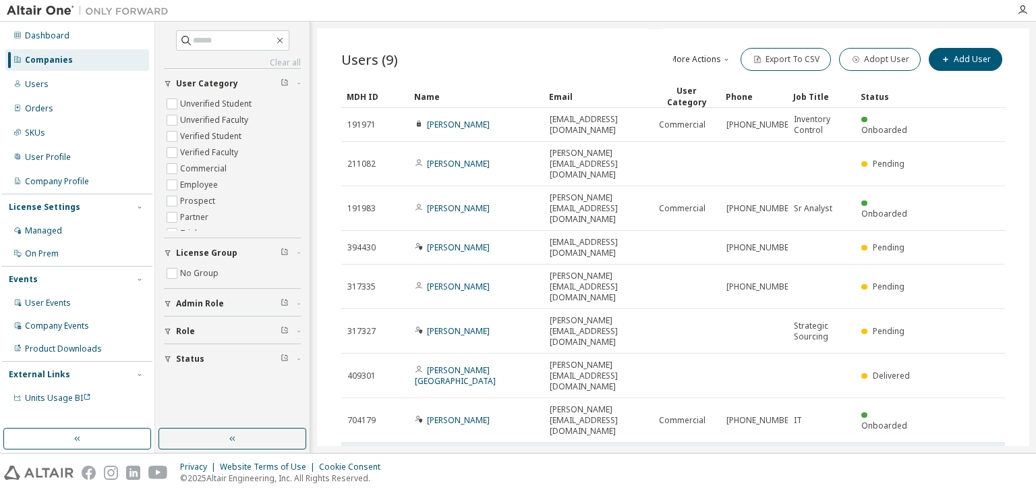
click at [464, 453] on link "Shaik Shavali" at bounding box center [458, 458] width 63 height 11
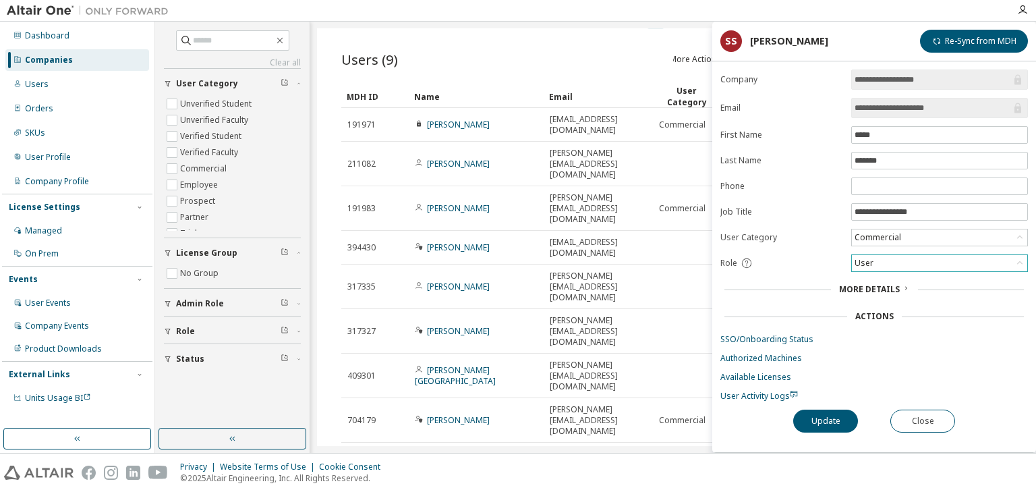
click at [886, 262] on div "User" at bounding box center [939, 263] width 175 height 16
click at [875, 276] on li "Admin" at bounding box center [939, 279] width 173 height 18
click at [917, 418] on button "Close" at bounding box center [923, 421] width 65 height 23
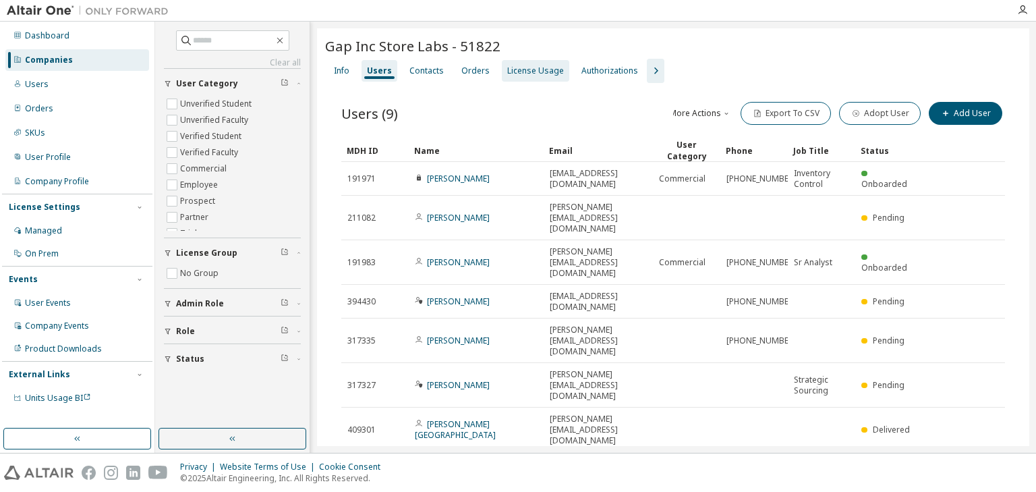
click at [529, 74] on div "License Usage" at bounding box center [535, 70] width 57 height 11
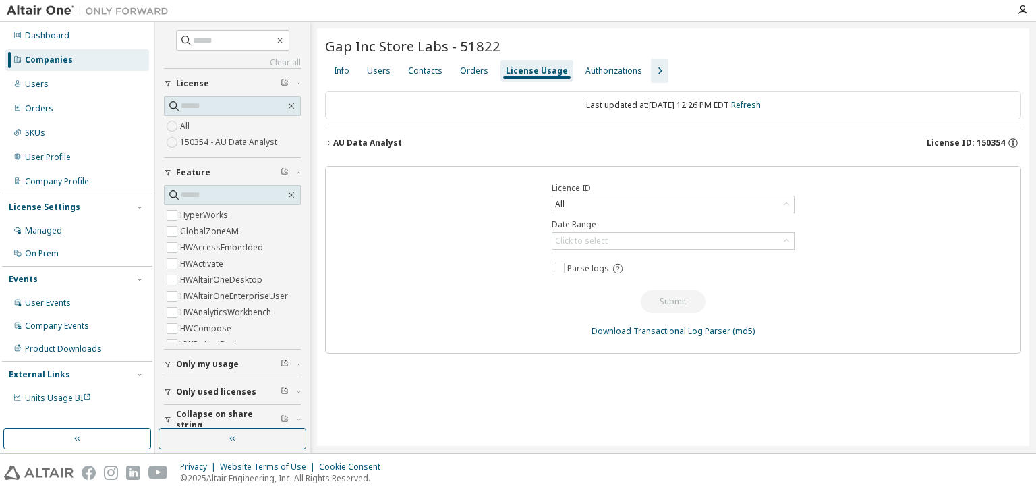
click at [331, 143] on icon "button" at bounding box center [329, 143] width 8 height 8
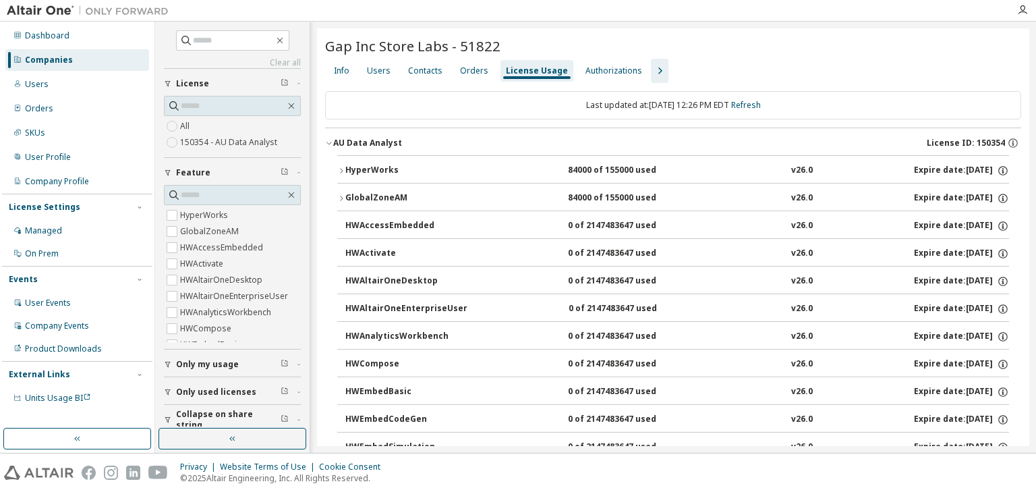
click at [339, 199] on icon "button" at bounding box center [341, 198] width 8 height 8
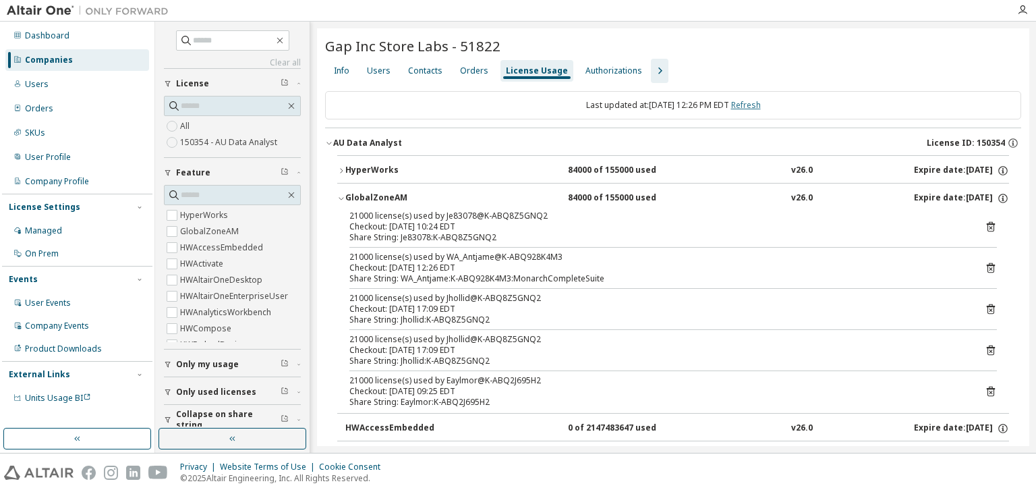
click at [760, 104] on link "Refresh" at bounding box center [746, 104] width 30 height 11
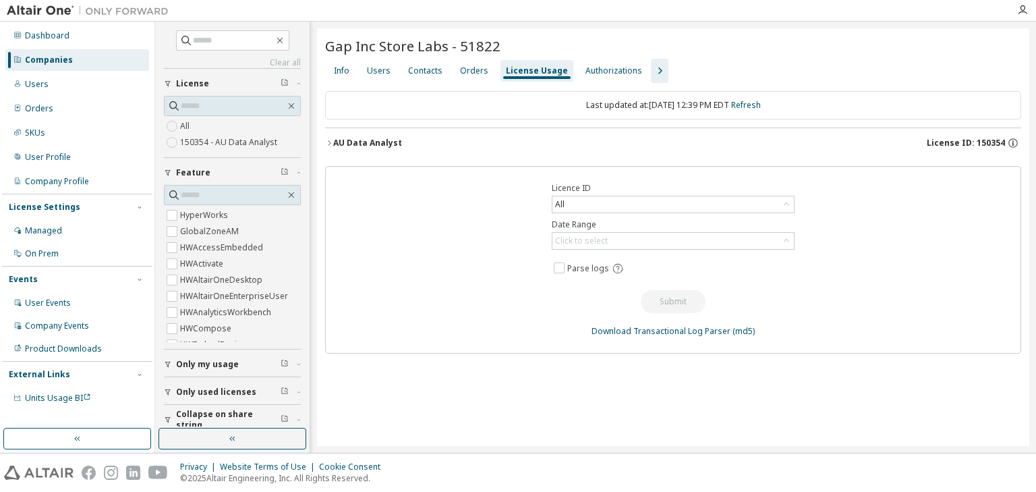
click at [329, 140] on icon "button" at bounding box center [329, 143] width 8 height 8
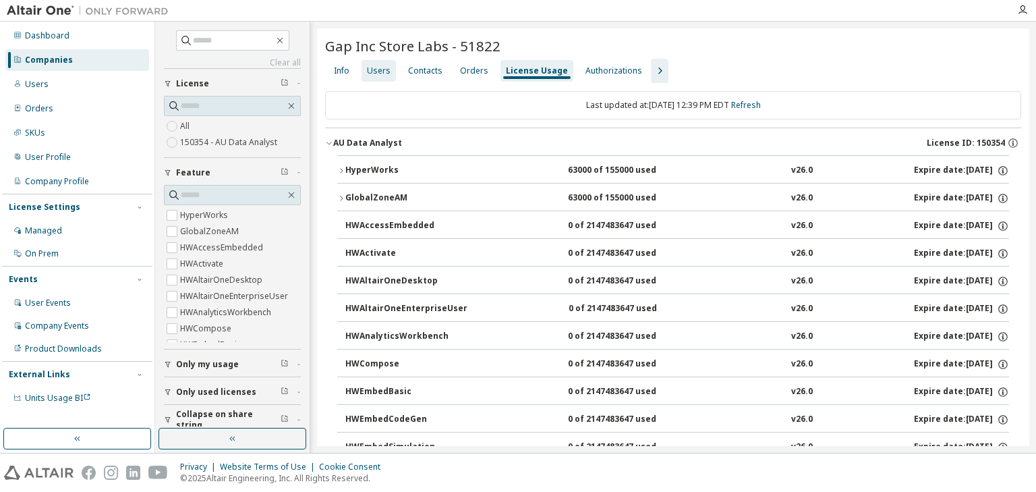
click at [389, 67] on div "Users" at bounding box center [379, 71] width 34 height 22
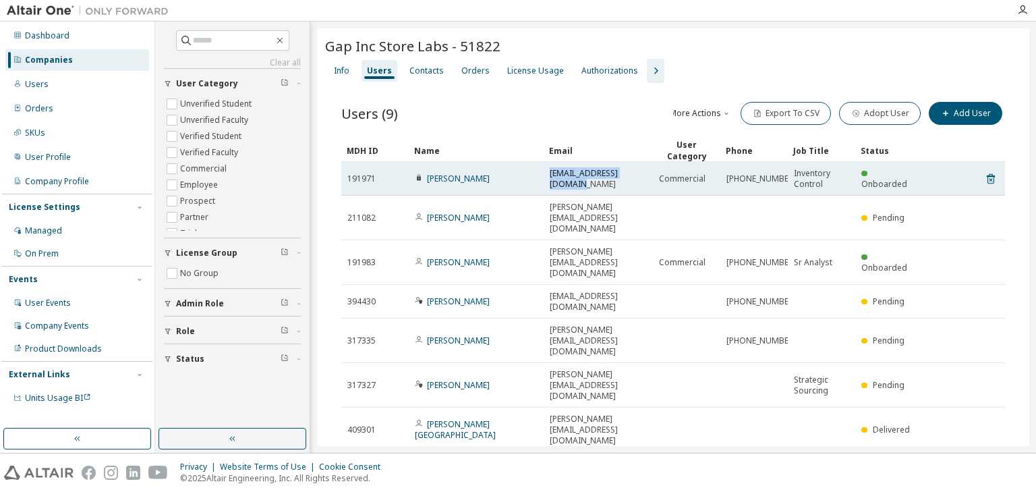
drag, startPoint x: 648, startPoint y: 177, endPoint x: 550, endPoint y: 177, distance: 98.5
click at [550, 177] on td "roger_flanagan@gap.com" at bounding box center [598, 179] width 109 height 34
copy span "roger_flanagan@gap.com"
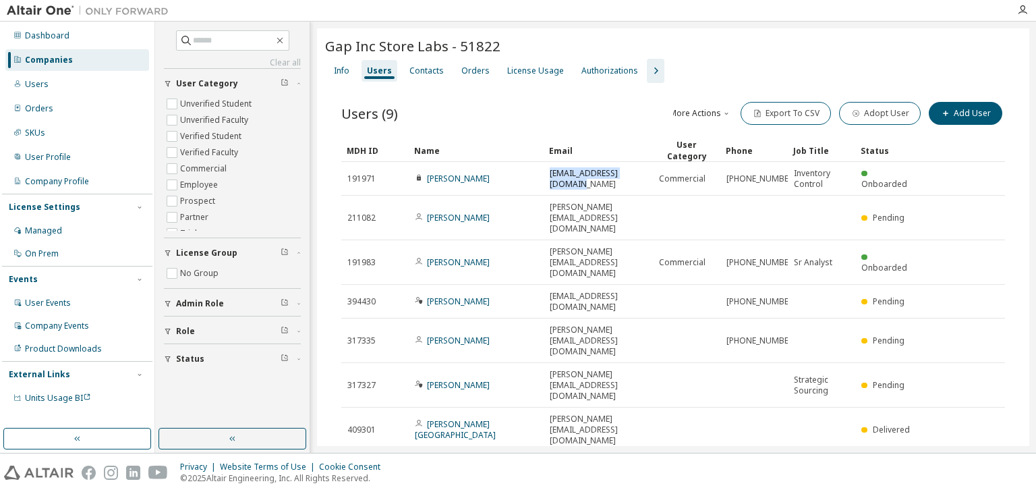
scroll to position [54, 0]
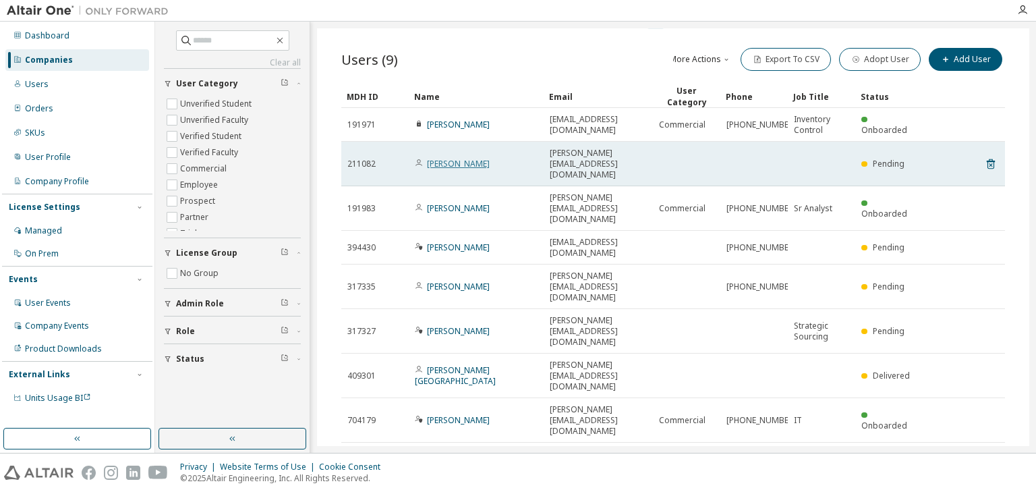
click at [472, 158] on link "Michael Makofske" at bounding box center [458, 163] width 63 height 11
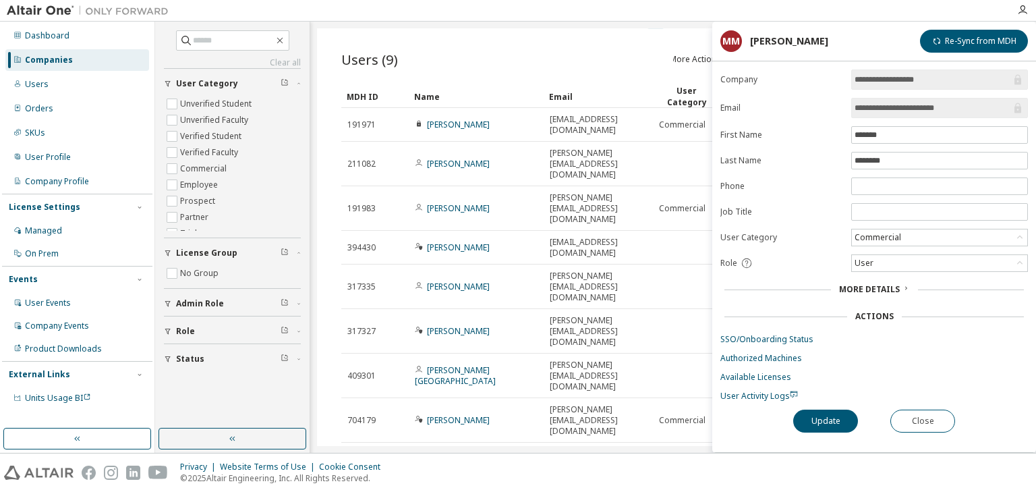
drag, startPoint x: 969, startPoint y: 111, endPoint x: 849, endPoint y: 108, distance: 119.4
click at [849, 108] on form "**********" at bounding box center [875, 235] width 308 height 332
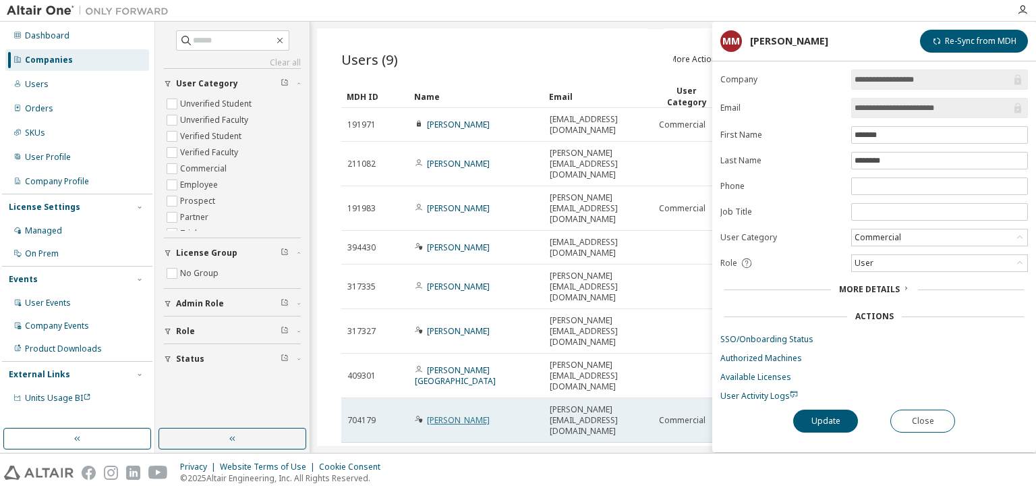
click at [455, 414] on link "Anthony James" at bounding box center [458, 419] width 63 height 11
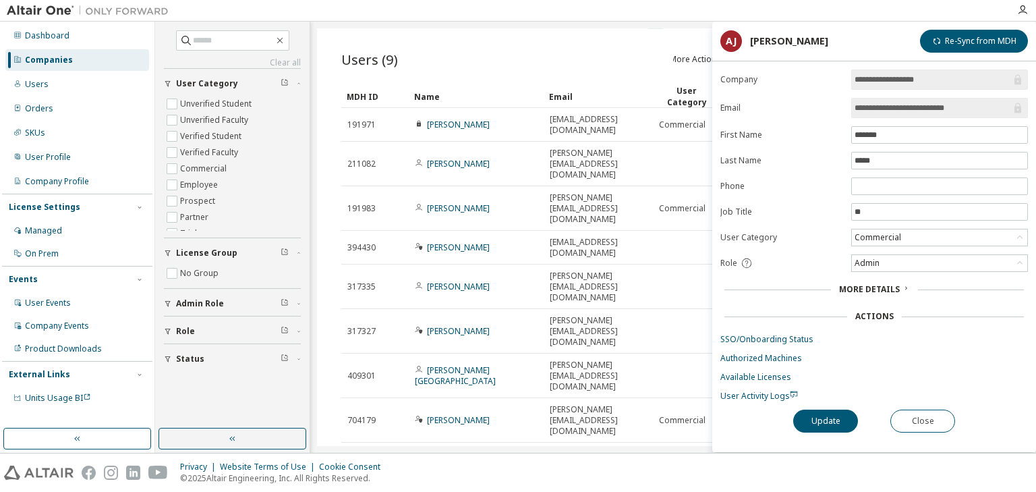
click at [877, 105] on input "**********" at bounding box center [933, 107] width 157 height 13
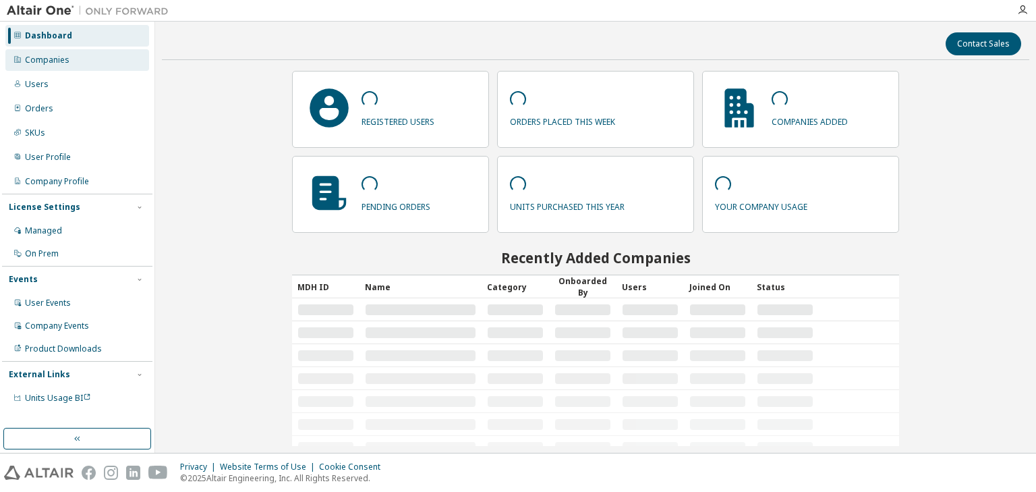
click at [70, 58] on div "Companies" at bounding box center [77, 60] width 144 height 22
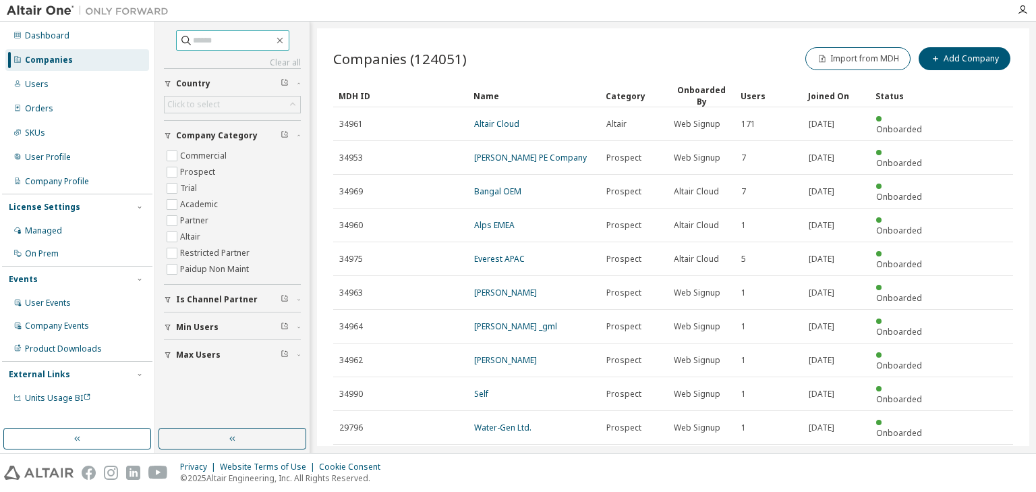
click at [222, 43] on input "text" at bounding box center [233, 40] width 81 height 13
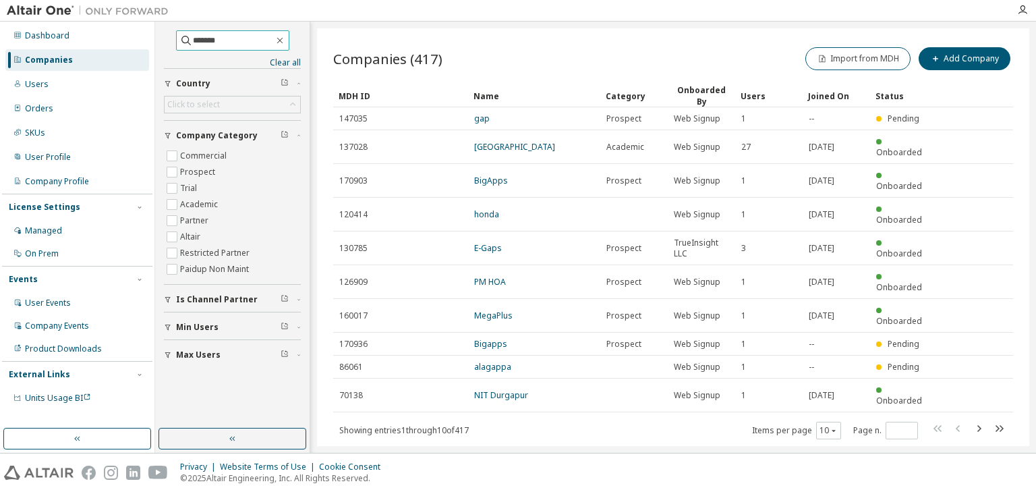
type input "*******"
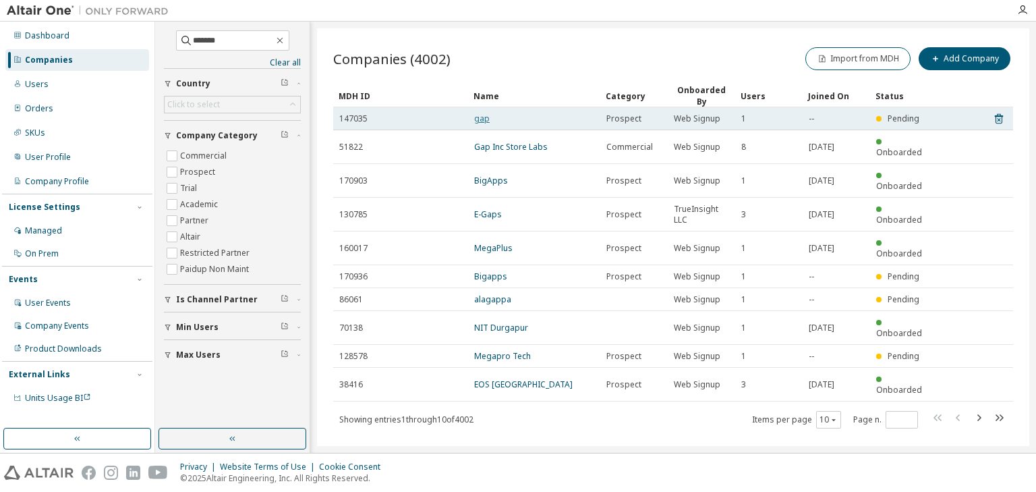
click at [480, 116] on link "gap" at bounding box center [482, 118] width 16 height 11
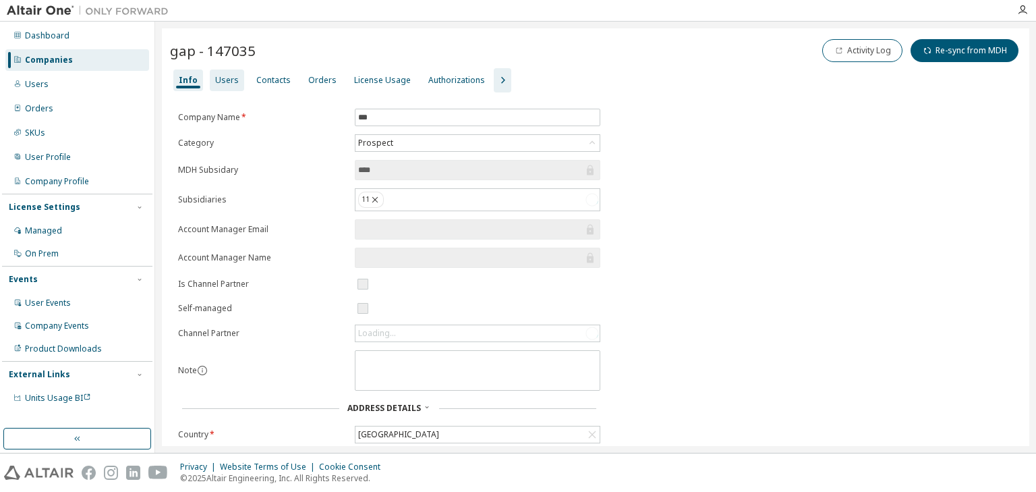
click at [221, 82] on div "Users" at bounding box center [227, 80] width 24 height 11
